Goal: Information Seeking & Learning: Check status

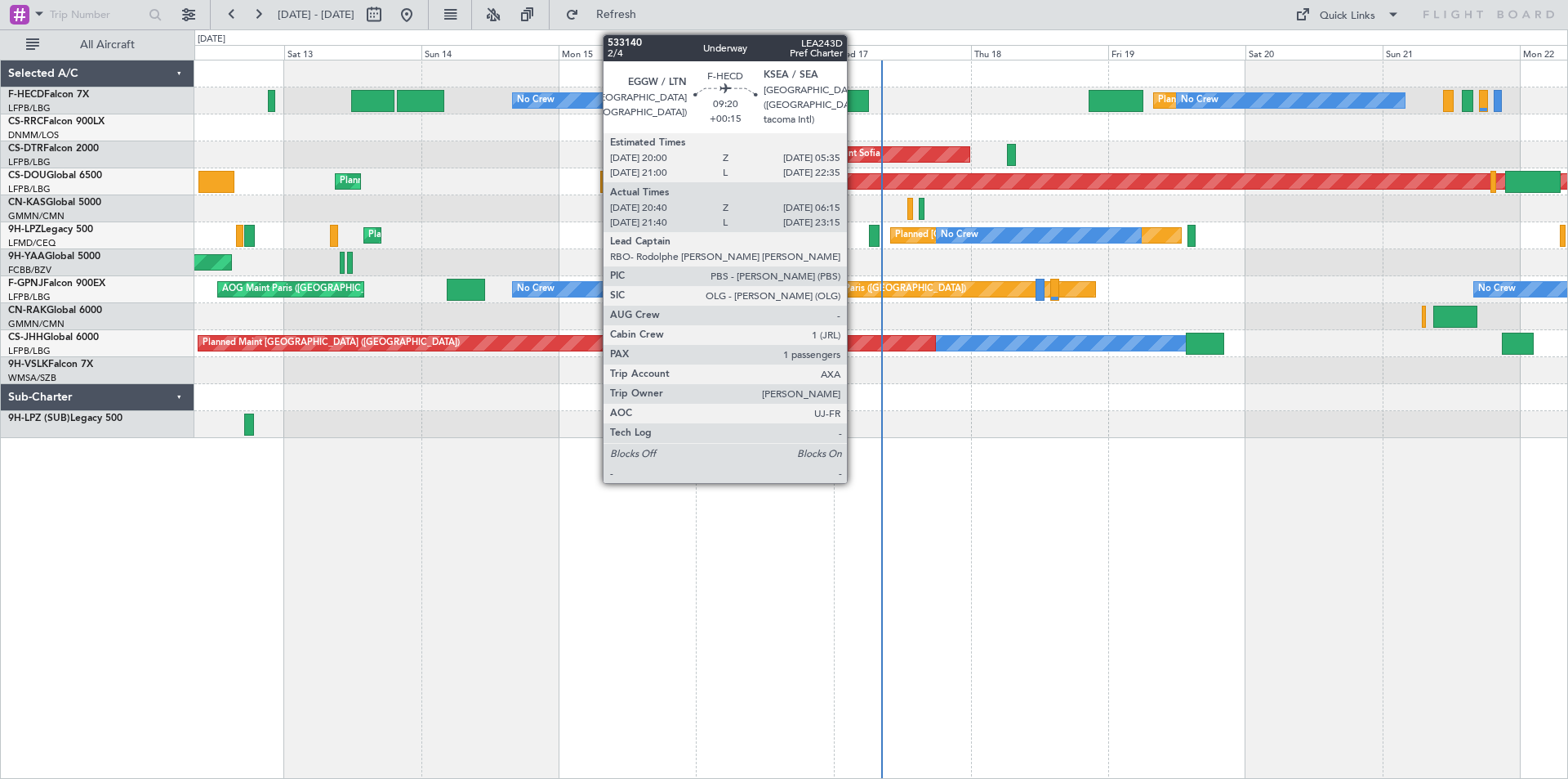
click at [855, 109] on div at bounding box center [841, 101] width 56 height 22
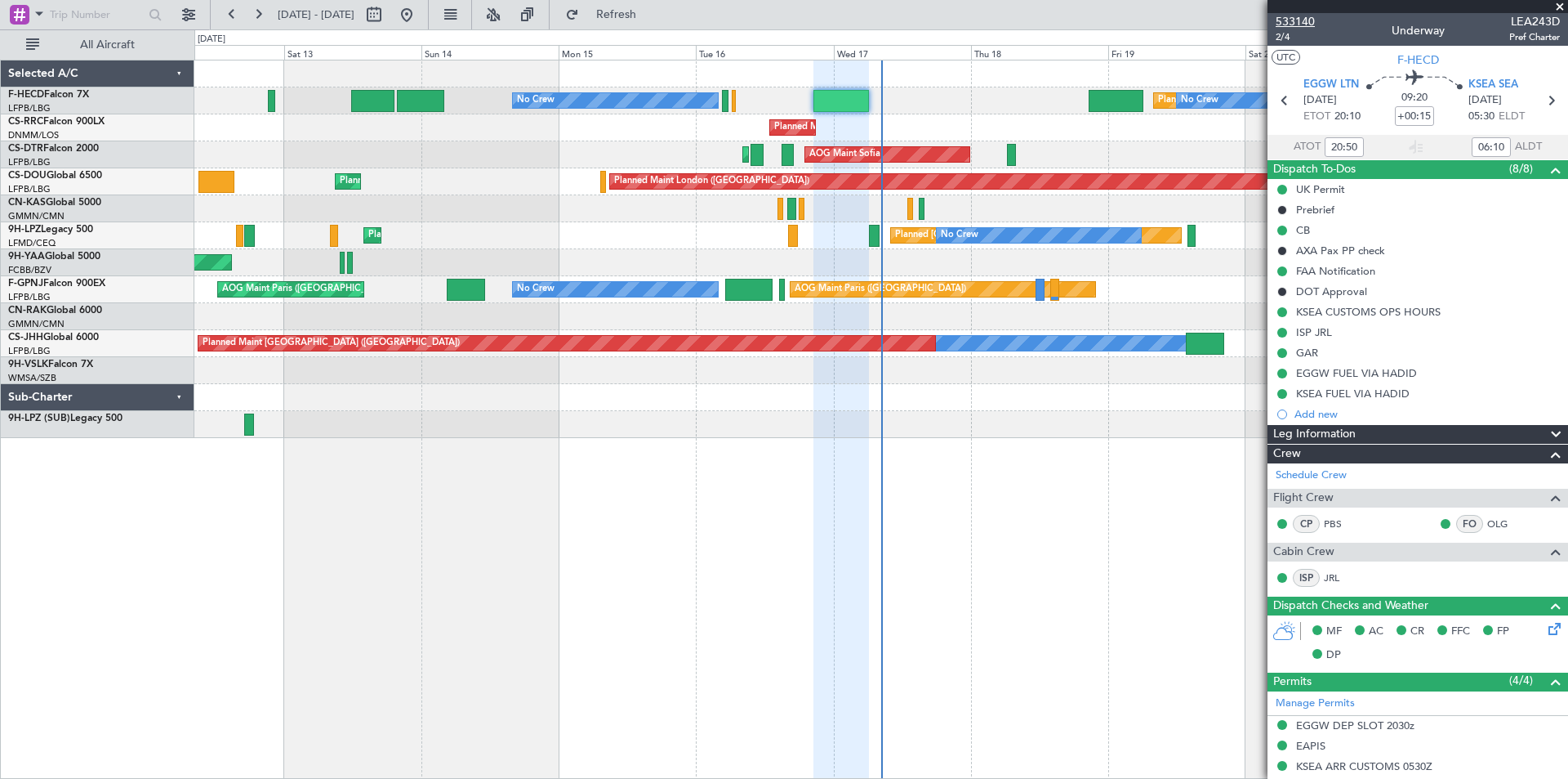
click at [1313, 20] on span "533140" at bounding box center [1295, 21] width 39 height 17
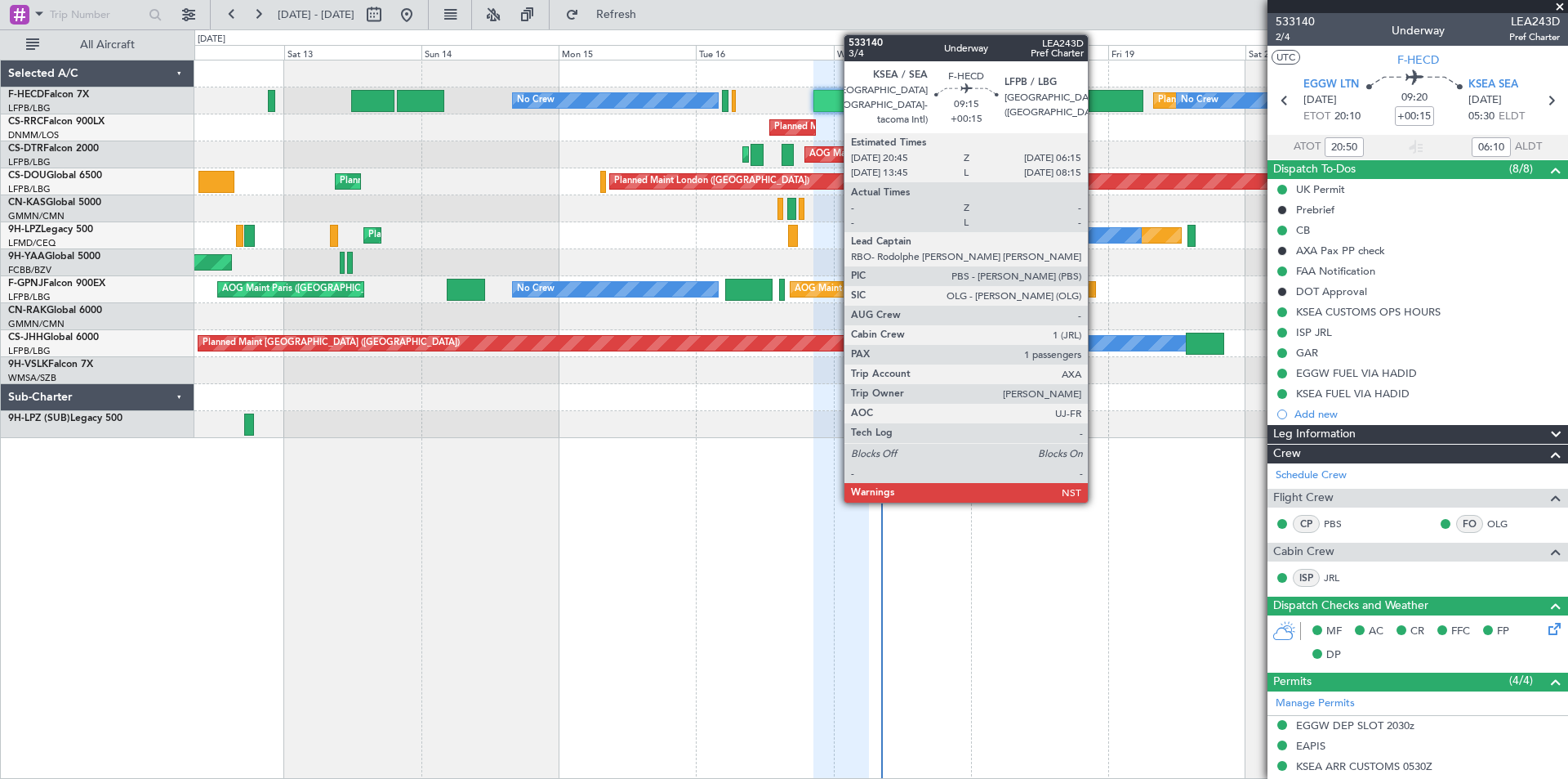
click at [1095, 106] on div at bounding box center [1116, 101] width 55 height 22
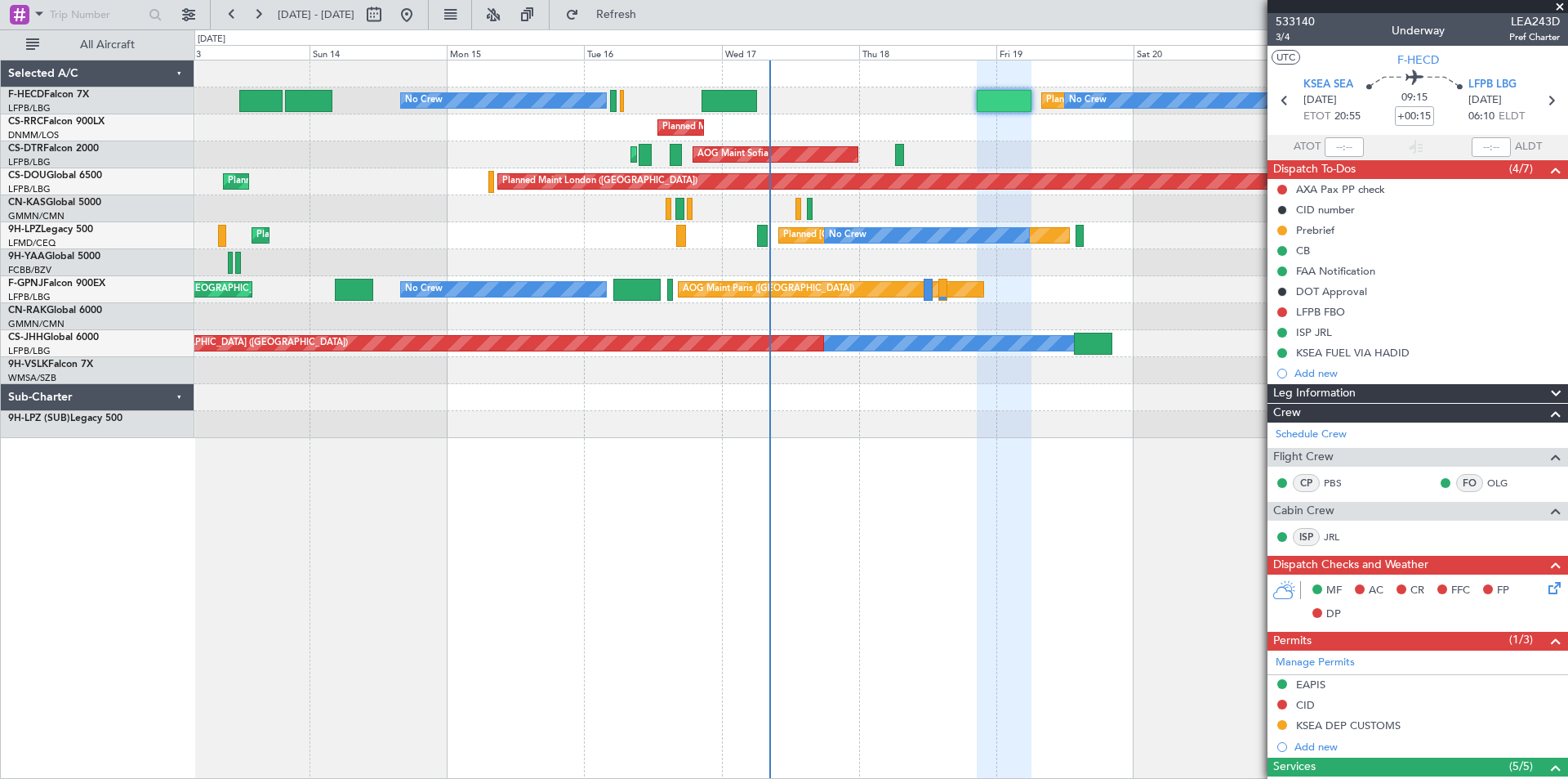
click at [257, 211] on div "Planned Maint [GEOGRAPHIC_DATA] ([GEOGRAPHIC_DATA]) No Crew No Crew No Crew Pla…" at bounding box center [880, 249] width 1373 height 378
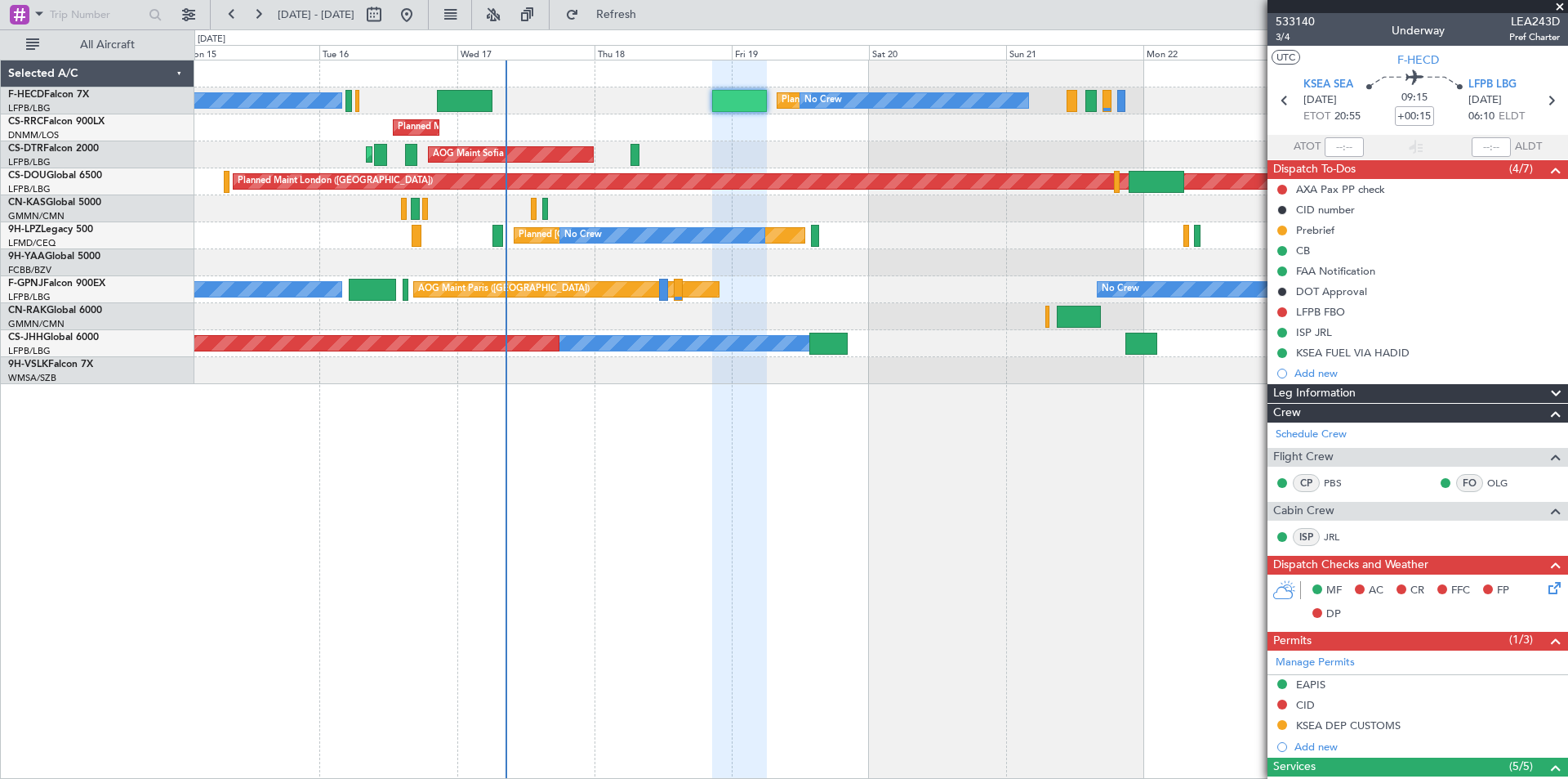
click at [822, 318] on div "Planned Maint [GEOGRAPHIC_DATA] ([GEOGRAPHIC_DATA]) No Crew No Crew No Crew No …" at bounding box center [880, 222] width 1373 height 324
click at [1561, 3] on span at bounding box center [1560, 7] width 16 height 15
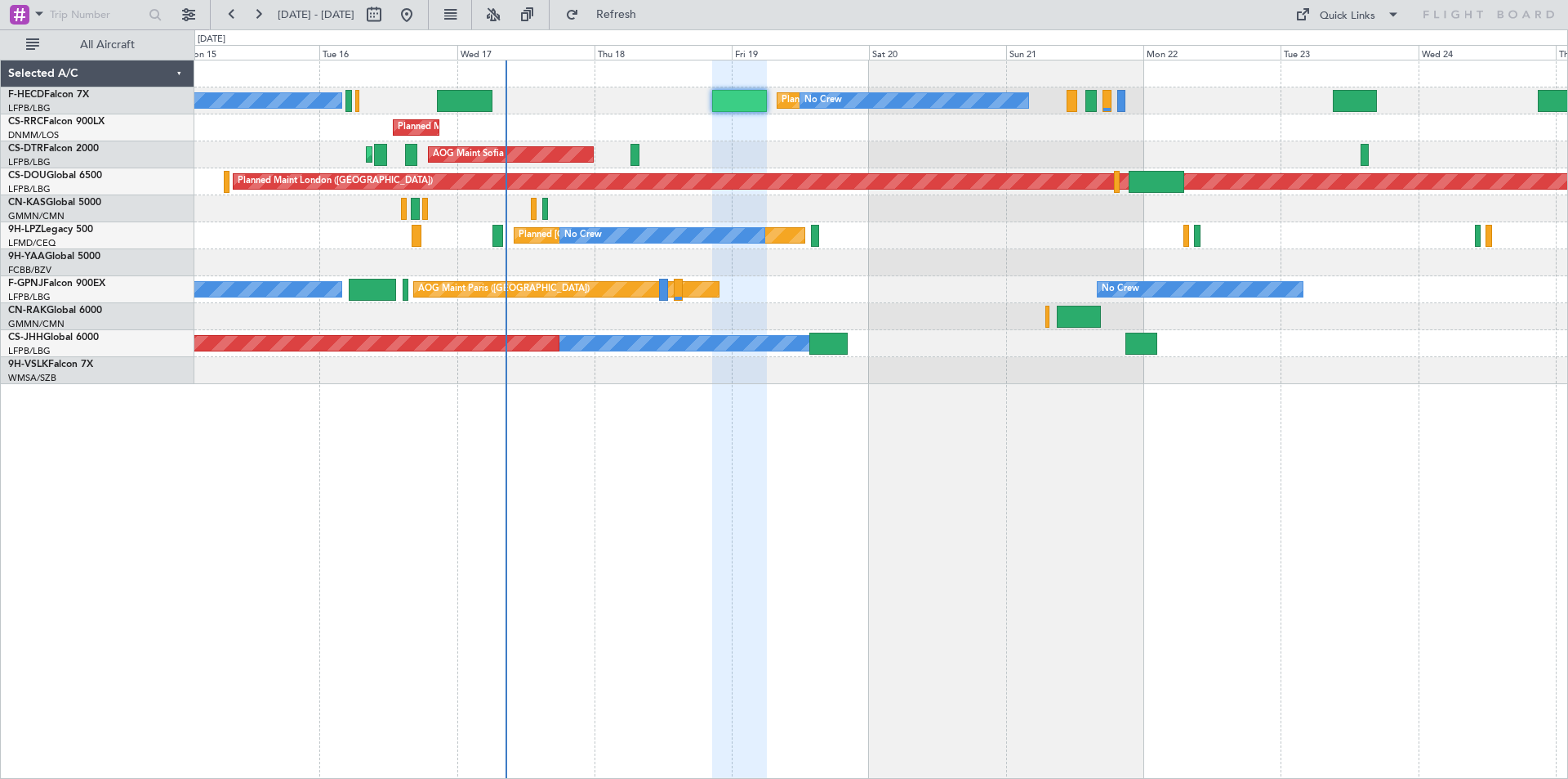
type input "0"
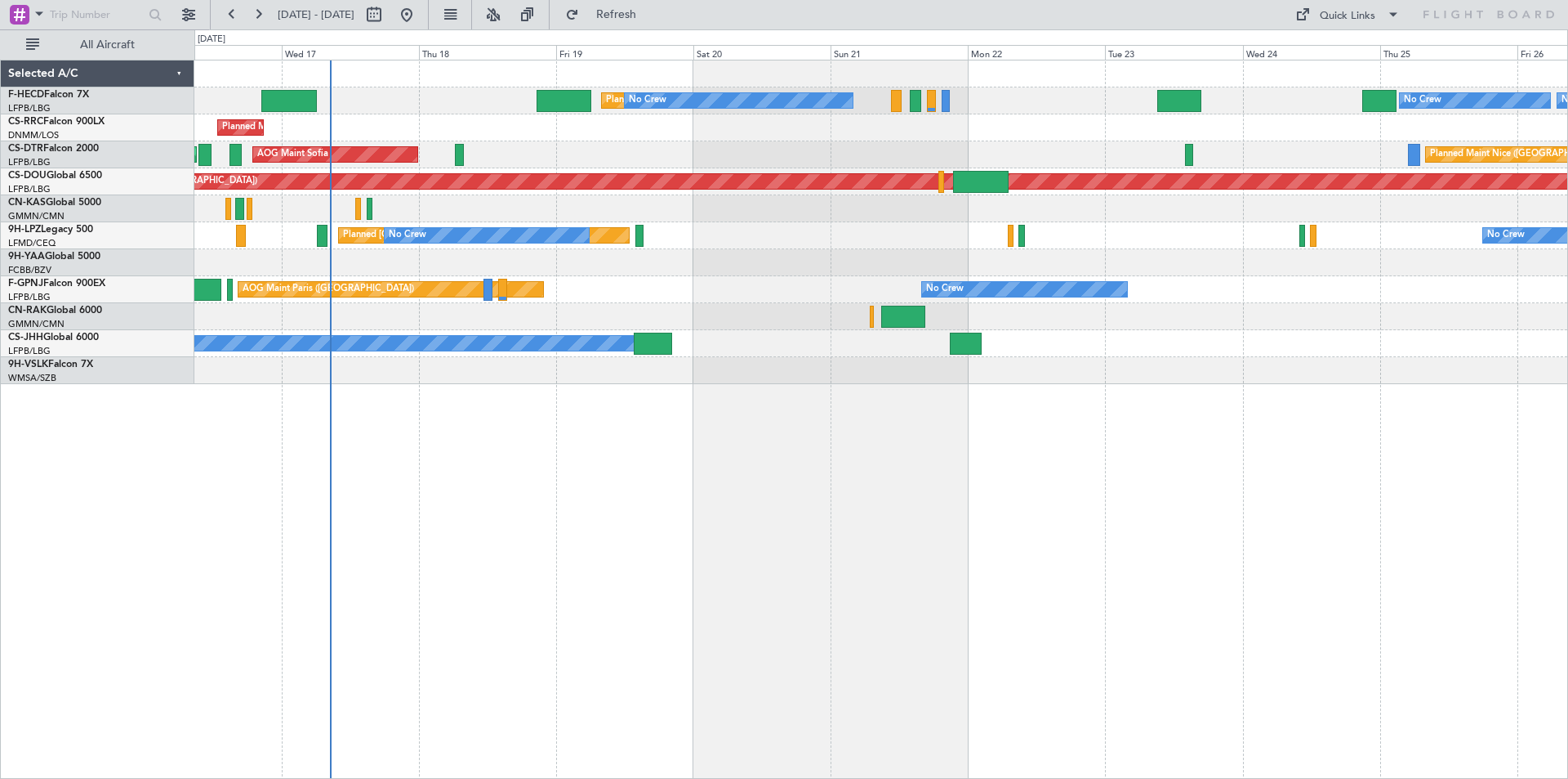
click at [869, 359] on div "Planned Maint [GEOGRAPHIC_DATA] ([GEOGRAPHIC_DATA]) No Crew No Crew No Crew No …" at bounding box center [880, 222] width 1373 height 324
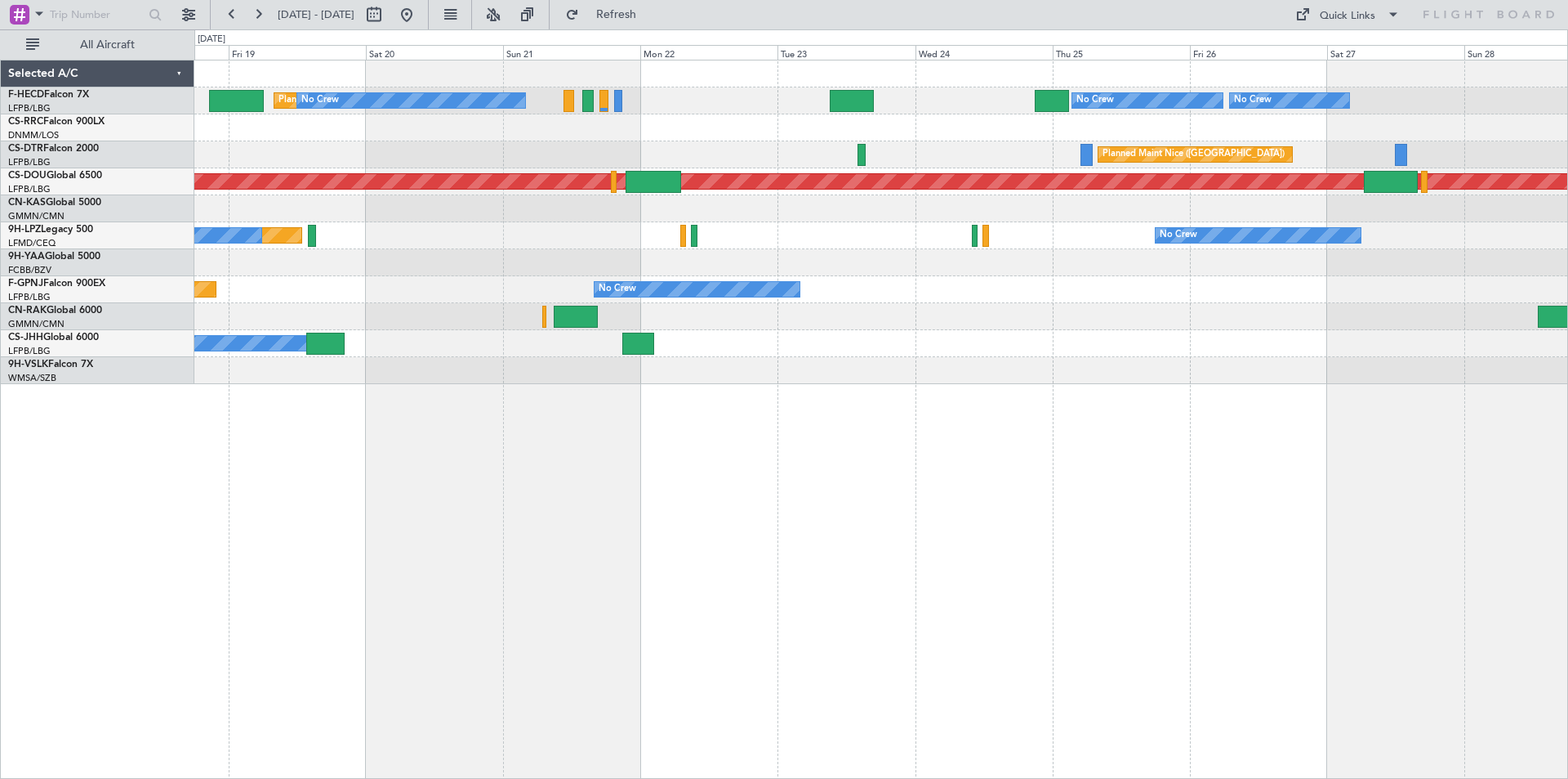
click at [915, 269] on div at bounding box center [880, 262] width 1373 height 27
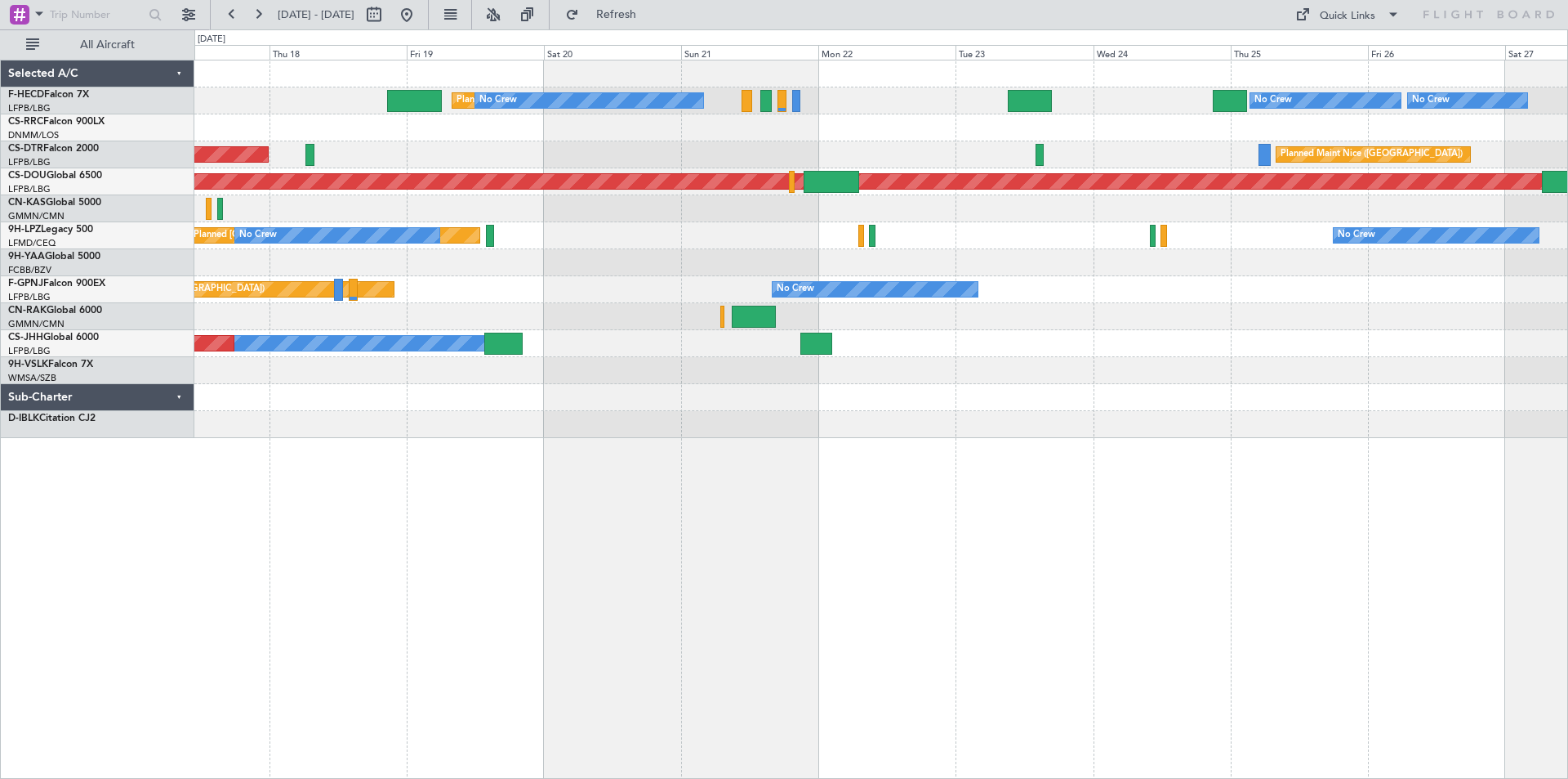
click at [1038, 253] on div "Planned Maint [GEOGRAPHIC_DATA] ([GEOGRAPHIC_DATA]) No Crew No Crew No Crew No …" at bounding box center [880, 249] width 1373 height 378
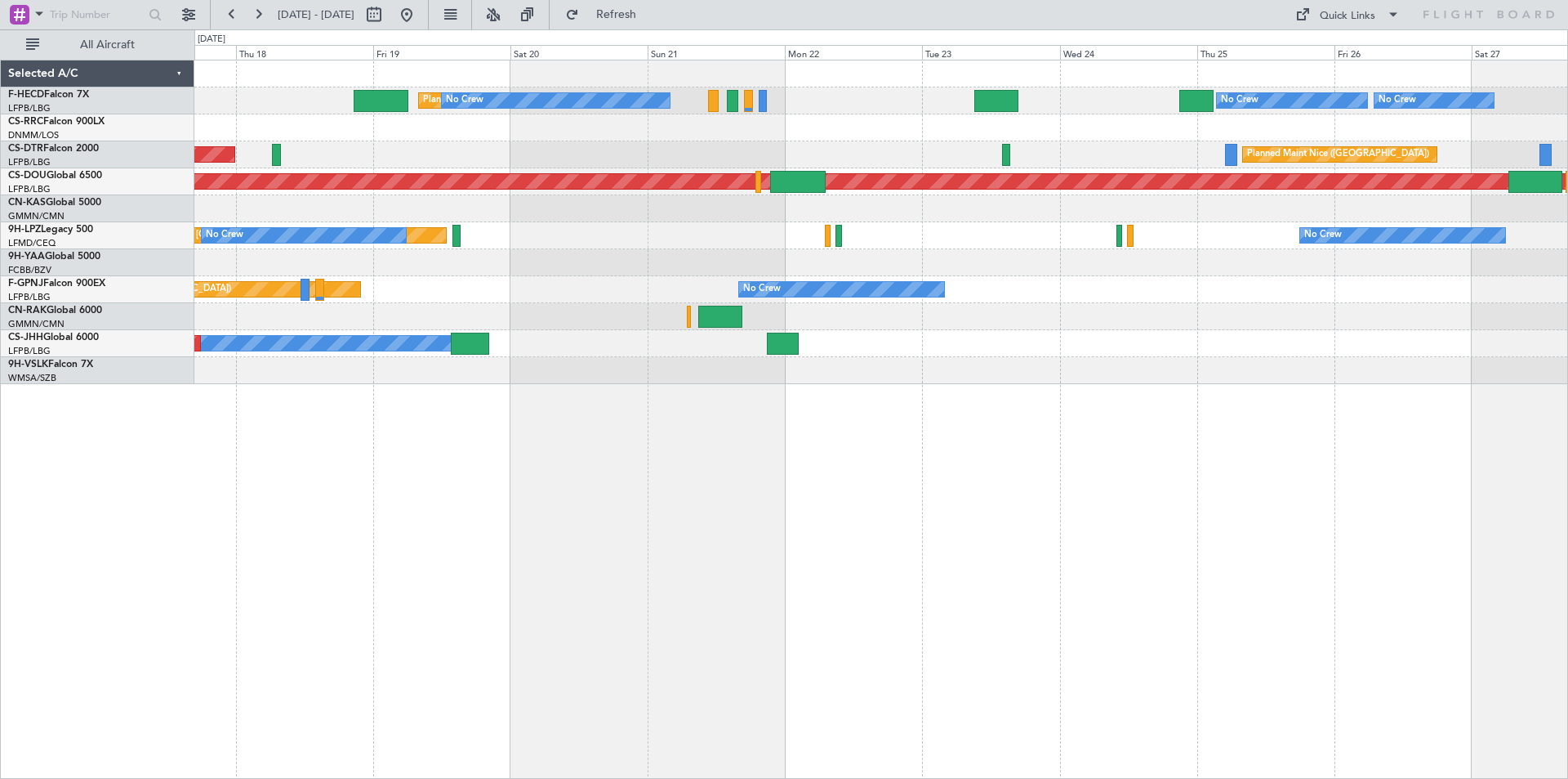
click at [987, 302] on div "Planned Maint [GEOGRAPHIC_DATA] ([GEOGRAPHIC_DATA]) No Crew No Crew No Crew No …" at bounding box center [880, 222] width 1373 height 324
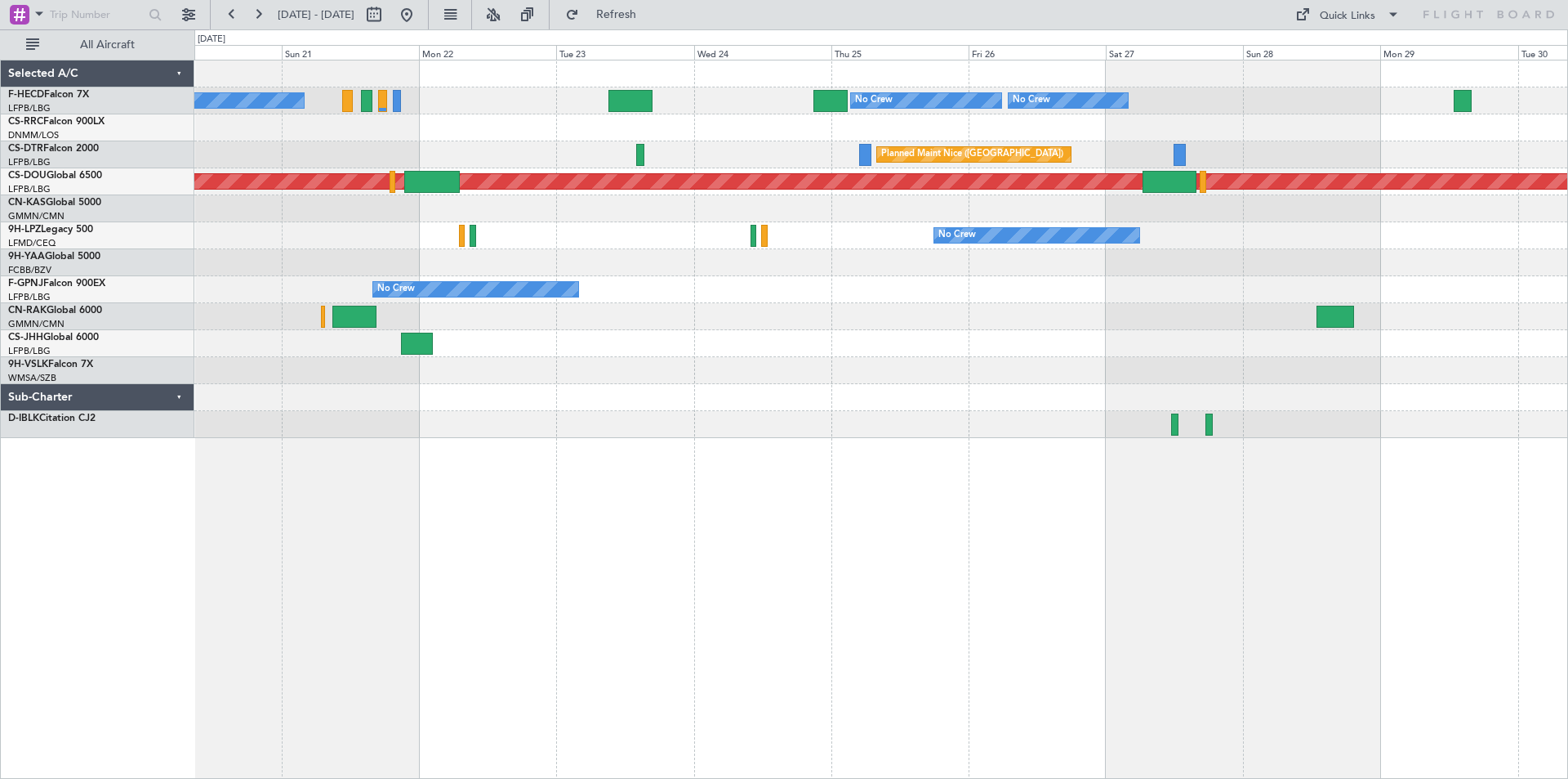
click at [814, 400] on div "No Crew No Crew No Crew Planned Maint [GEOGRAPHIC_DATA] ([GEOGRAPHIC_DATA]) No …" at bounding box center [880, 249] width 1373 height 378
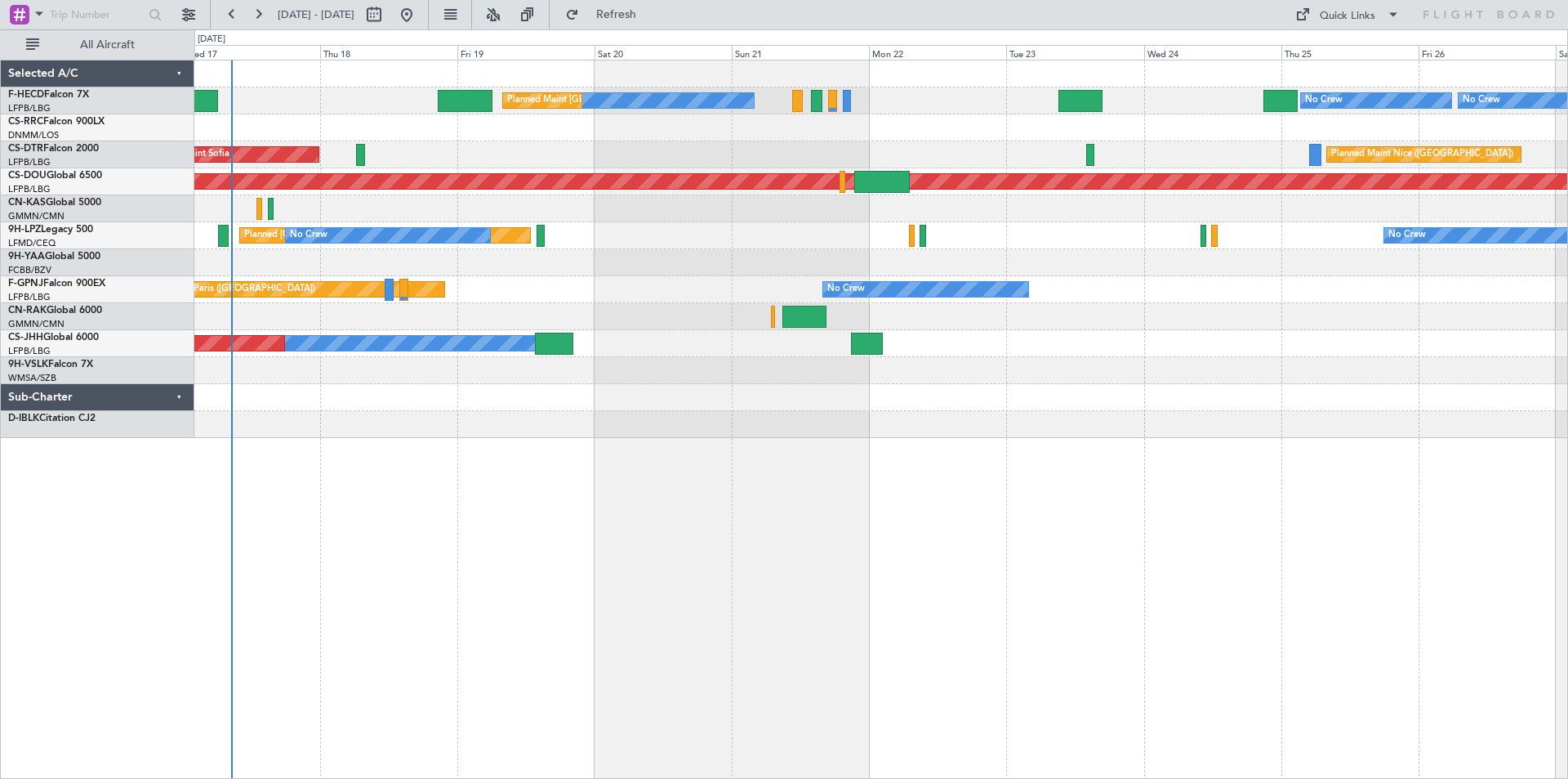
click at [1046, 397] on div "No Crew No Crew No Crew Planned Maint [GEOGRAPHIC_DATA] ([GEOGRAPHIC_DATA]) No …" at bounding box center [880, 249] width 1373 height 378
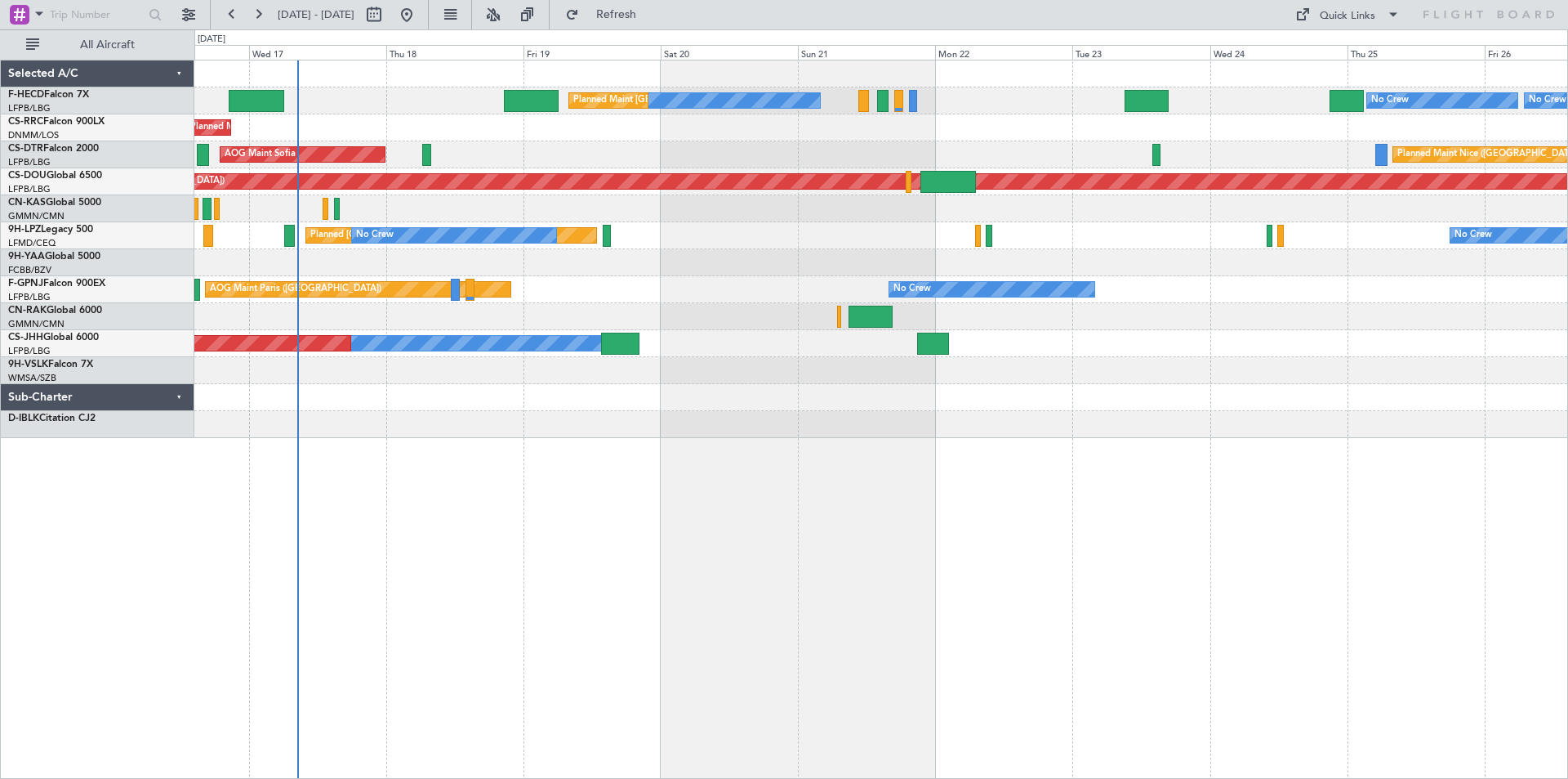
click at [1034, 417] on div "No Crew No Crew No Crew Planned Maint [GEOGRAPHIC_DATA] ([GEOGRAPHIC_DATA]) No …" at bounding box center [881, 419] width 1374 height 719
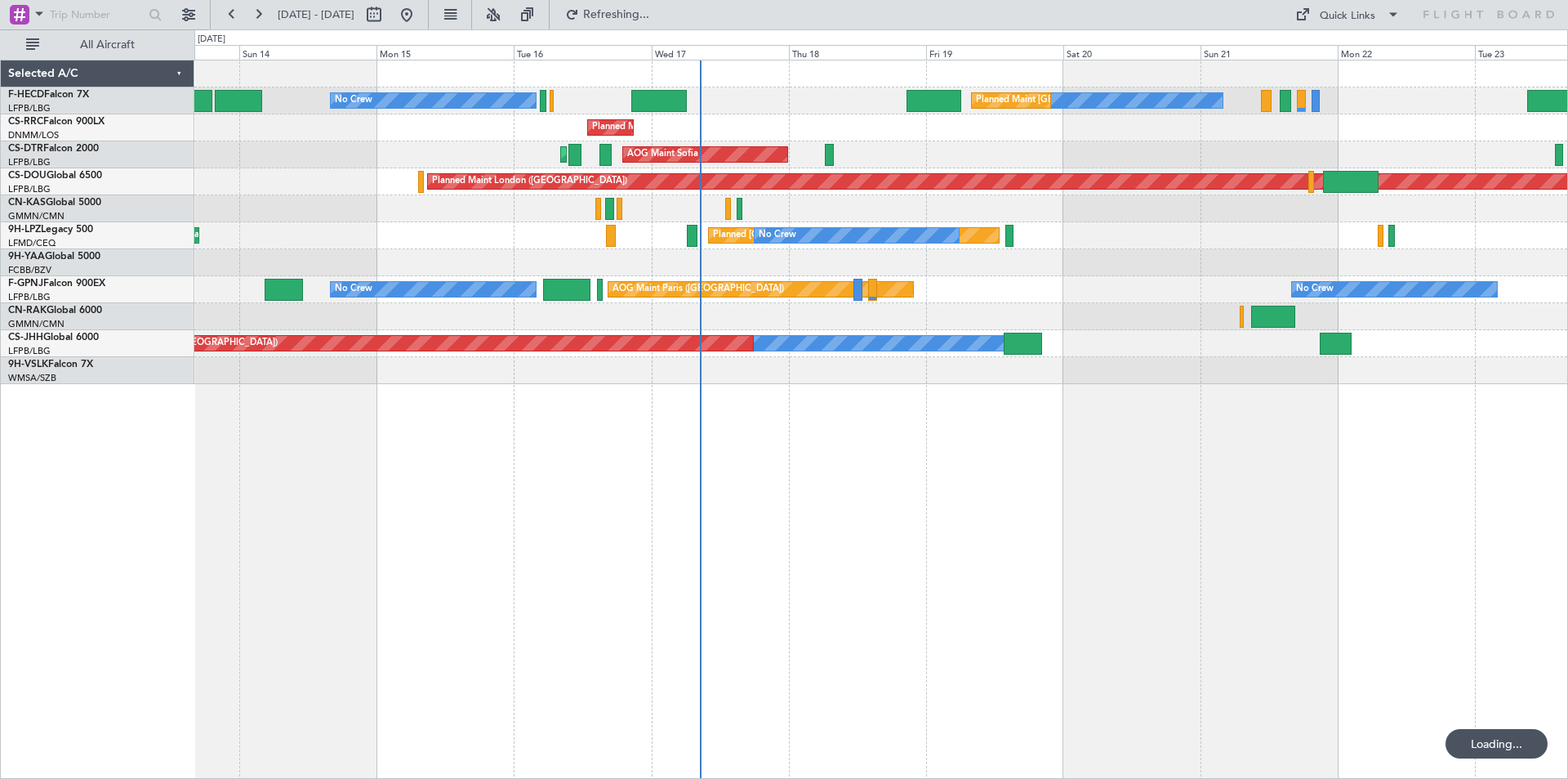
click at [888, 423] on div "No Crew Planned Maint [GEOGRAPHIC_DATA] ([GEOGRAPHIC_DATA]) No Crew No Crew Pla…" at bounding box center [881, 419] width 1374 height 719
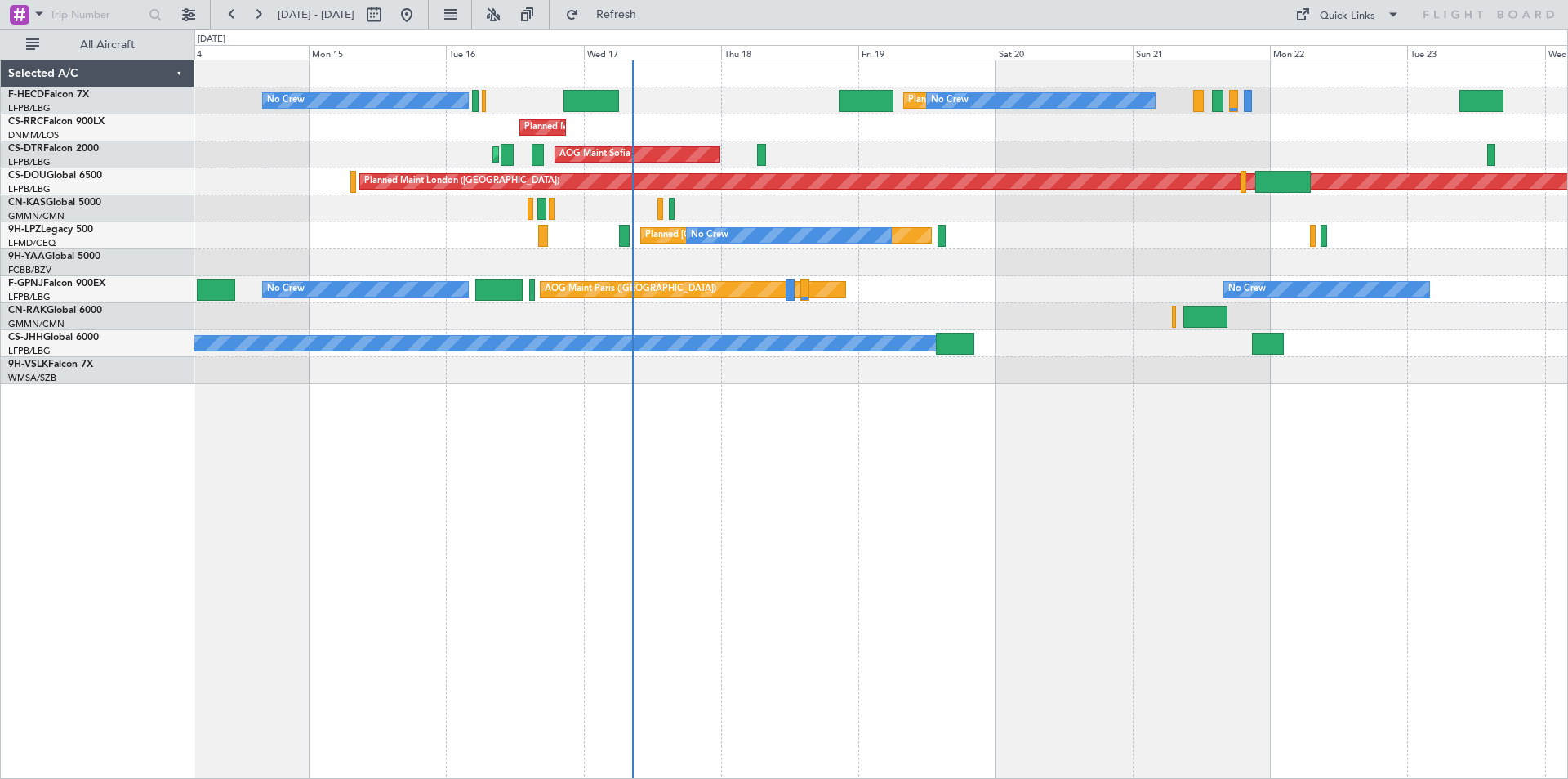
click at [926, 390] on div "No Crew Planned Maint [GEOGRAPHIC_DATA] ([GEOGRAPHIC_DATA]) No Crew No Crew No …" at bounding box center [881, 419] width 1374 height 719
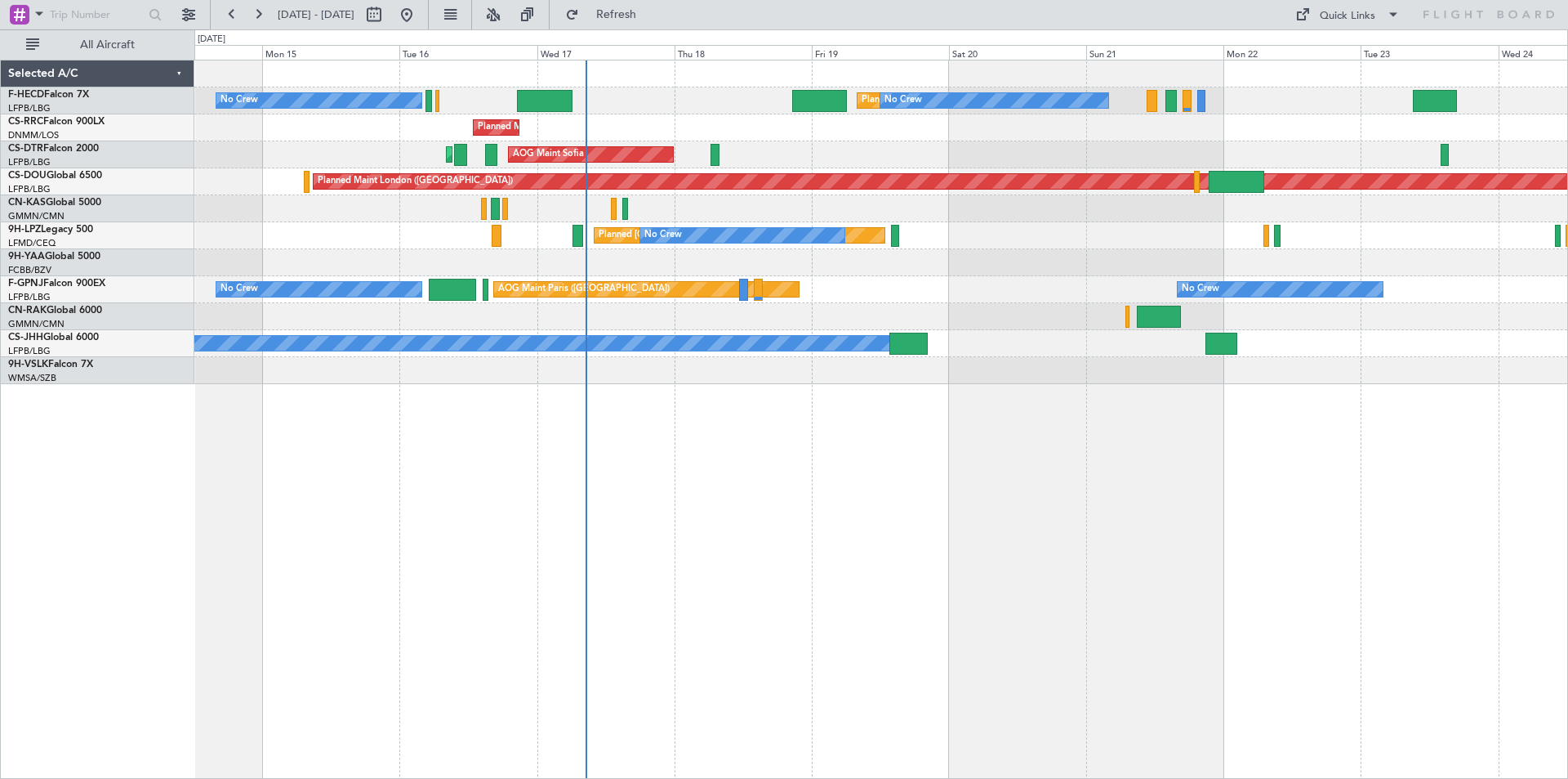
click at [841, 437] on div "No Crew Planned Maint [GEOGRAPHIC_DATA] ([GEOGRAPHIC_DATA]) No Crew No Crew No …" at bounding box center [881, 419] width 1374 height 719
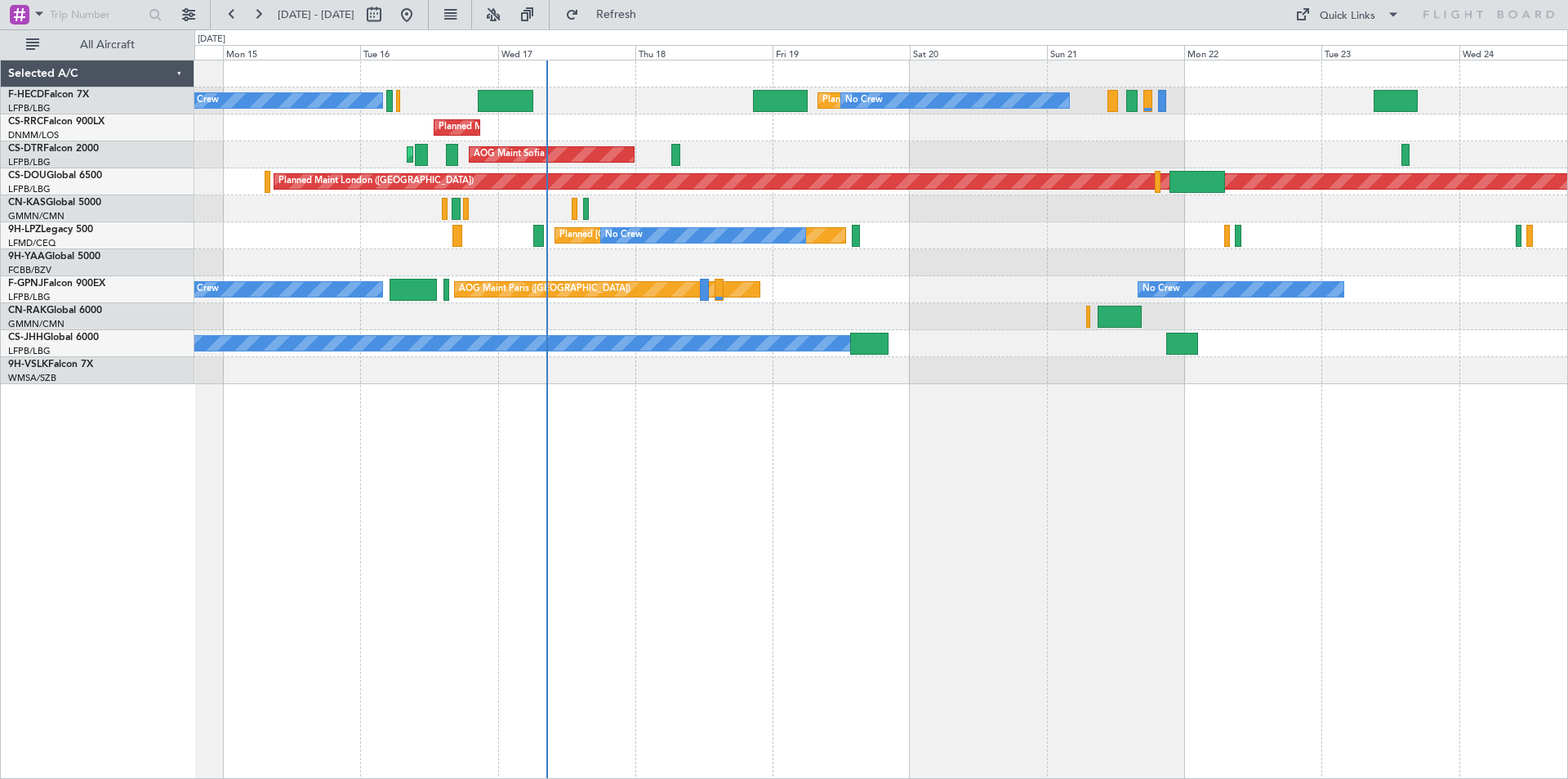
click at [922, 493] on div "Planned Maint [GEOGRAPHIC_DATA] ([GEOGRAPHIC_DATA]) No Crew No Crew No Crew No …" at bounding box center [881, 419] width 1374 height 719
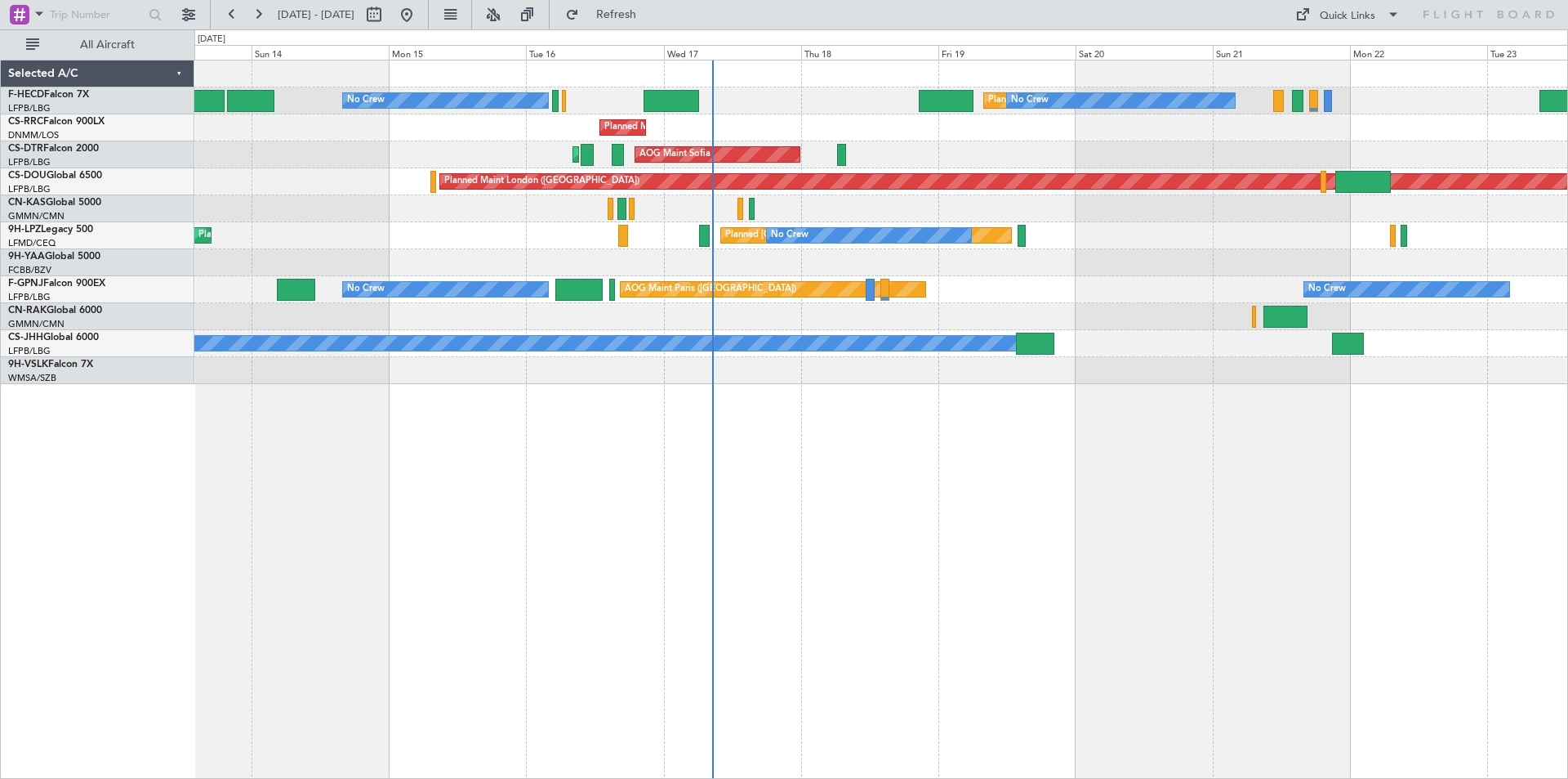
click at [1017, 391] on div "Planned Maint [GEOGRAPHIC_DATA] ([GEOGRAPHIC_DATA]) No Crew No Crew No Crew Pla…" at bounding box center [881, 419] width 1374 height 719
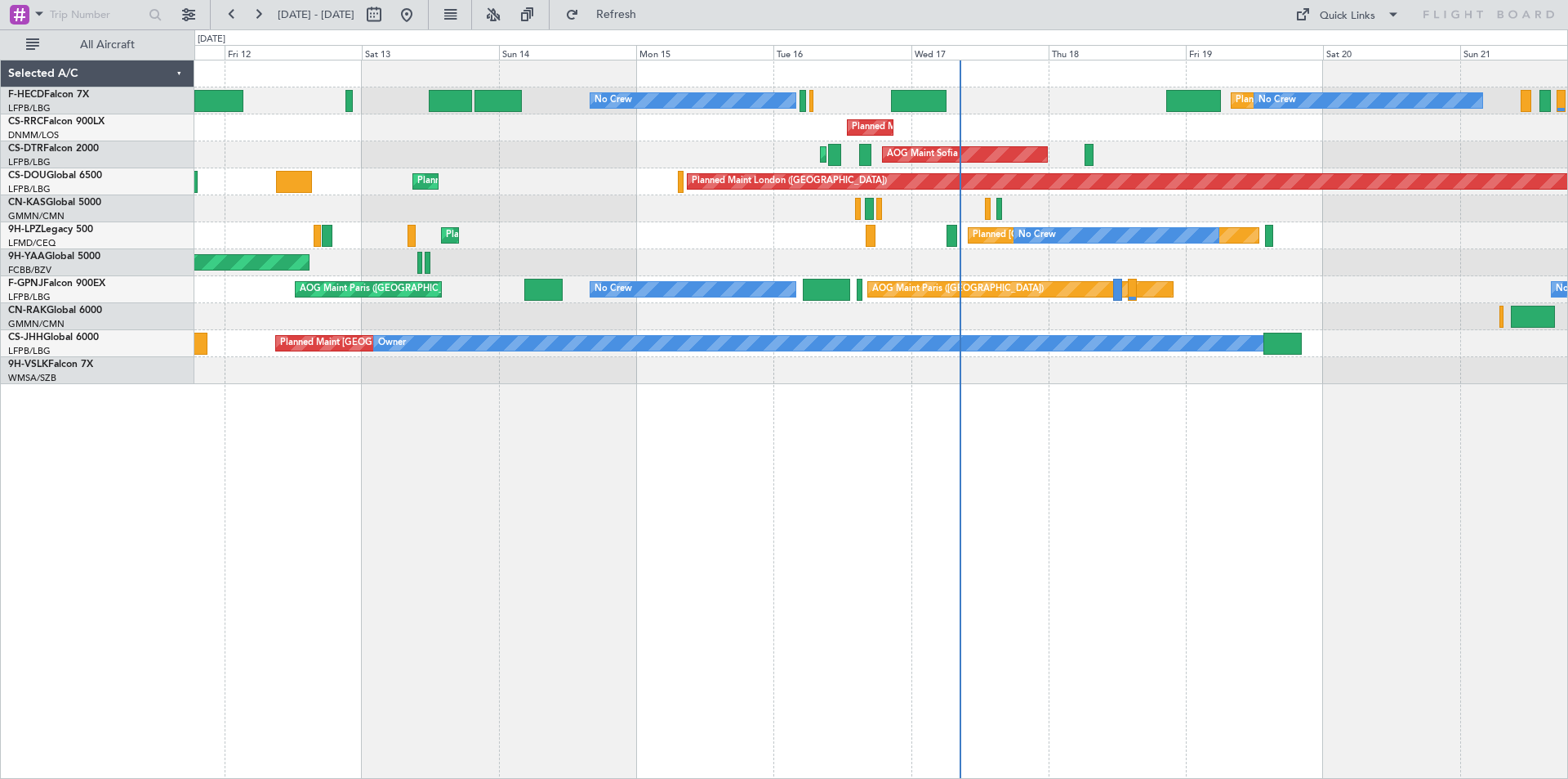
click at [789, 418] on div "Planned Maint [GEOGRAPHIC_DATA] ([GEOGRAPHIC_DATA]) No Crew No Crew Planned Mai…" at bounding box center [881, 419] width 1374 height 719
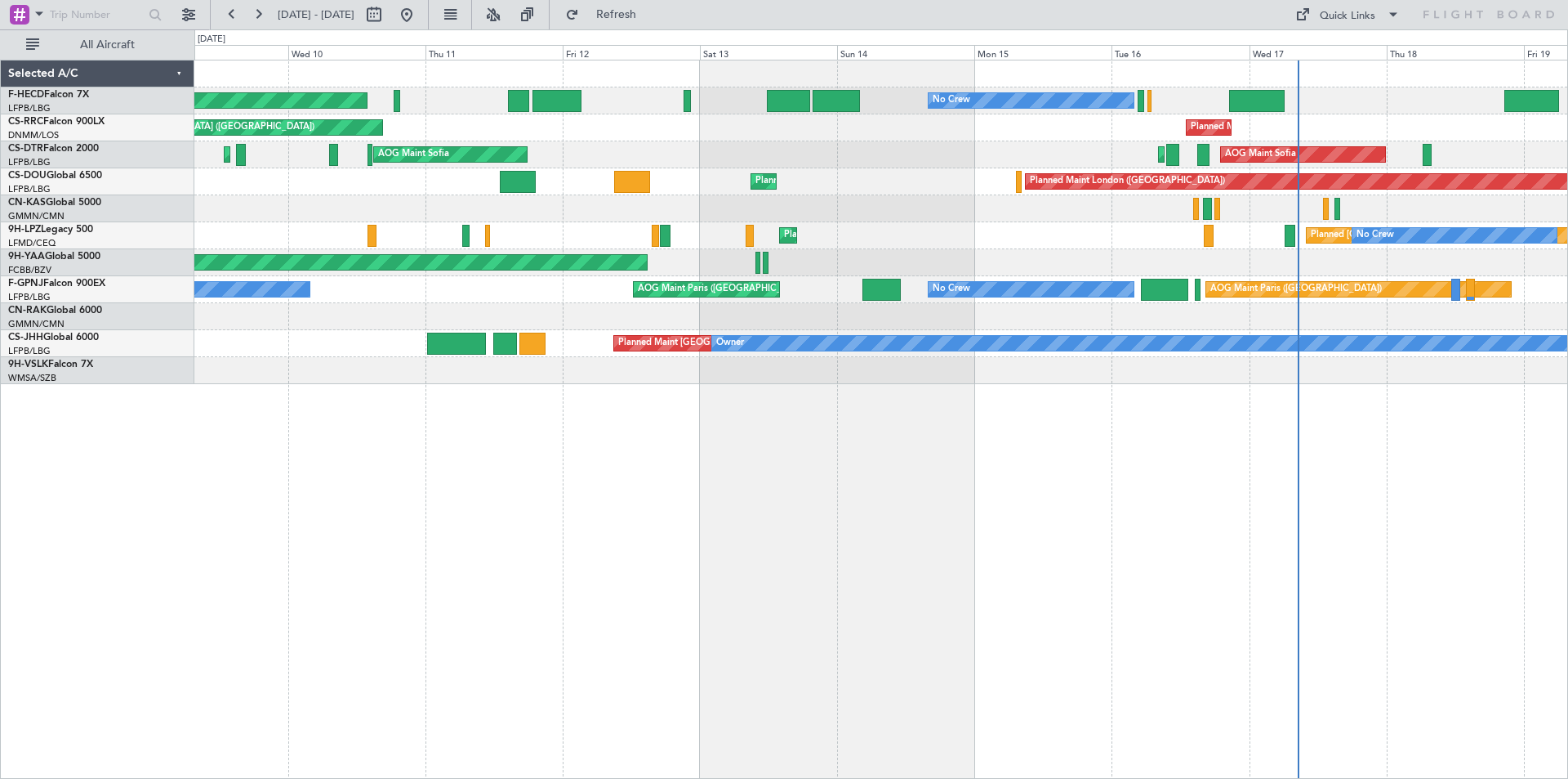
click at [801, 313] on div "No Crew Planned Maint [GEOGRAPHIC_DATA] ([GEOGRAPHIC_DATA]) No Crew Planned Mai…" at bounding box center [880, 222] width 1373 height 324
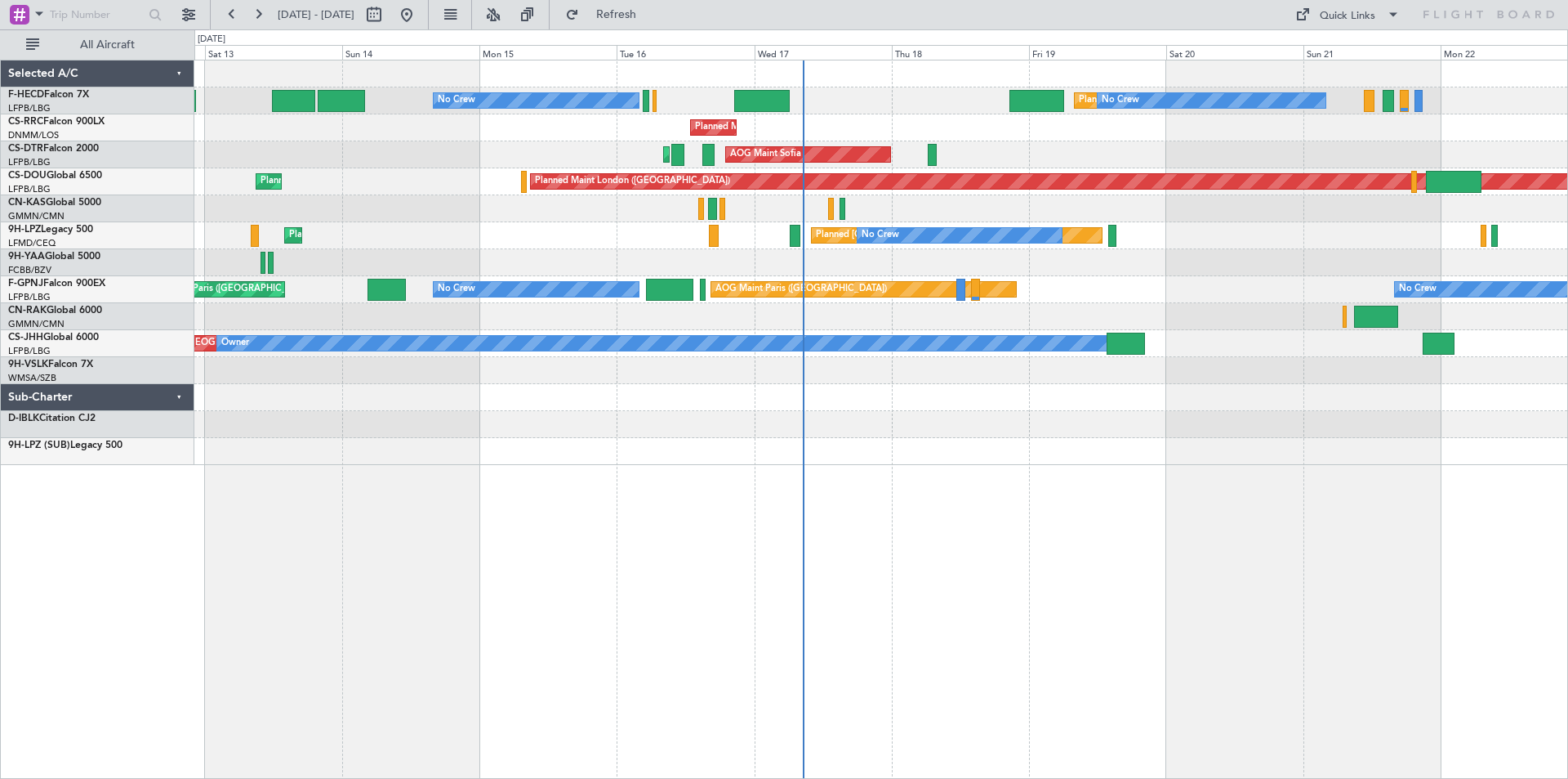
click at [634, 493] on div "No Crew Planned Maint [GEOGRAPHIC_DATA] ([GEOGRAPHIC_DATA]) No Crew No Crew Pla…" at bounding box center [881, 419] width 1374 height 719
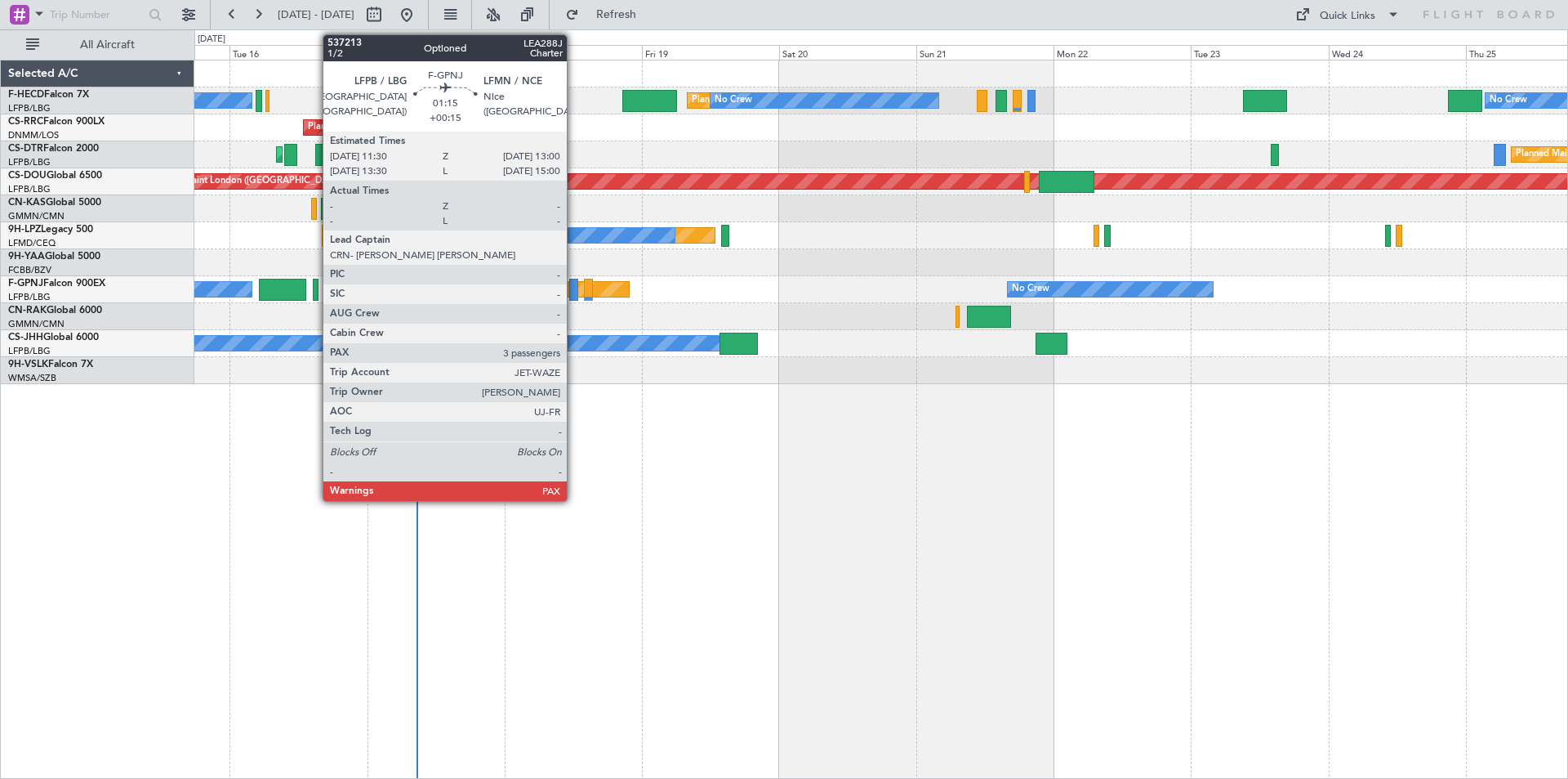
click at [574, 285] on div at bounding box center [574, 290] width 9 height 22
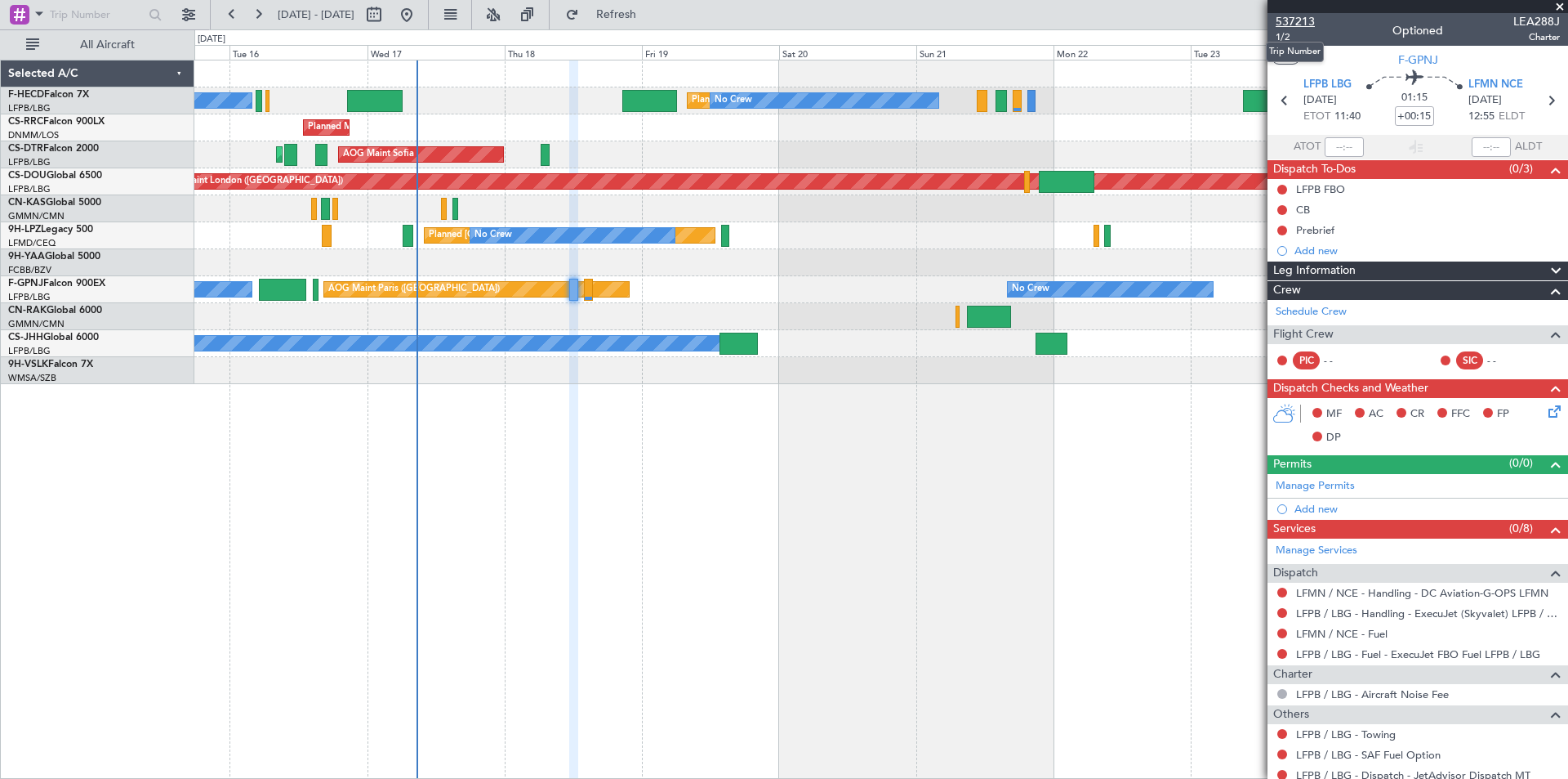
click at [1287, 22] on span "537213" at bounding box center [1295, 21] width 39 height 17
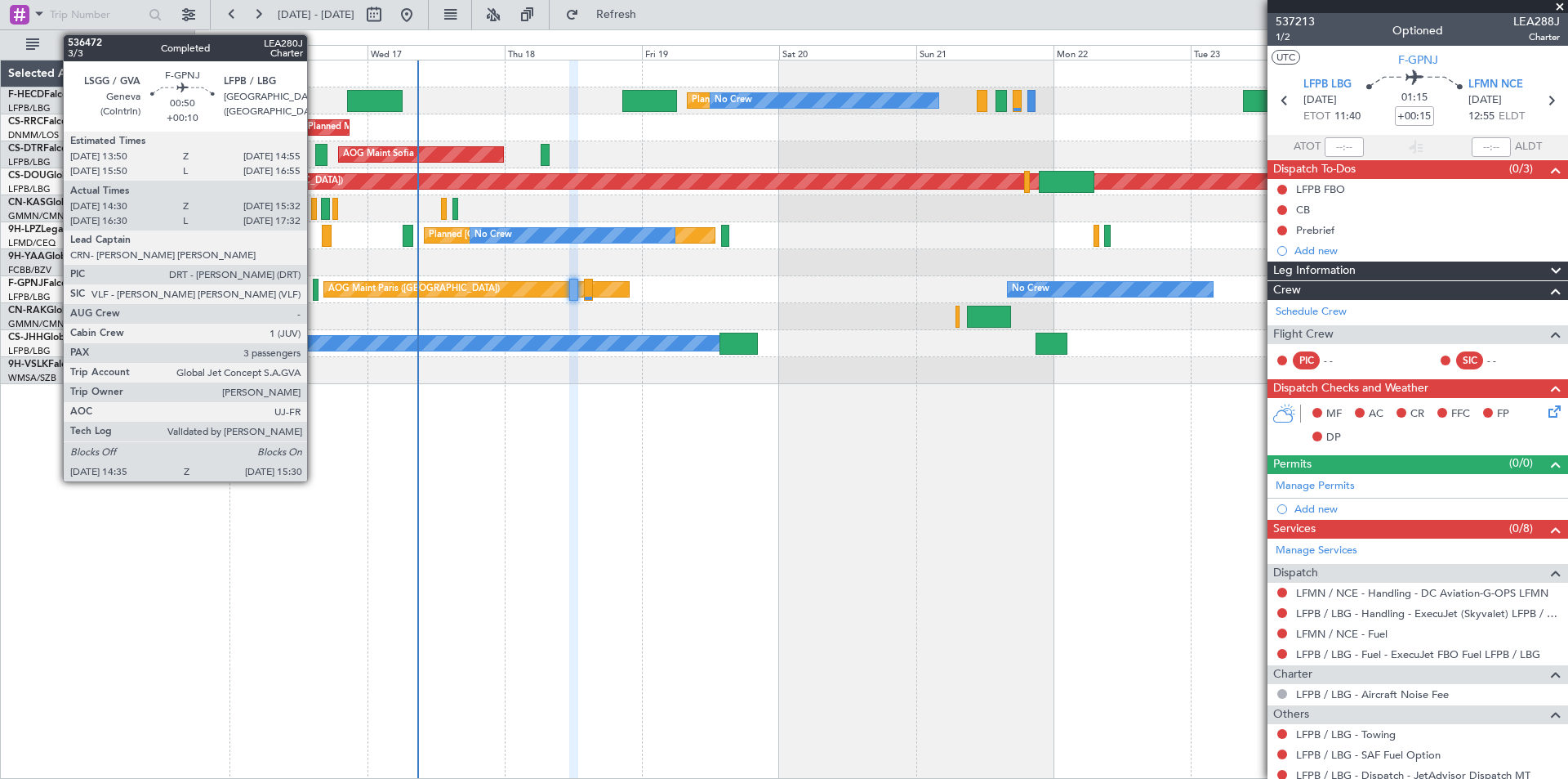
click at [314, 293] on div at bounding box center [316, 290] width 5 height 22
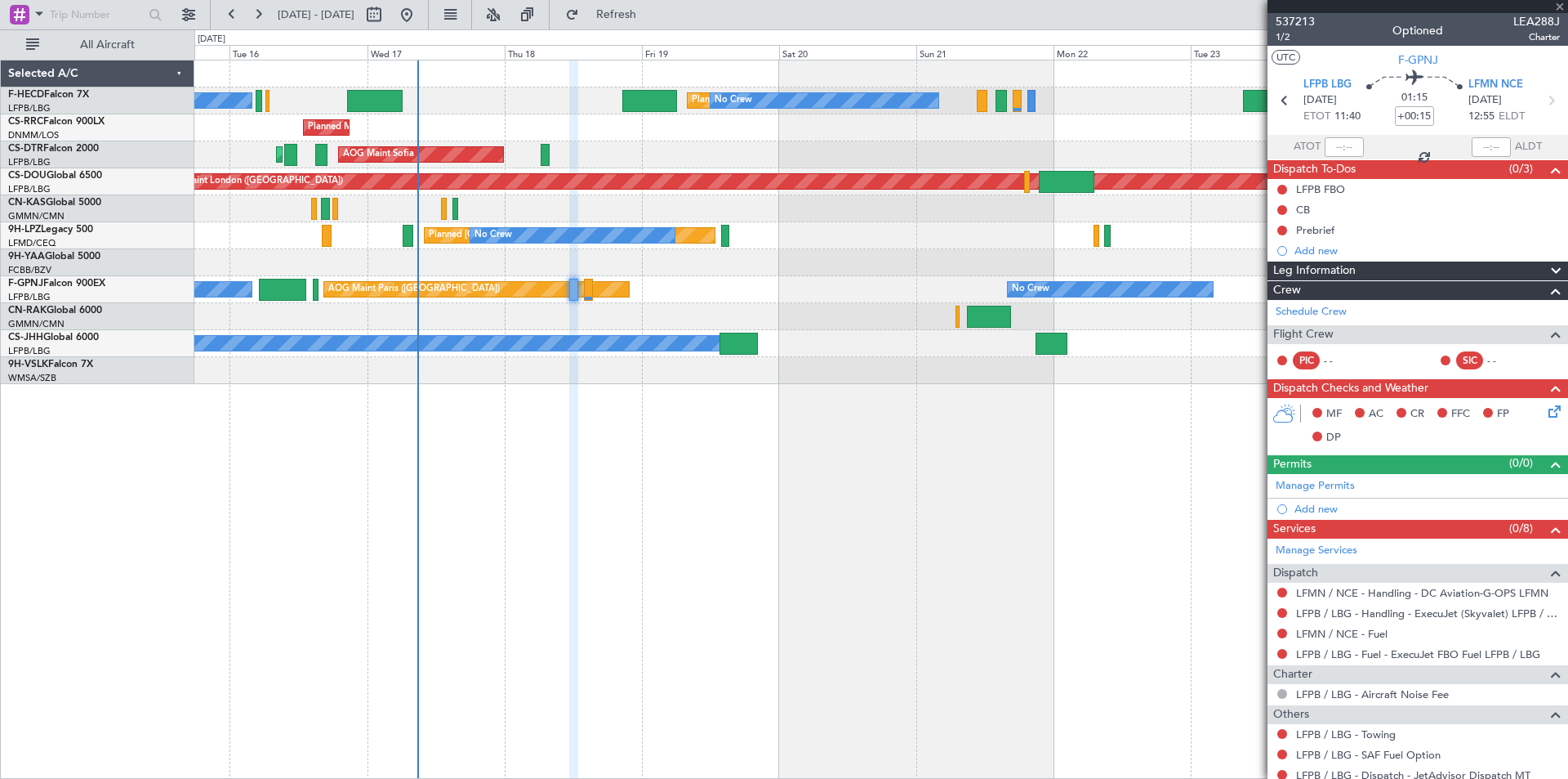
type input "+00:10"
type input "14:40"
type input "15:27"
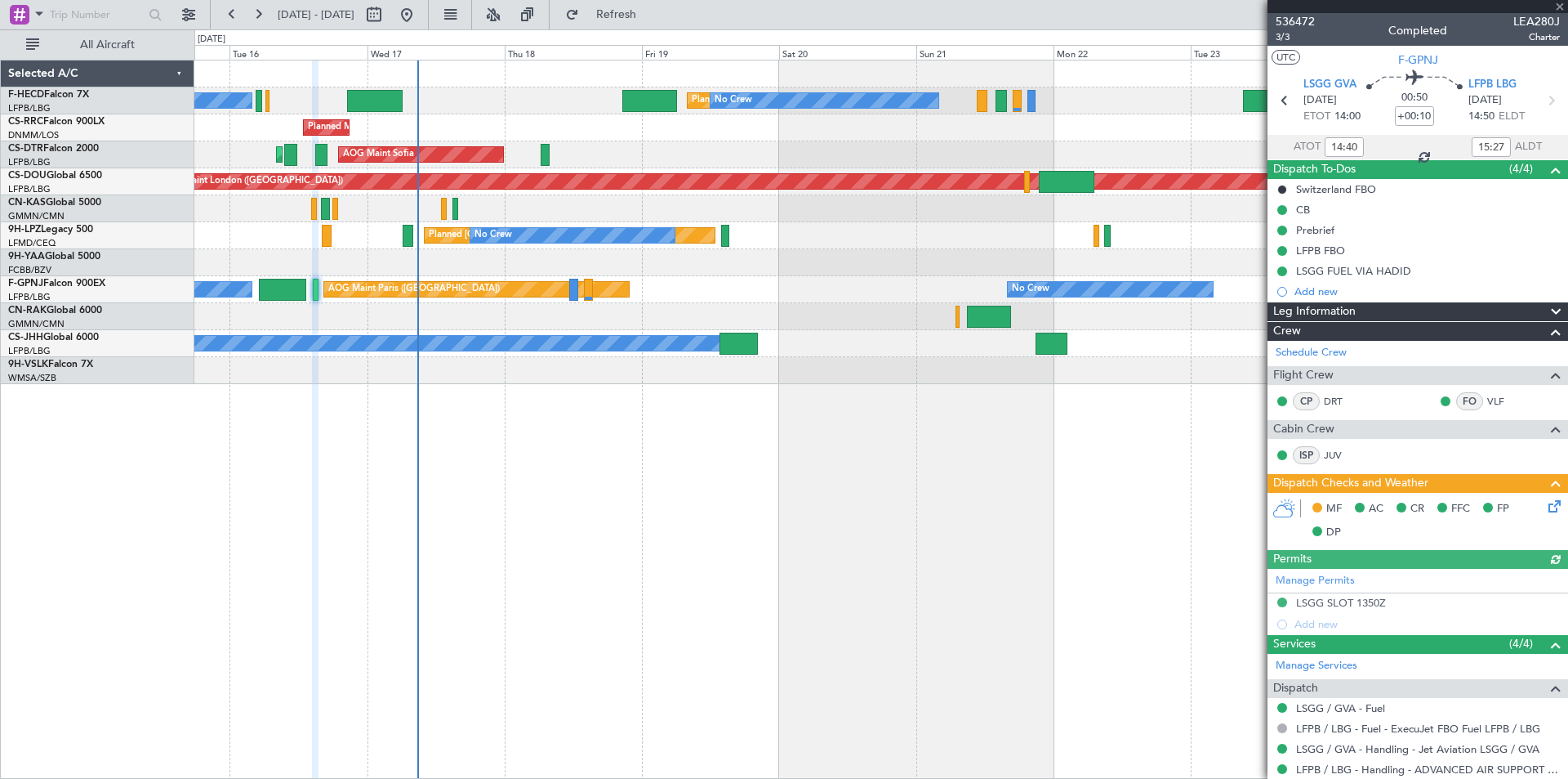
type input "16:40"
type input "17:27"
type input "14:40"
type input "15:27"
click at [1279, 19] on span "536472" at bounding box center [1295, 21] width 39 height 17
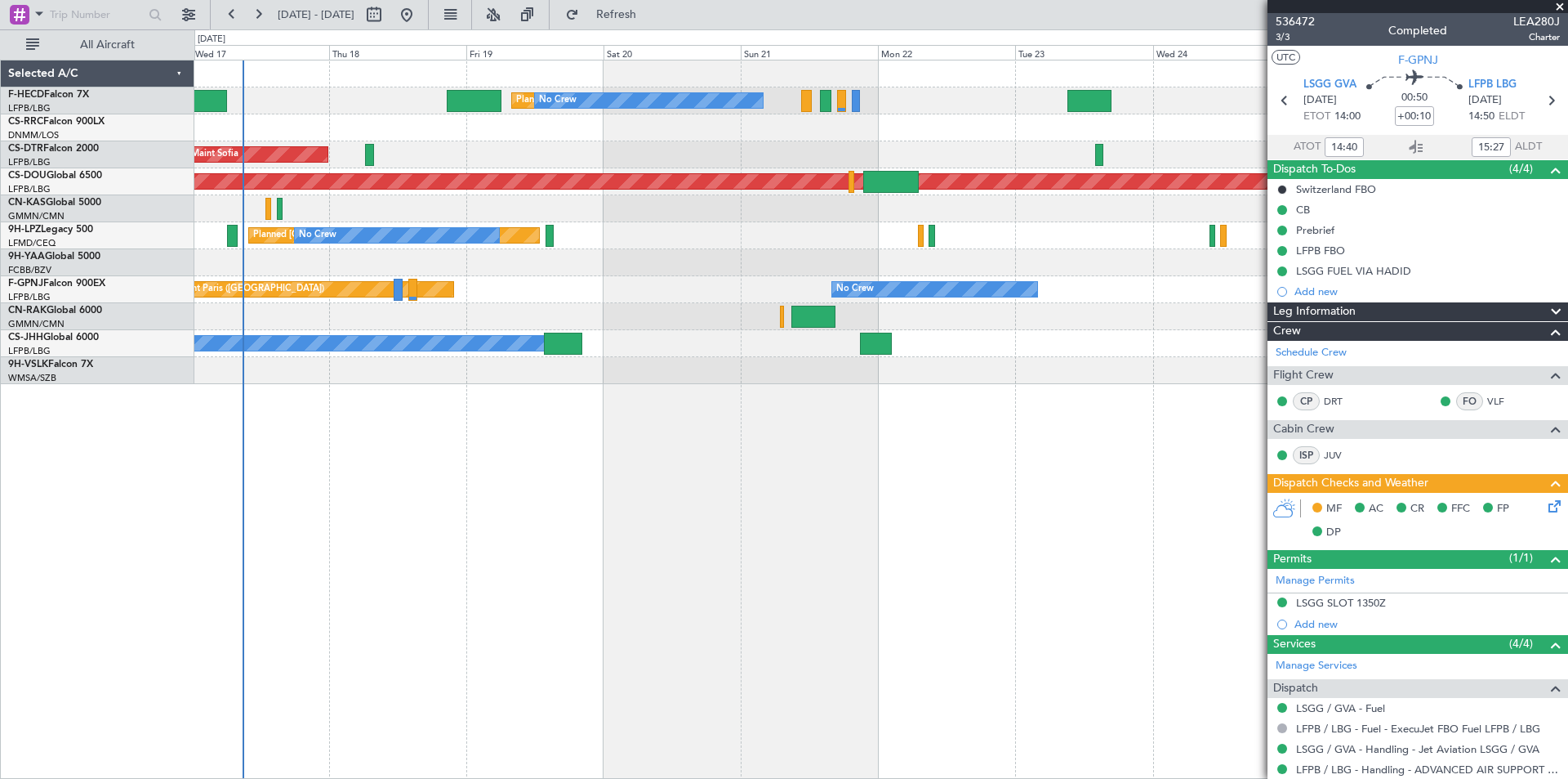
click at [650, 393] on div "Planned Maint [GEOGRAPHIC_DATA] ([GEOGRAPHIC_DATA]) No Crew No Crew No Crew No …" at bounding box center [881, 419] width 1374 height 719
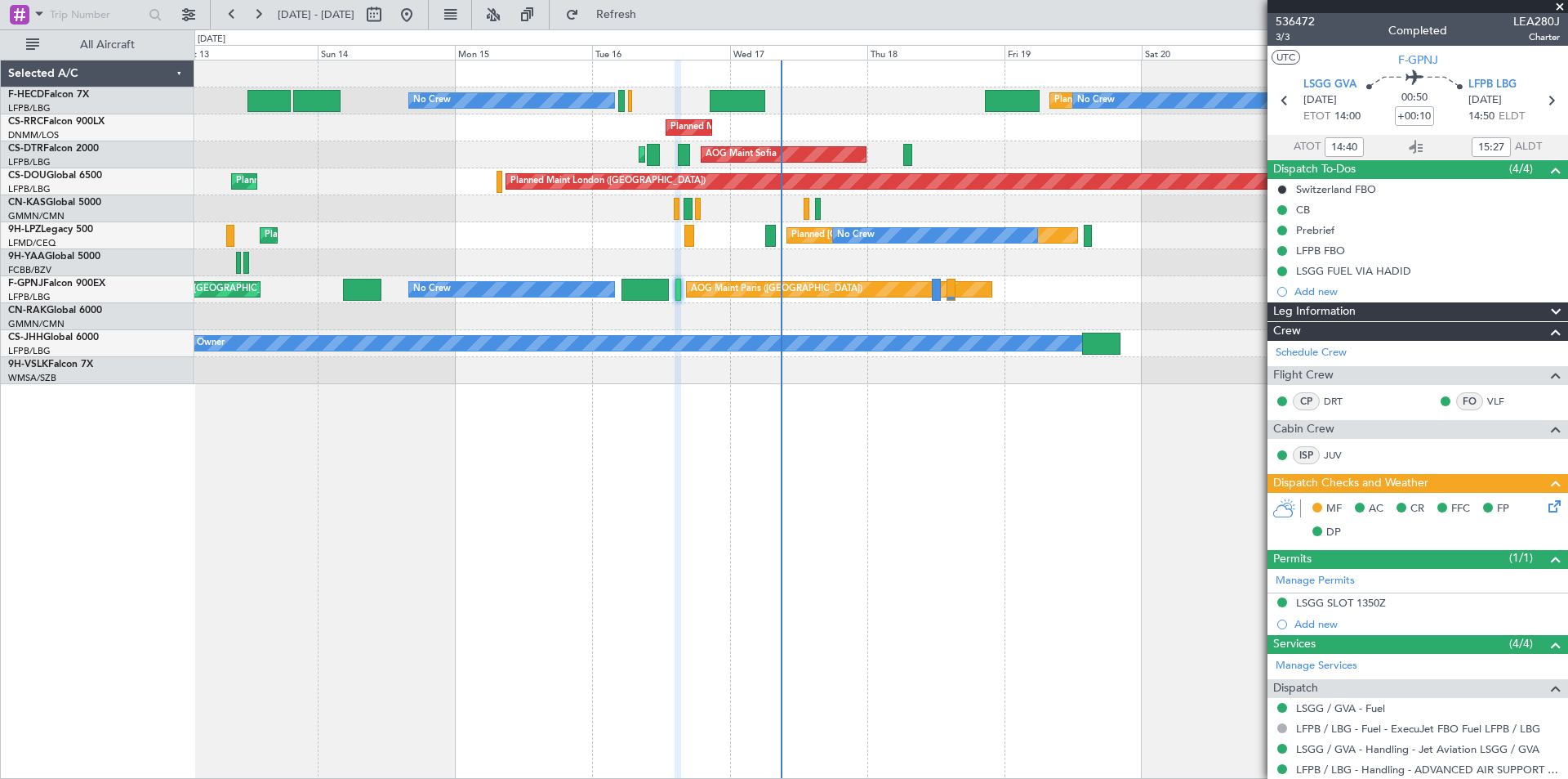
click at [899, 322] on div "Planned Maint [GEOGRAPHIC_DATA] ([GEOGRAPHIC_DATA]) No Crew No Crew No Crew Pla…" at bounding box center [880, 222] width 1373 height 324
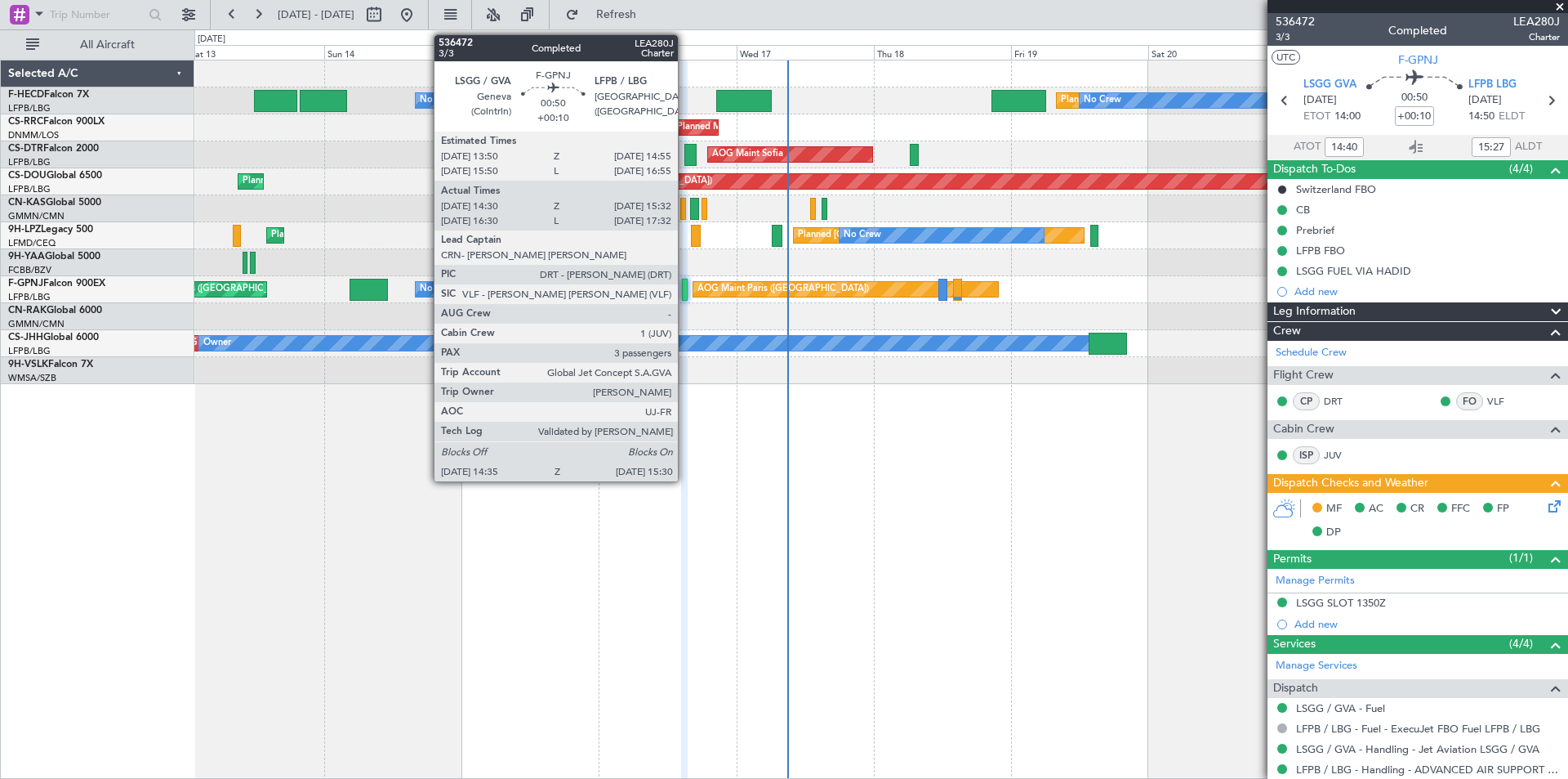
click at [685, 292] on div at bounding box center [685, 290] width 5 height 22
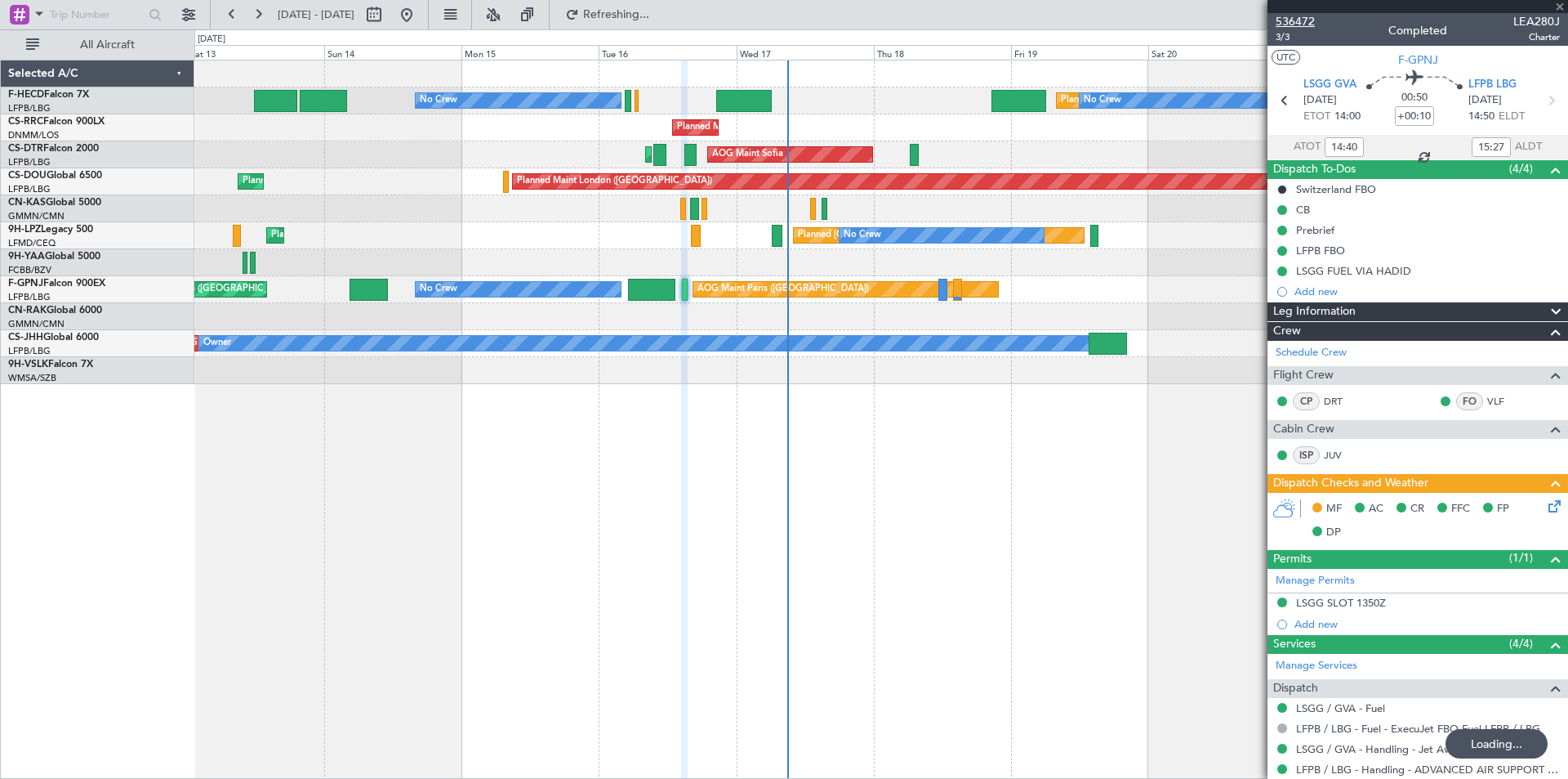
click at [1309, 22] on span "536472" at bounding box center [1295, 21] width 39 height 17
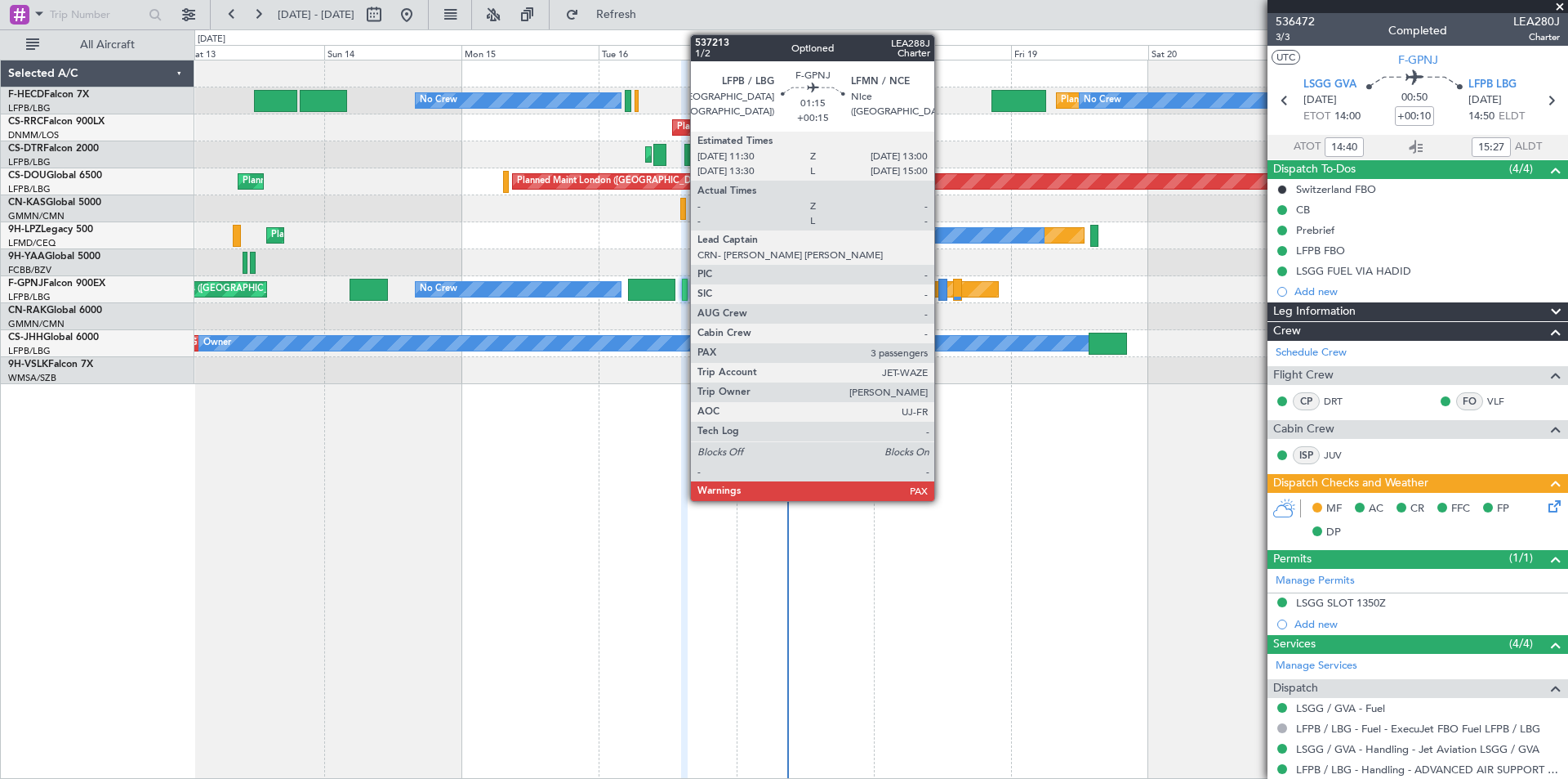
click at [942, 291] on div at bounding box center [943, 290] width 9 height 22
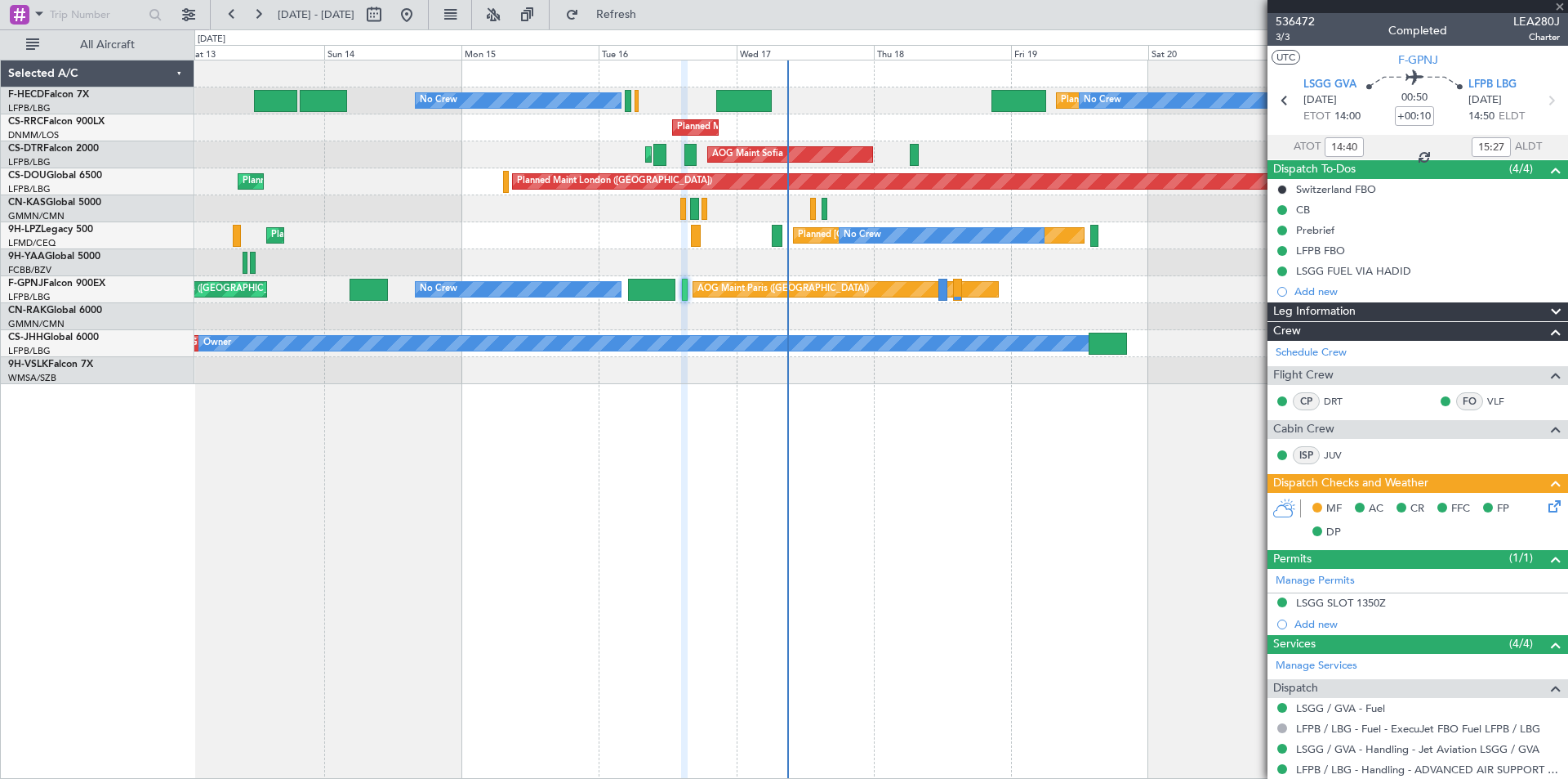
type input "+00:15"
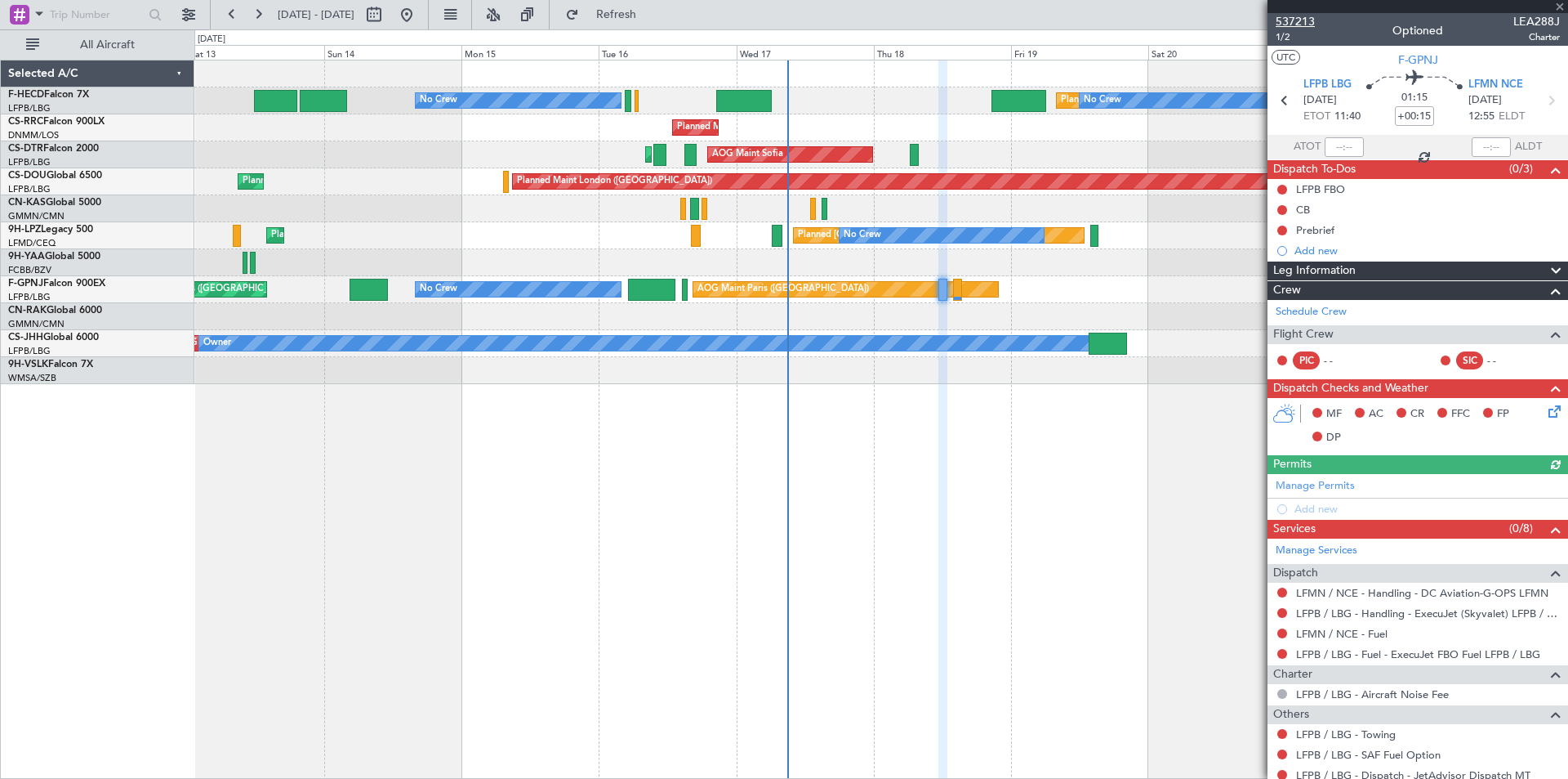
click at [1308, 19] on span "537213" at bounding box center [1295, 21] width 39 height 17
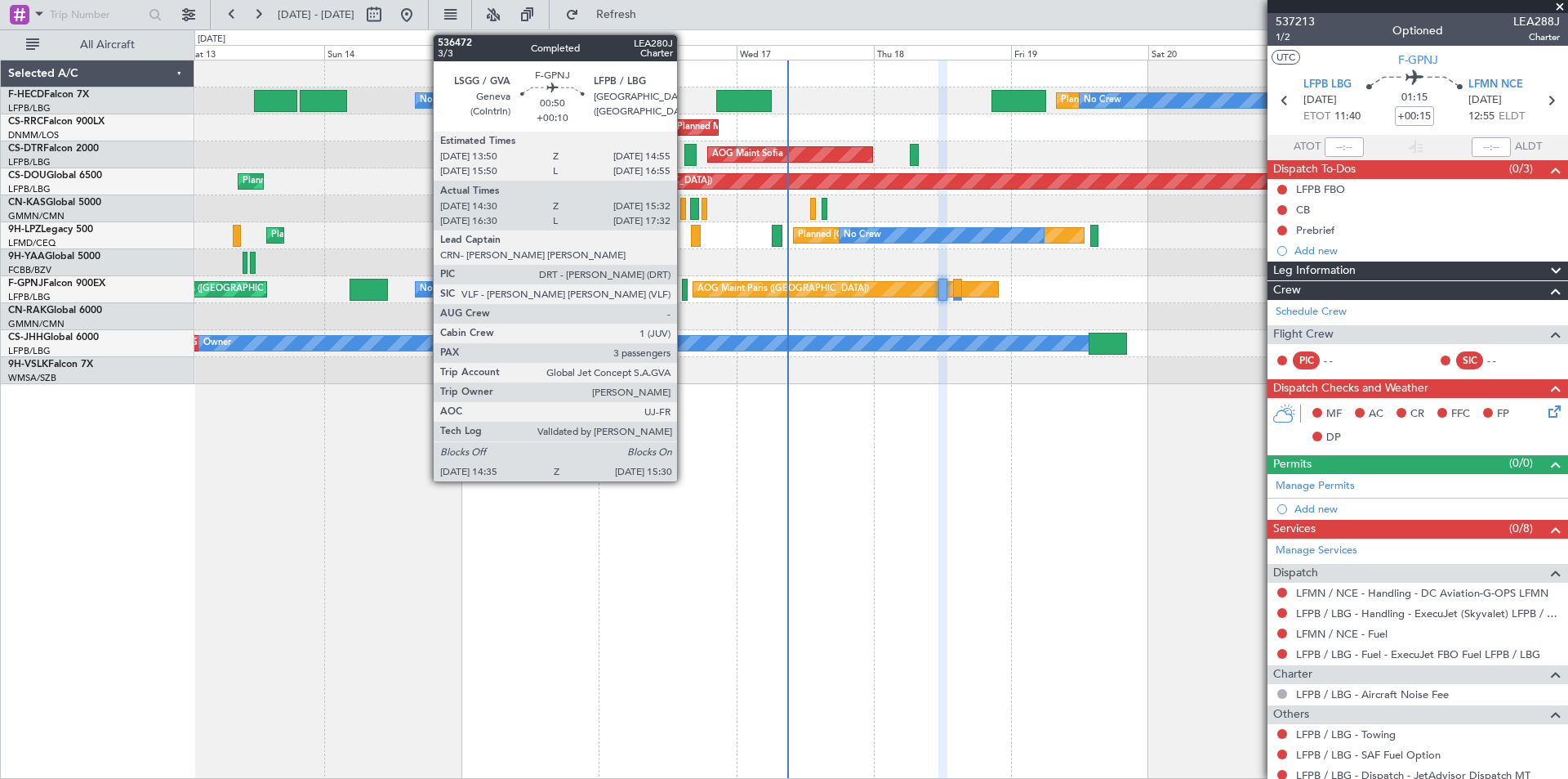
click at [688, 286] on div at bounding box center [685, 290] width 5 height 22
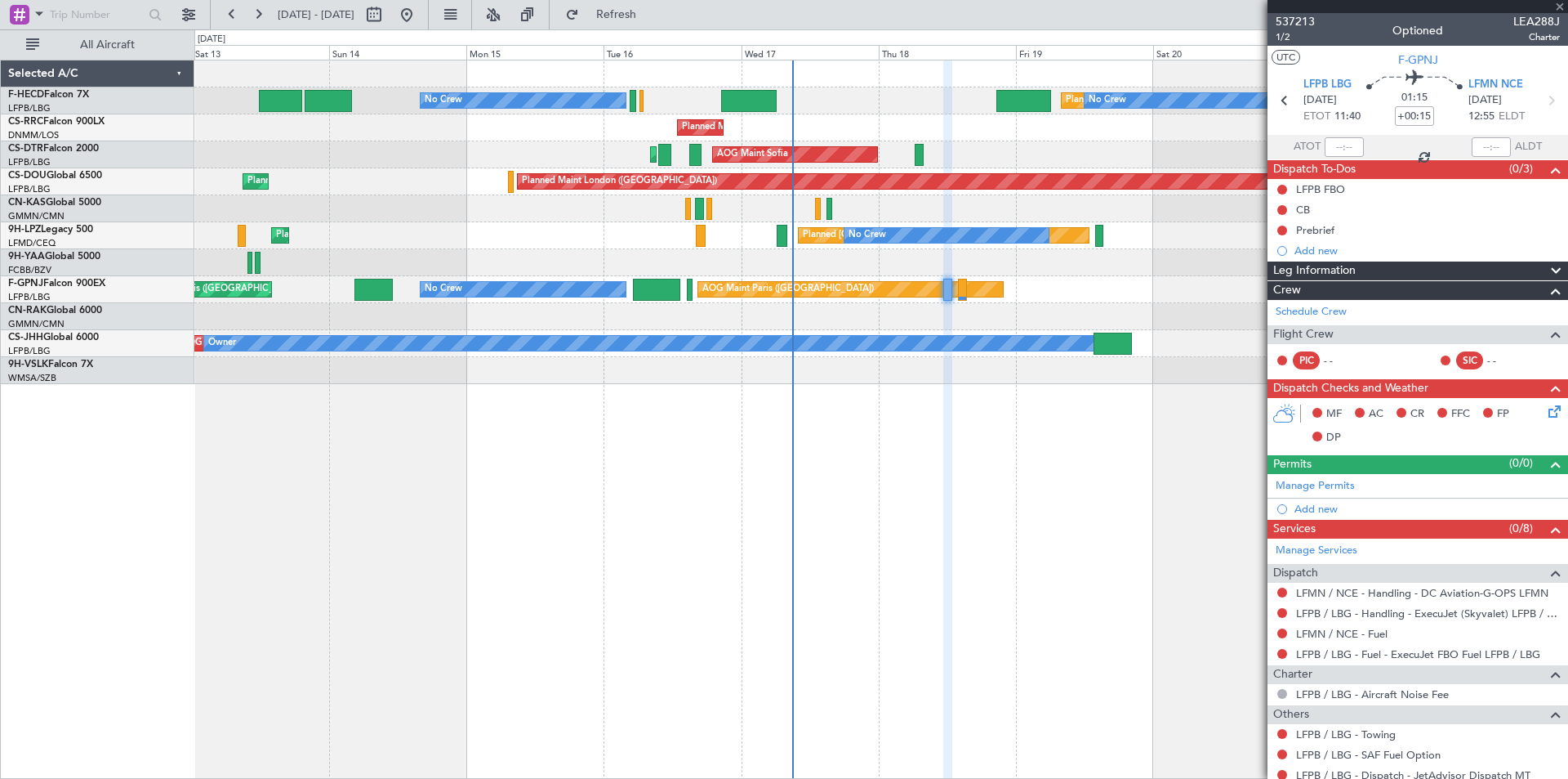
type input "+00:10"
type input "14:40"
type input "15:27"
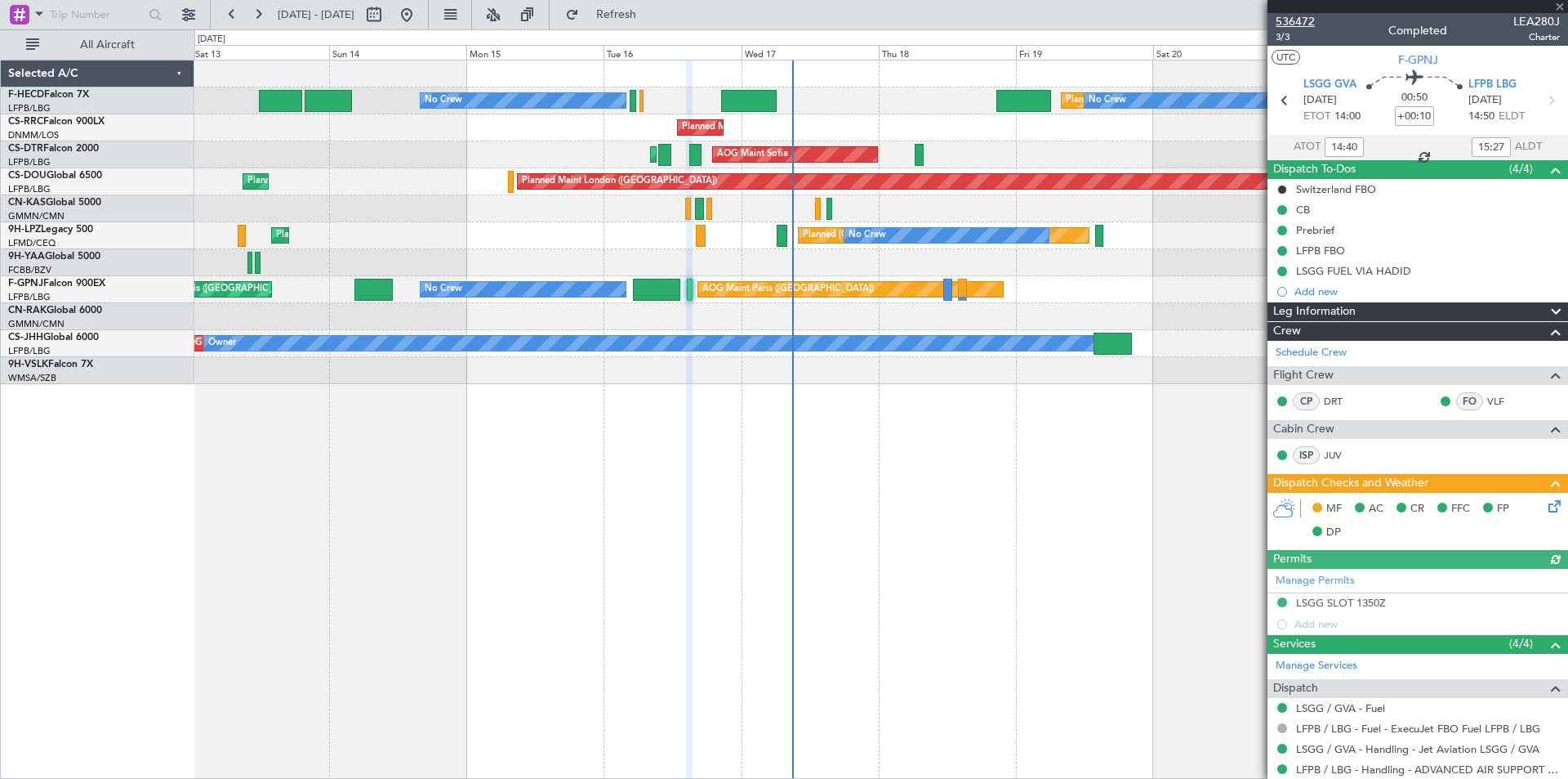
click at [1301, 25] on span "536472" at bounding box center [1295, 21] width 39 height 17
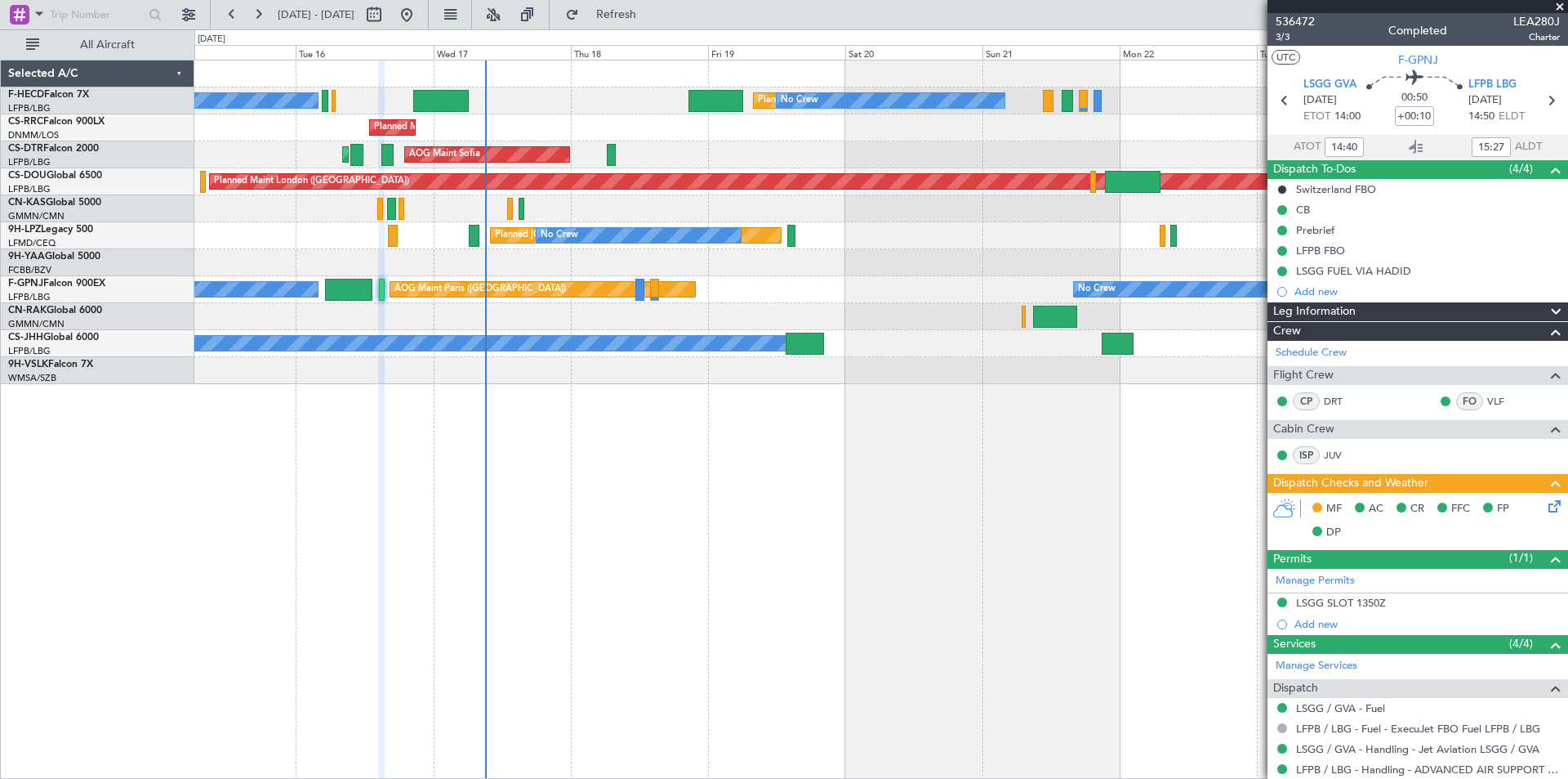
click at [717, 120] on div "No Crew Planned Maint [GEOGRAPHIC_DATA] ([GEOGRAPHIC_DATA]) No Crew No Crew No …" at bounding box center [880, 222] width 1373 height 324
click at [757, 273] on div "No Crew Planned Maint [GEOGRAPHIC_DATA] ([GEOGRAPHIC_DATA]) No Crew No Crew No …" at bounding box center [880, 222] width 1373 height 324
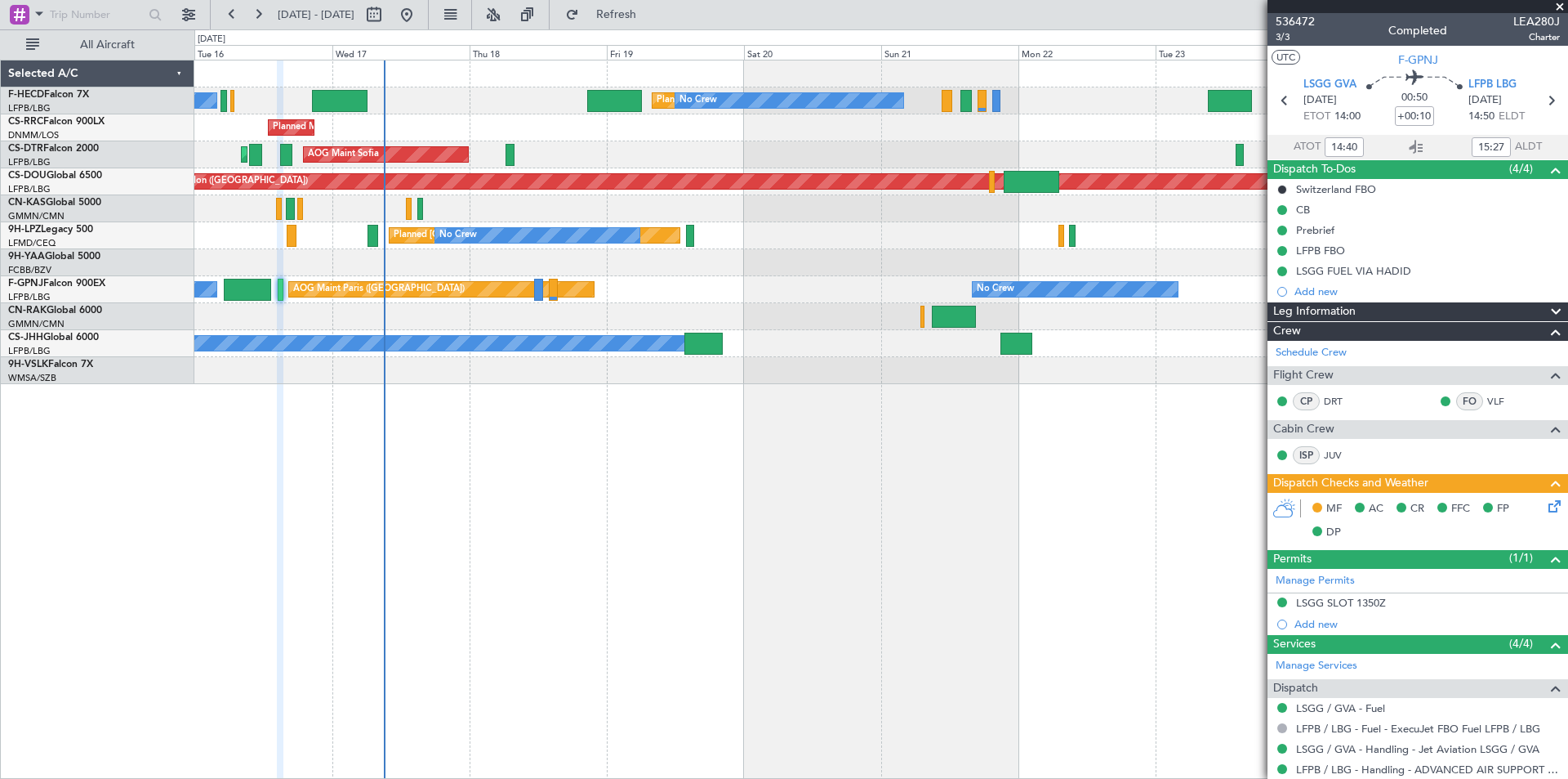
click at [1561, 1] on span at bounding box center [1560, 7] width 16 height 15
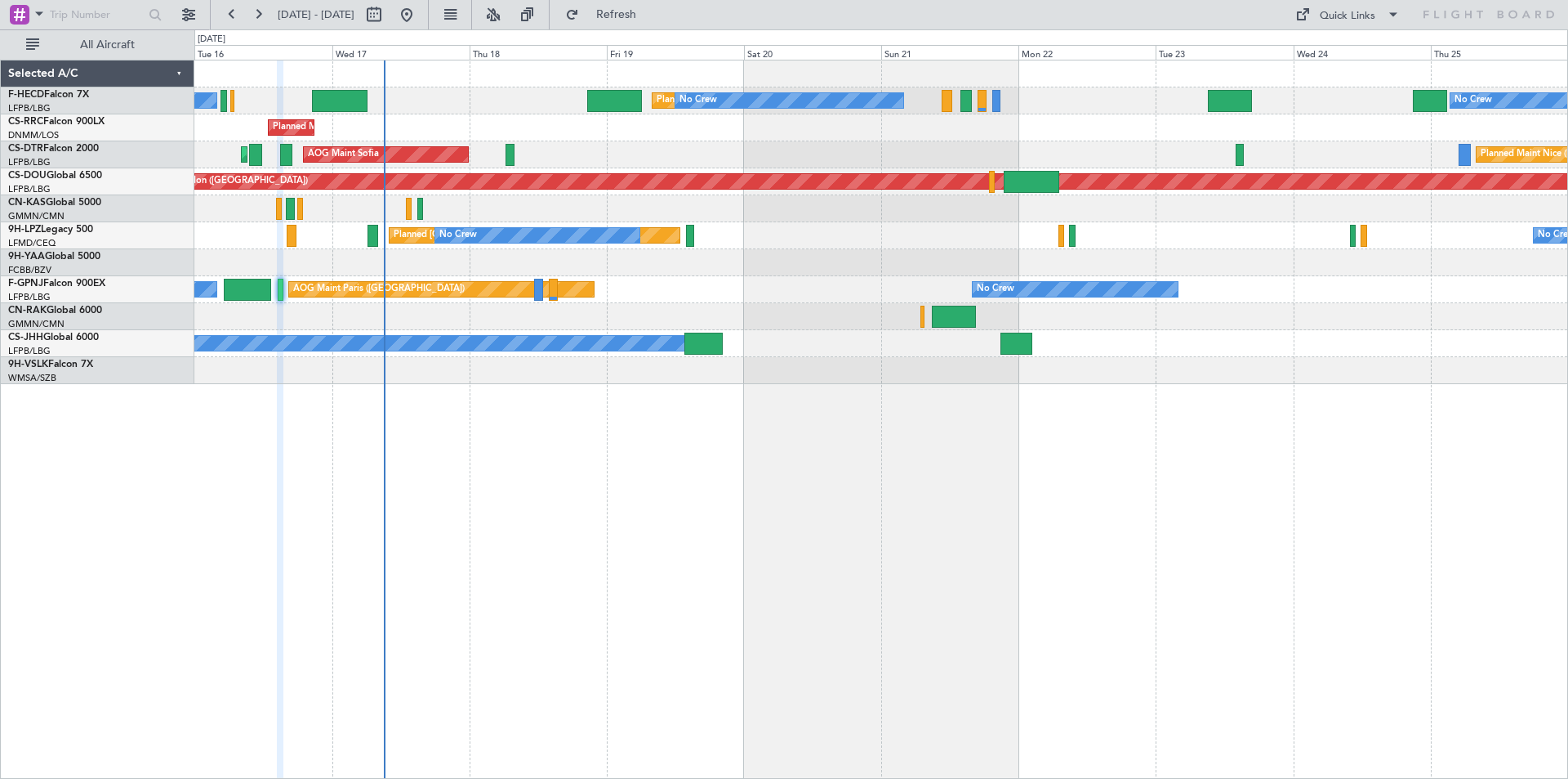
type input "0"
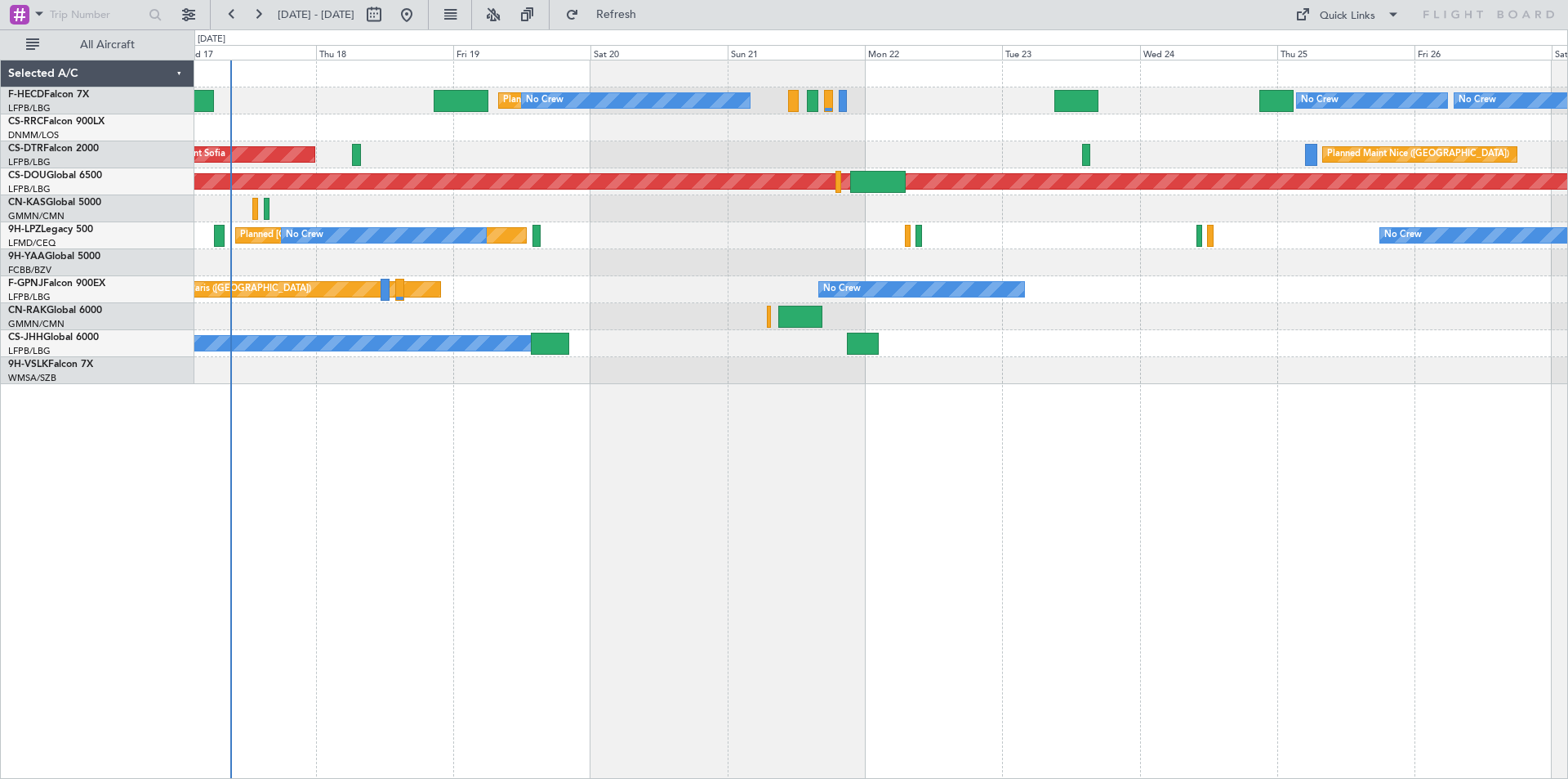
click at [842, 104] on div "No Crew Planned Maint [GEOGRAPHIC_DATA] ([GEOGRAPHIC_DATA]) No Crew No Crew No …" at bounding box center [880, 222] width 1373 height 324
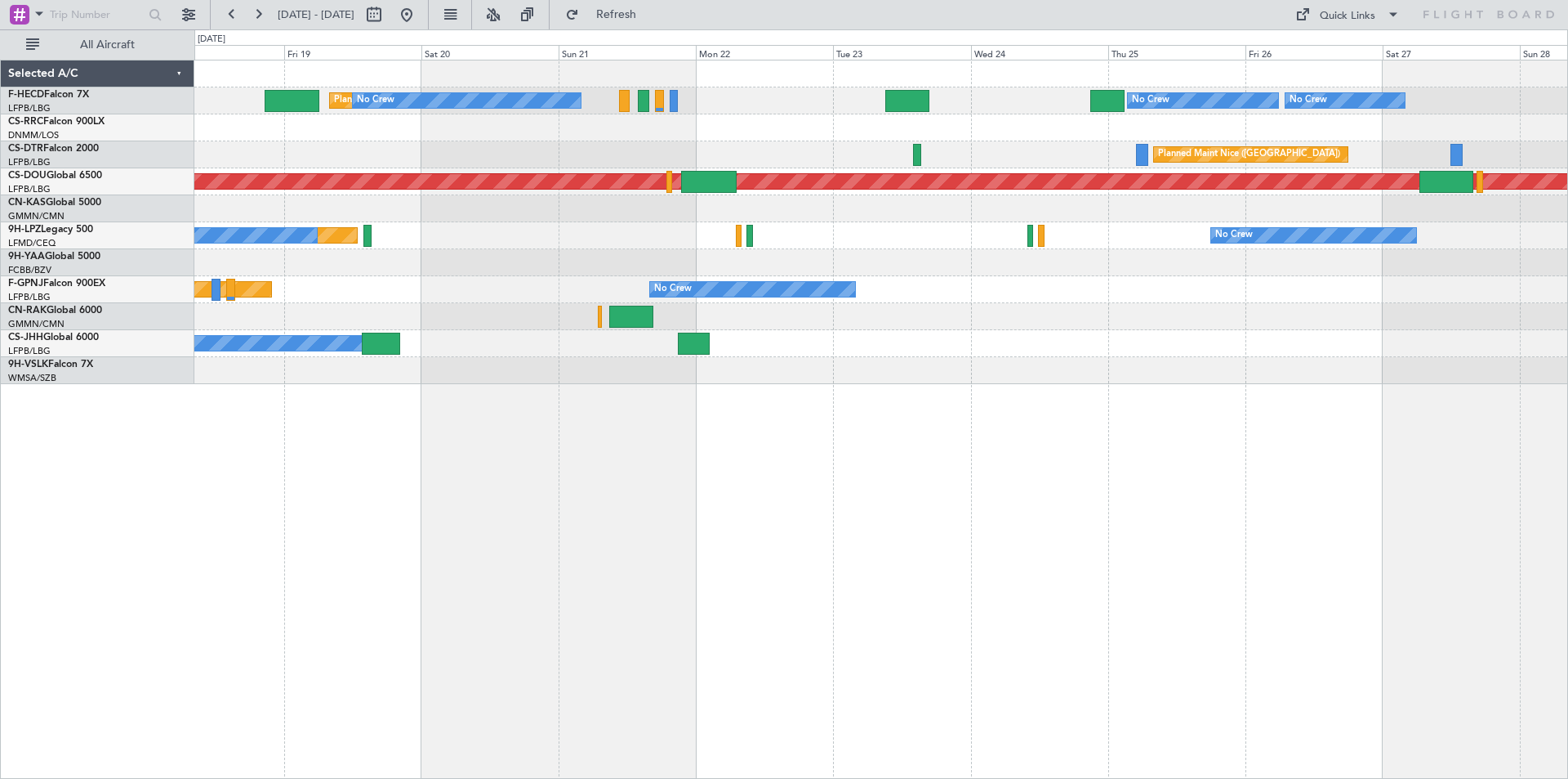
click at [701, 258] on div "No Crew Planned Maint [GEOGRAPHIC_DATA] ([GEOGRAPHIC_DATA]) No Crew No Crew No …" at bounding box center [880, 222] width 1373 height 324
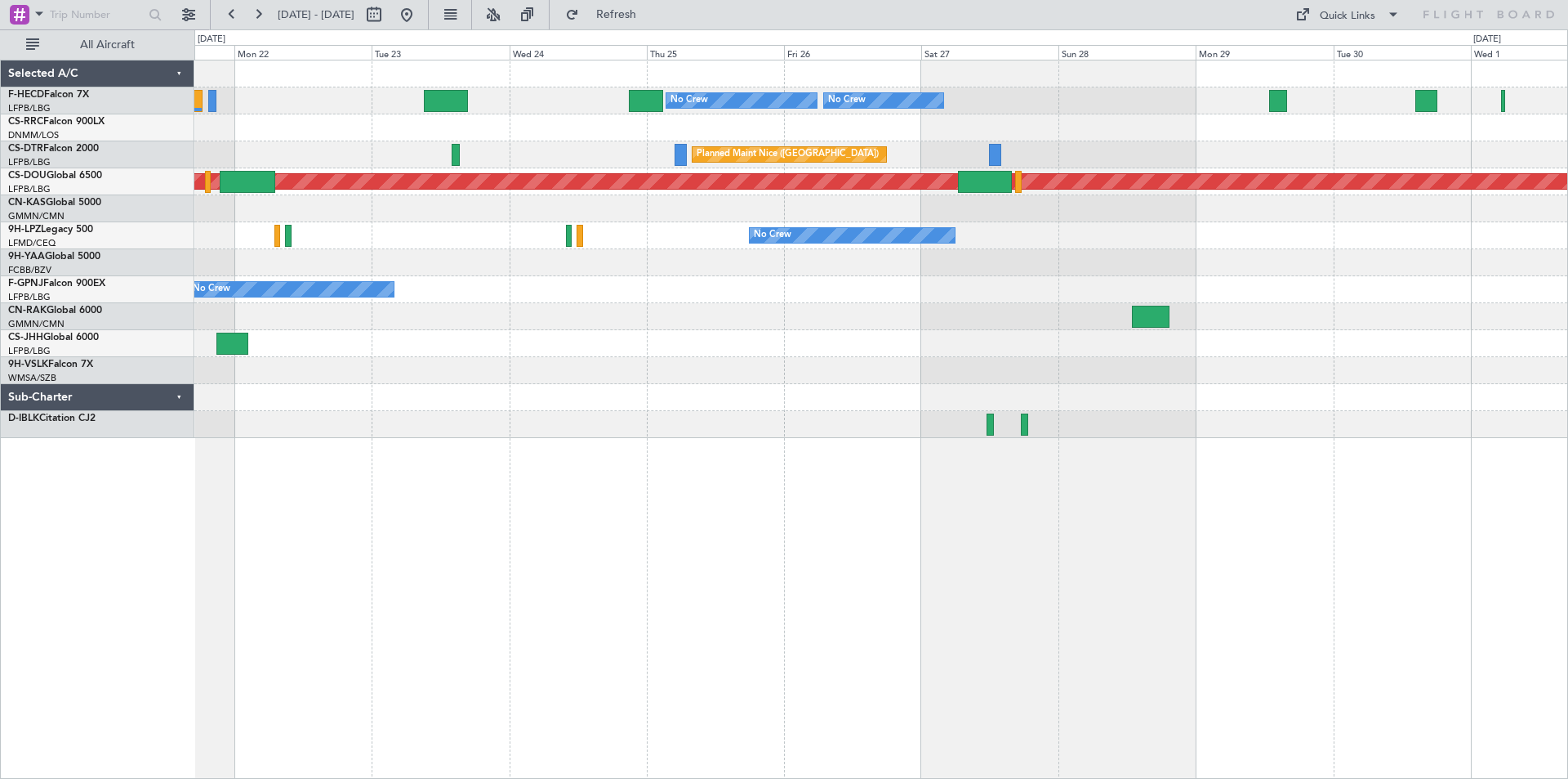
click at [940, 368] on div "No Crew No Crew Planned Maint [GEOGRAPHIC_DATA] ([GEOGRAPHIC_DATA]) No Crew No …" at bounding box center [880, 249] width 1373 height 378
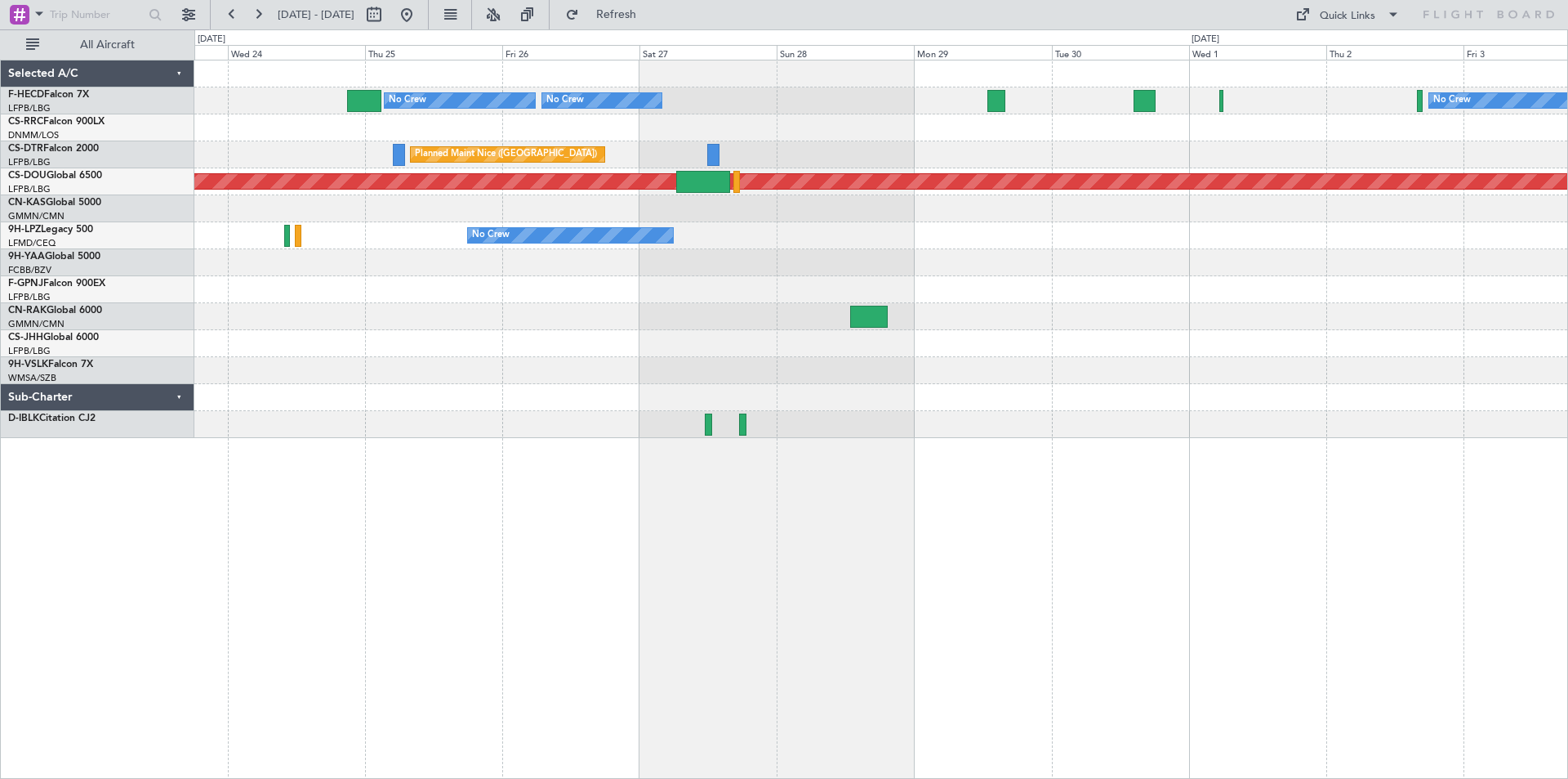
click at [358, 104] on div "No Crew No Crew No Crew [GEOGRAPHIC_DATA] ([GEOGRAPHIC_DATA]) Planned Maint [GE…" at bounding box center [880, 249] width 1373 height 378
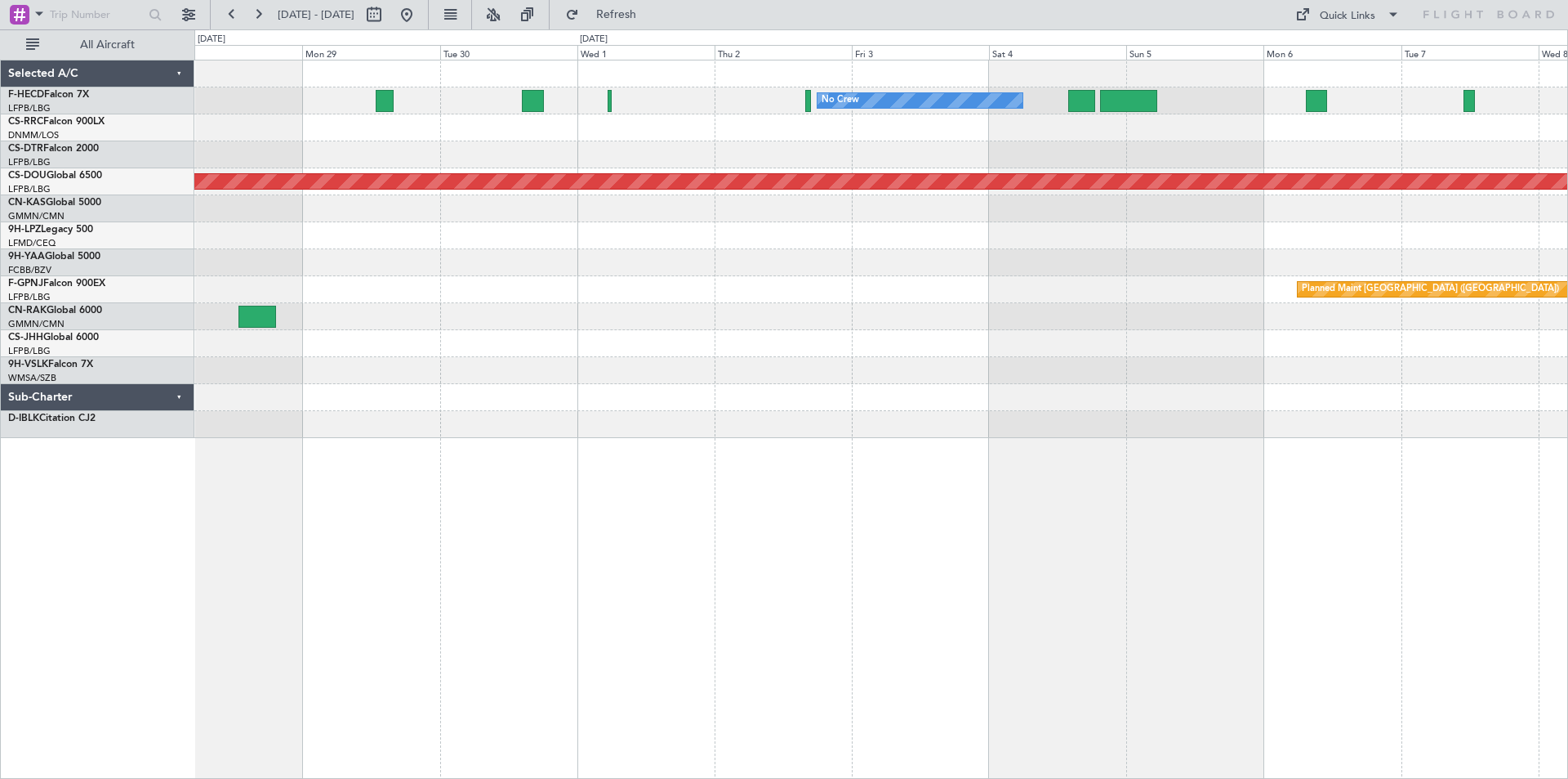
click at [735, 329] on div "No Crew No Crew No Crew [GEOGRAPHIC_DATA] ([GEOGRAPHIC_DATA]) Planned Maint [GE…" at bounding box center [880, 249] width 1373 height 378
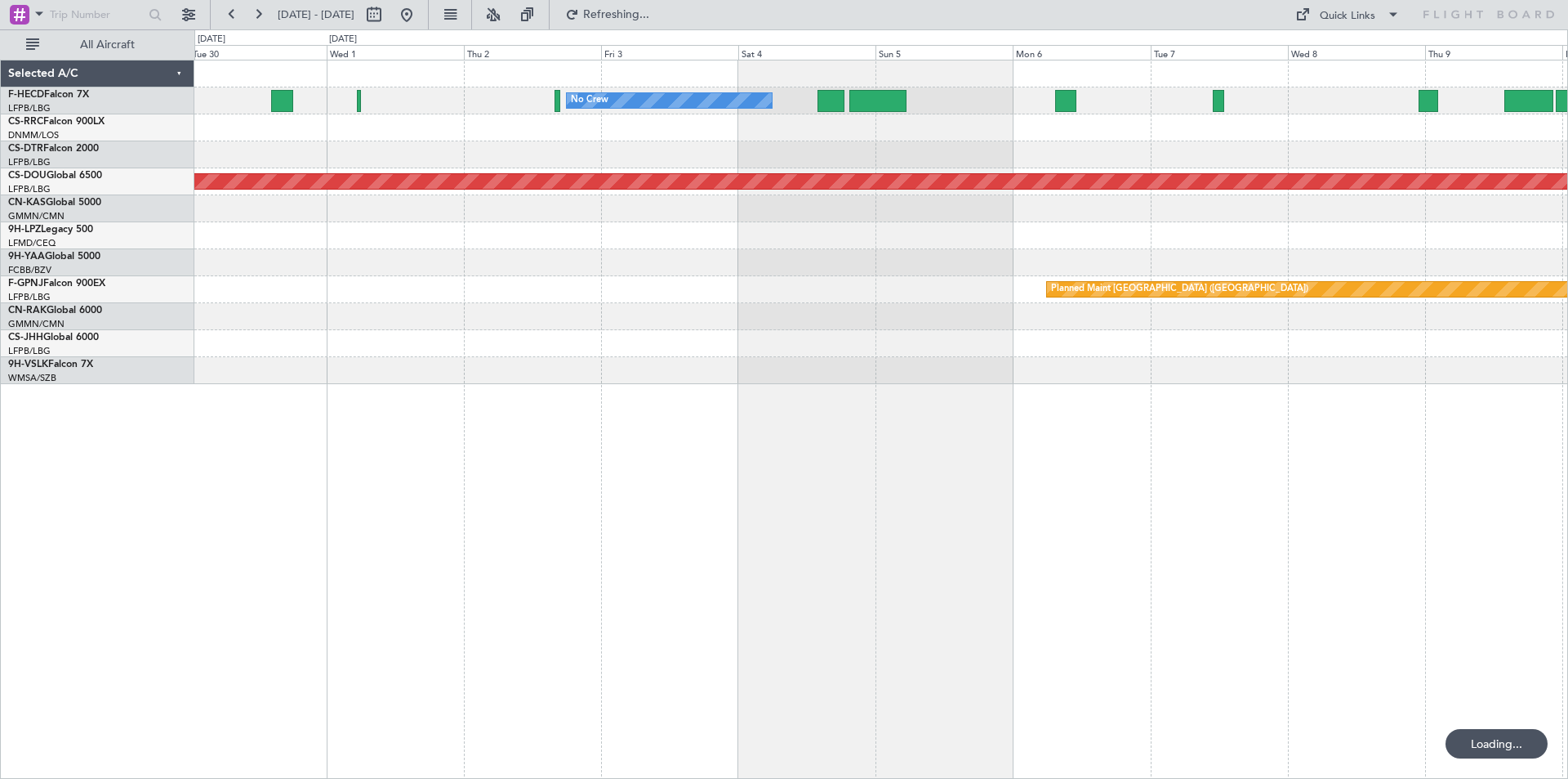
click at [851, 242] on div "No Crew No Crew Planned Maint [GEOGRAPHIC_DATA] ([GEOGRAPHIC_DATA]) Planned Mai…" at bounding box center [880, 222] width 1373 height 324
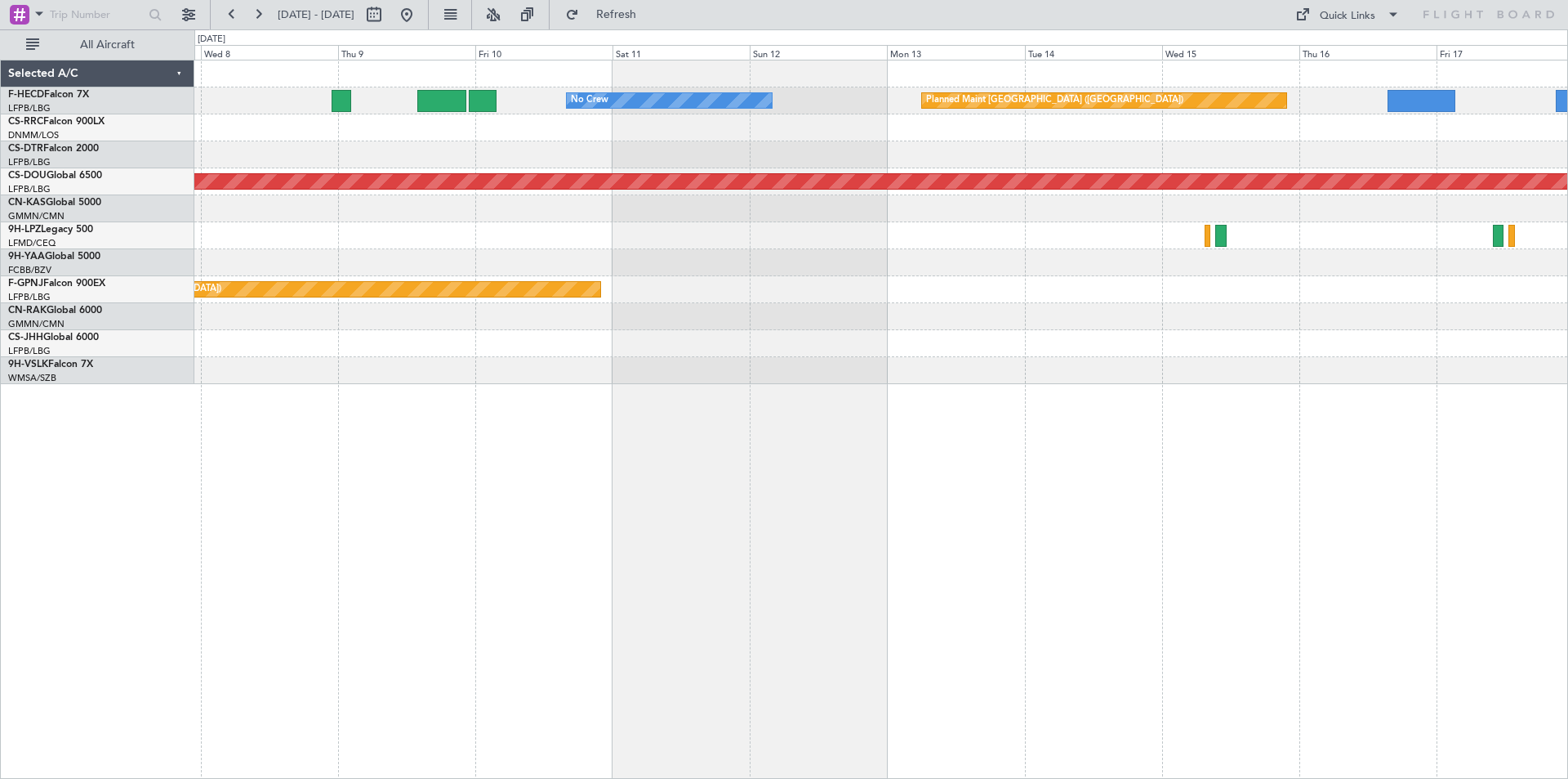
click at [778, 262] on div "Planned Maint [GEOGRAPHIC_DATA] ([GEOGRAPHIC_DATA]) No Crew Planned Maint [GEOG…" at bounding box center [880, 222] width 1373 height 324
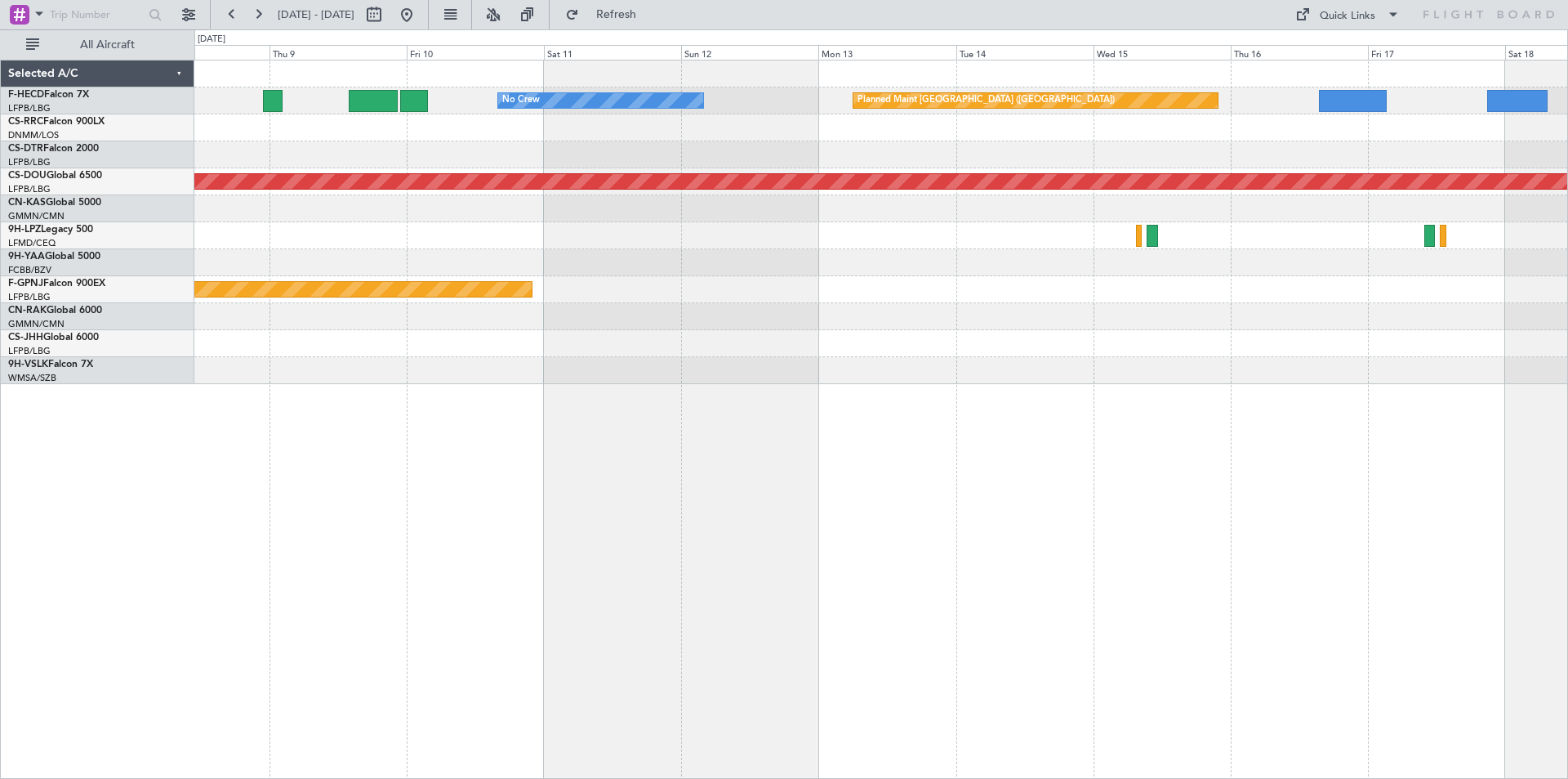
click at [623, 357] on div "Planned Maint [GEOGRAPHIC_DATA] ([GEOGRAPHIC_DATA]) No Crew Planned Maint [GEOG…" at bounding box center [880, 222] width 1373 height 324
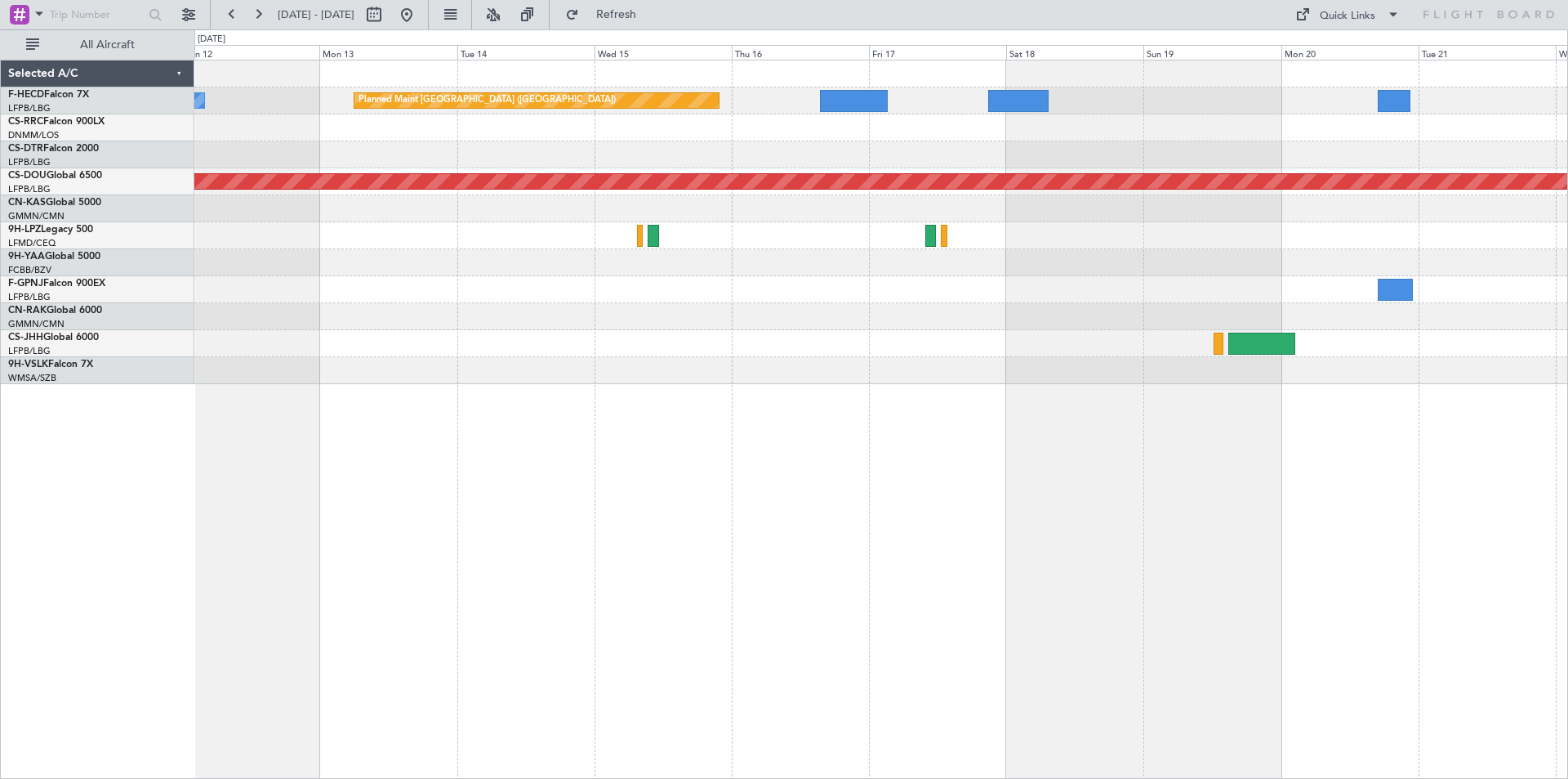
click at [503, 377] on div "Planned Maint [GEOGRAPHIC_DATA] ([GEOGRAPHIC_DATA]) No Crew Planned Maint [GEOG…" at bounding box center [880, 222] width 1373 height 324
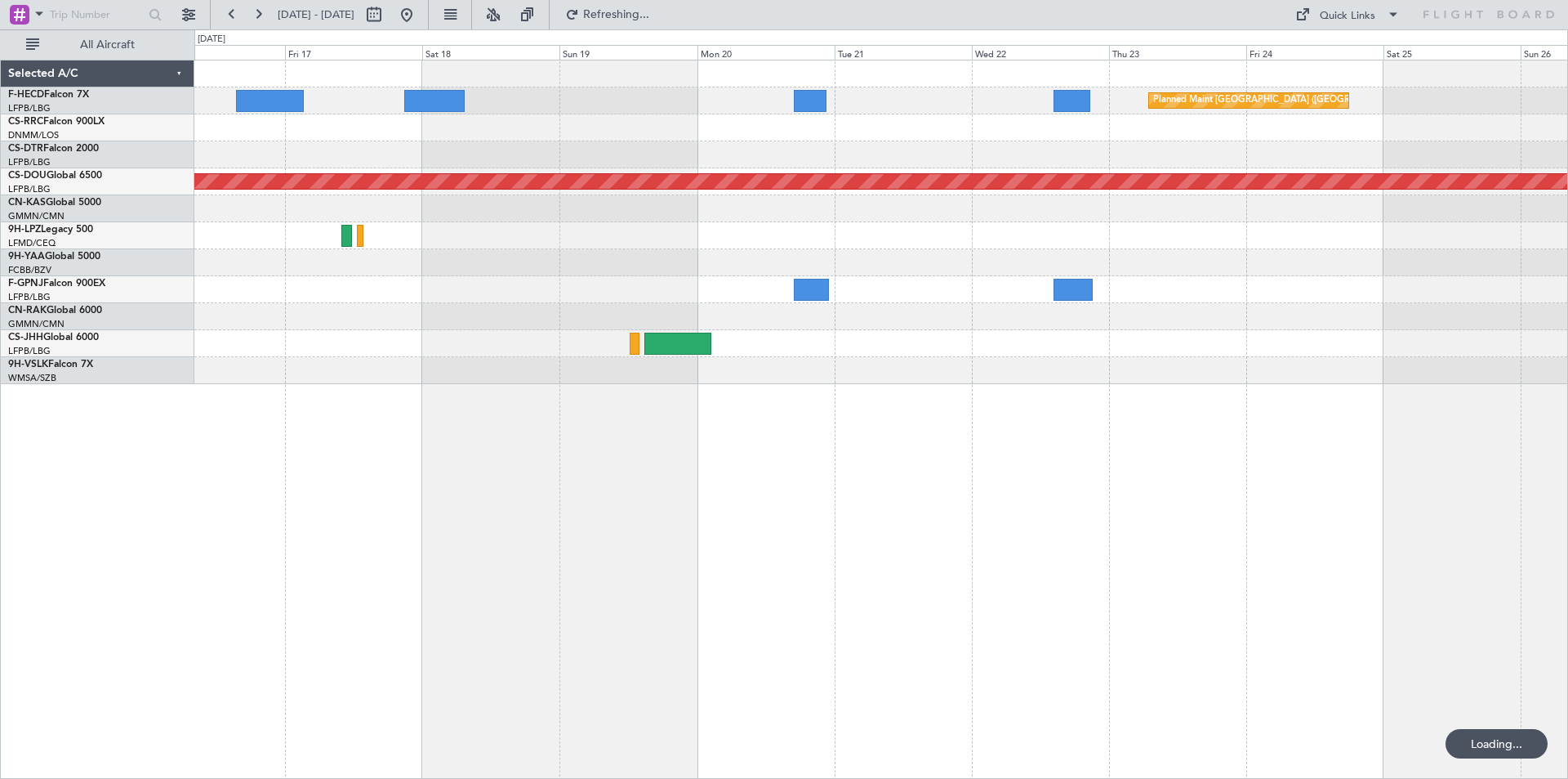
click at [1389, 223] on div "Planned Maint [GEOGRAPHIC_DATA] ([GEOGRAPHIC_DATA]) Planned Maint [GEOGRAPHIC_D…" at bounding box center [880, 222] width 1373 height 324
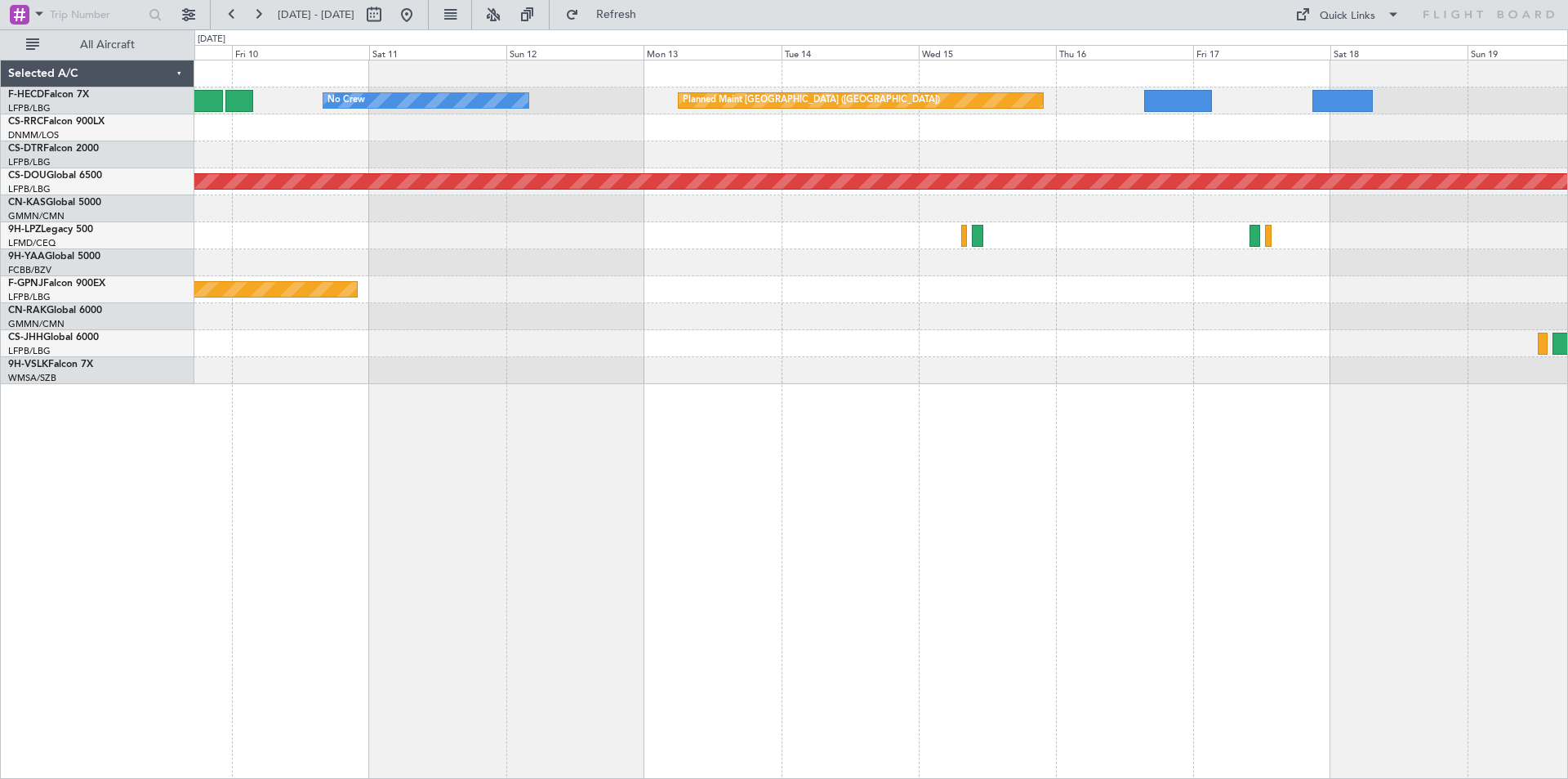
click at [1007, 265] on div "Planned Maint [GEOGRAPHIC_DATA] ([GEOGRAPHIC_DATA]) No Crew Planned Maint [GEOG…" at bounding box center [880, 222] width 1373 height 324
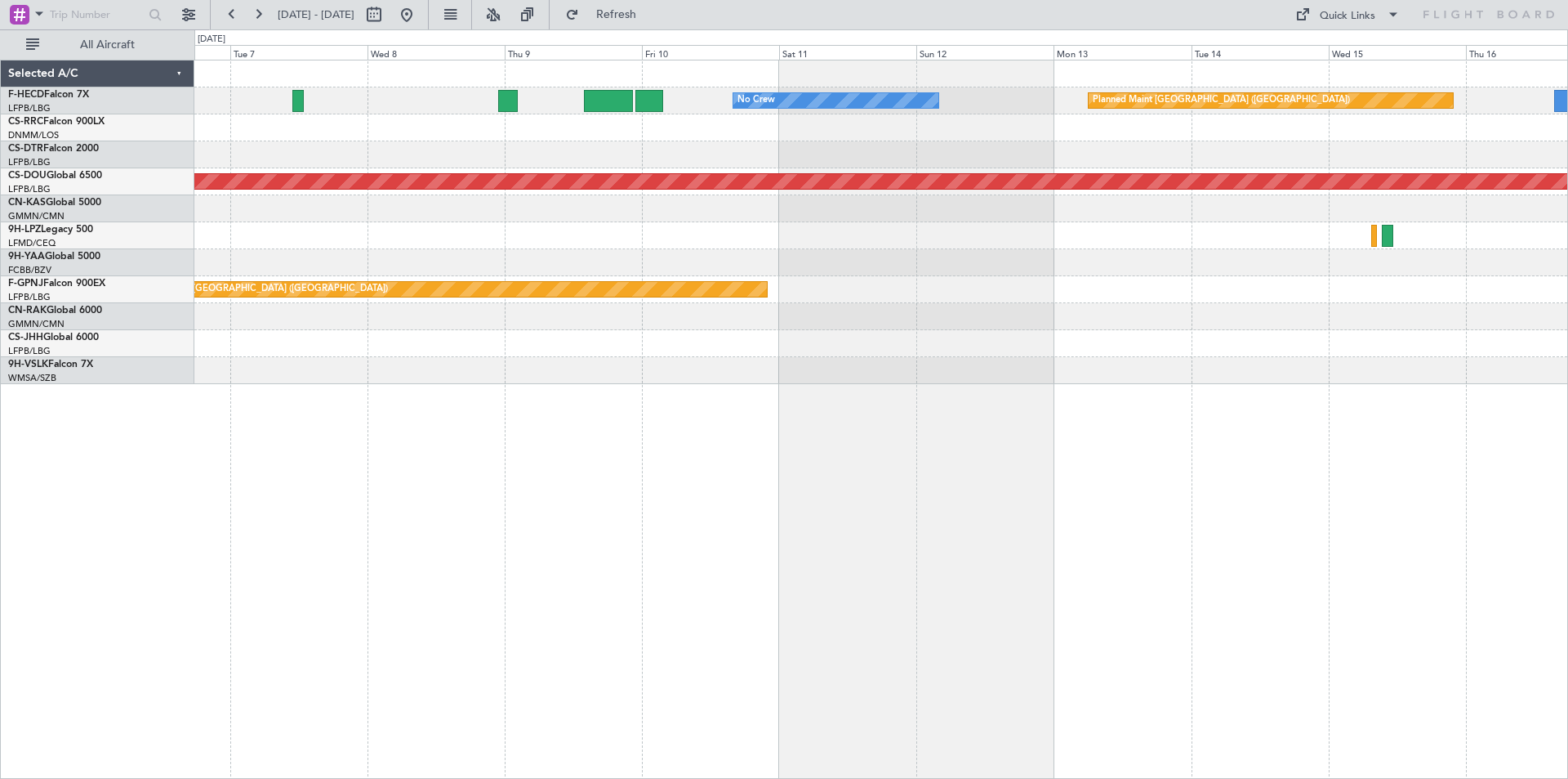
click at [826, 270] on div at bounding box center [880, 262] width 1373 height 27
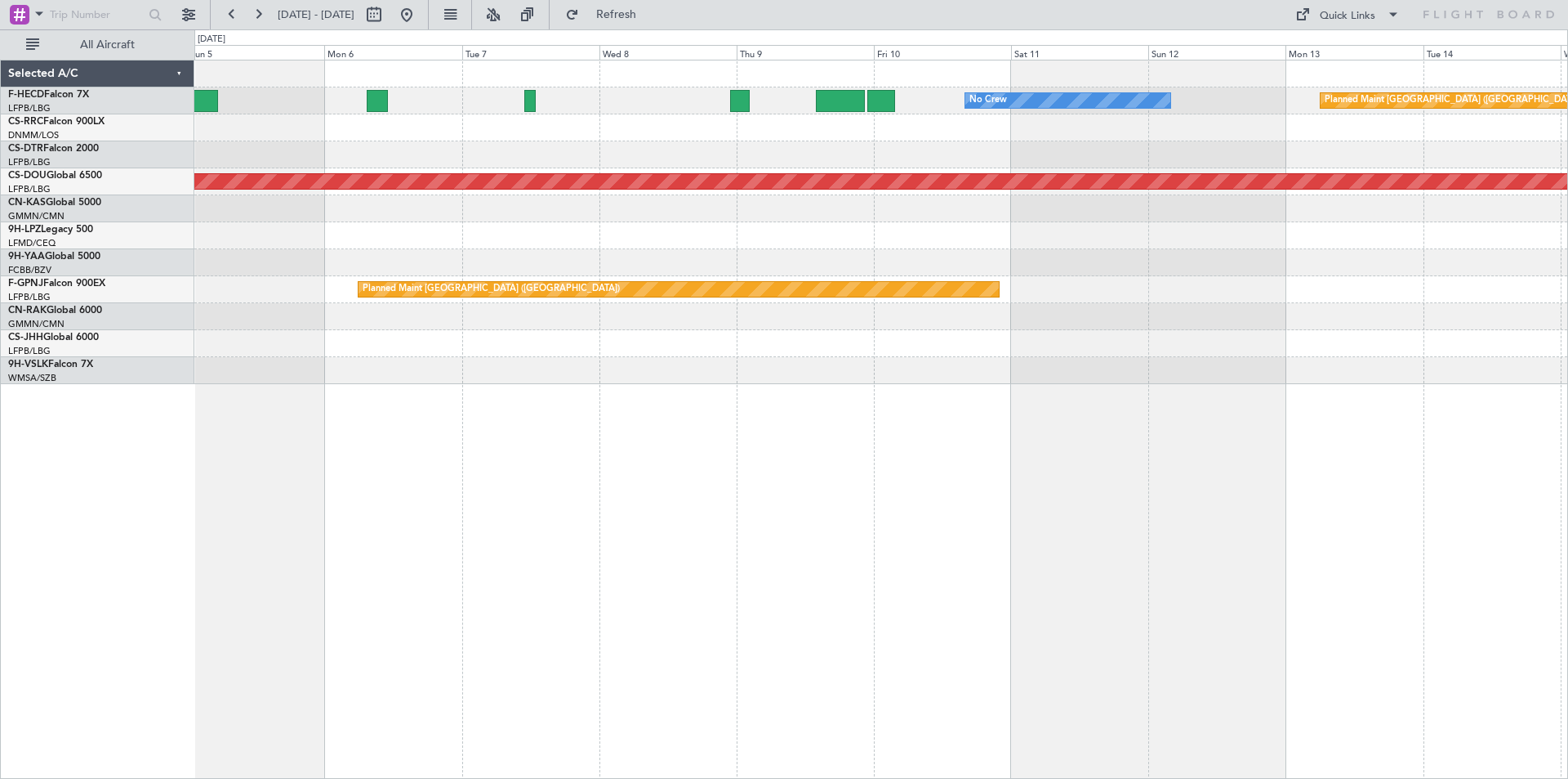
click at [857, 236] on div at bounding box center [880, 236] width 1373 height 27
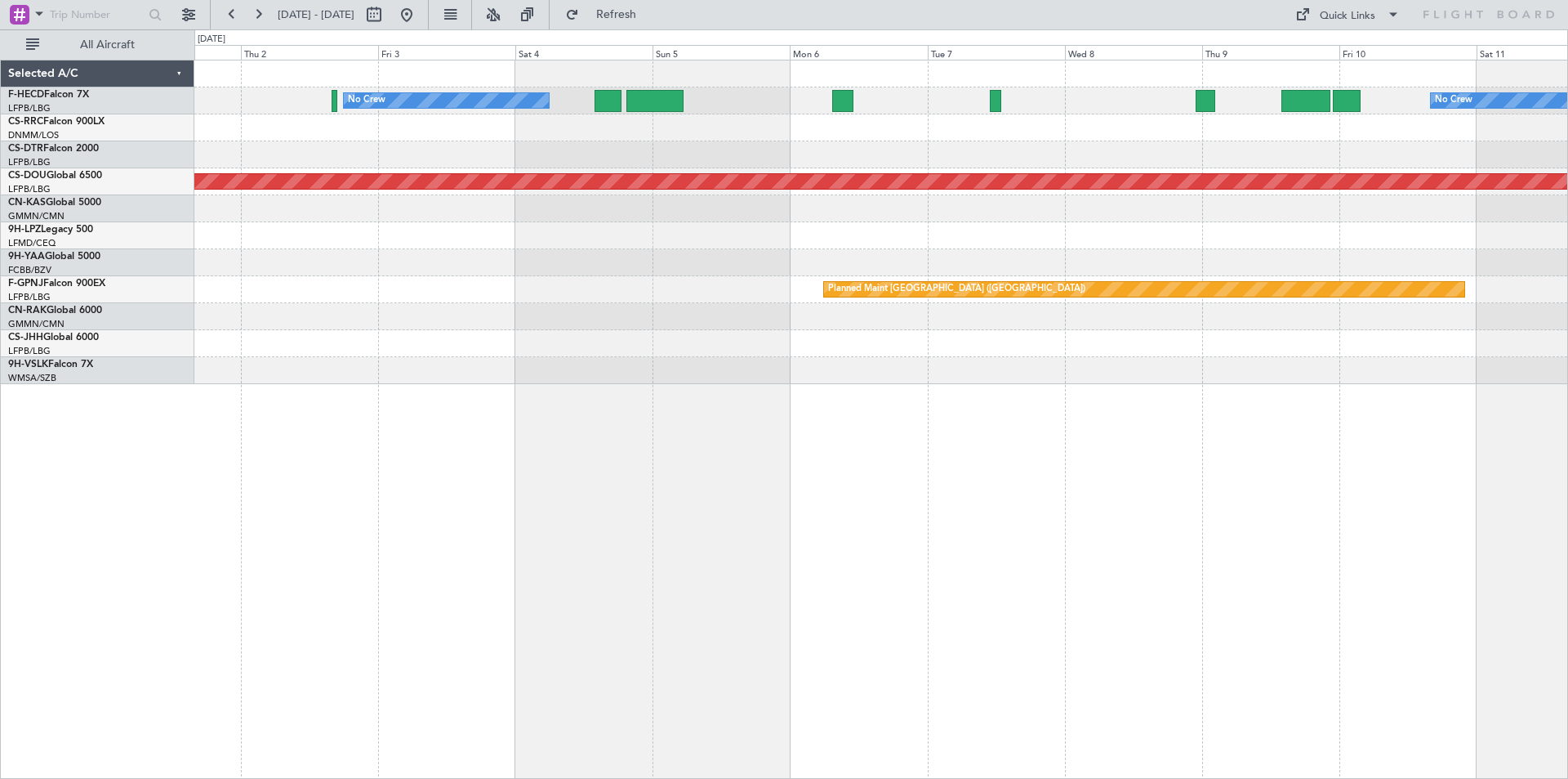
click at [927, 206] on div "No Crew No Crew Planned Maint [GEOGRAPHIC_DATA] ([GEOGRAPHIC_DATA]) Planned Mai…" at bounding box center [880, 222] width 1373 height 324
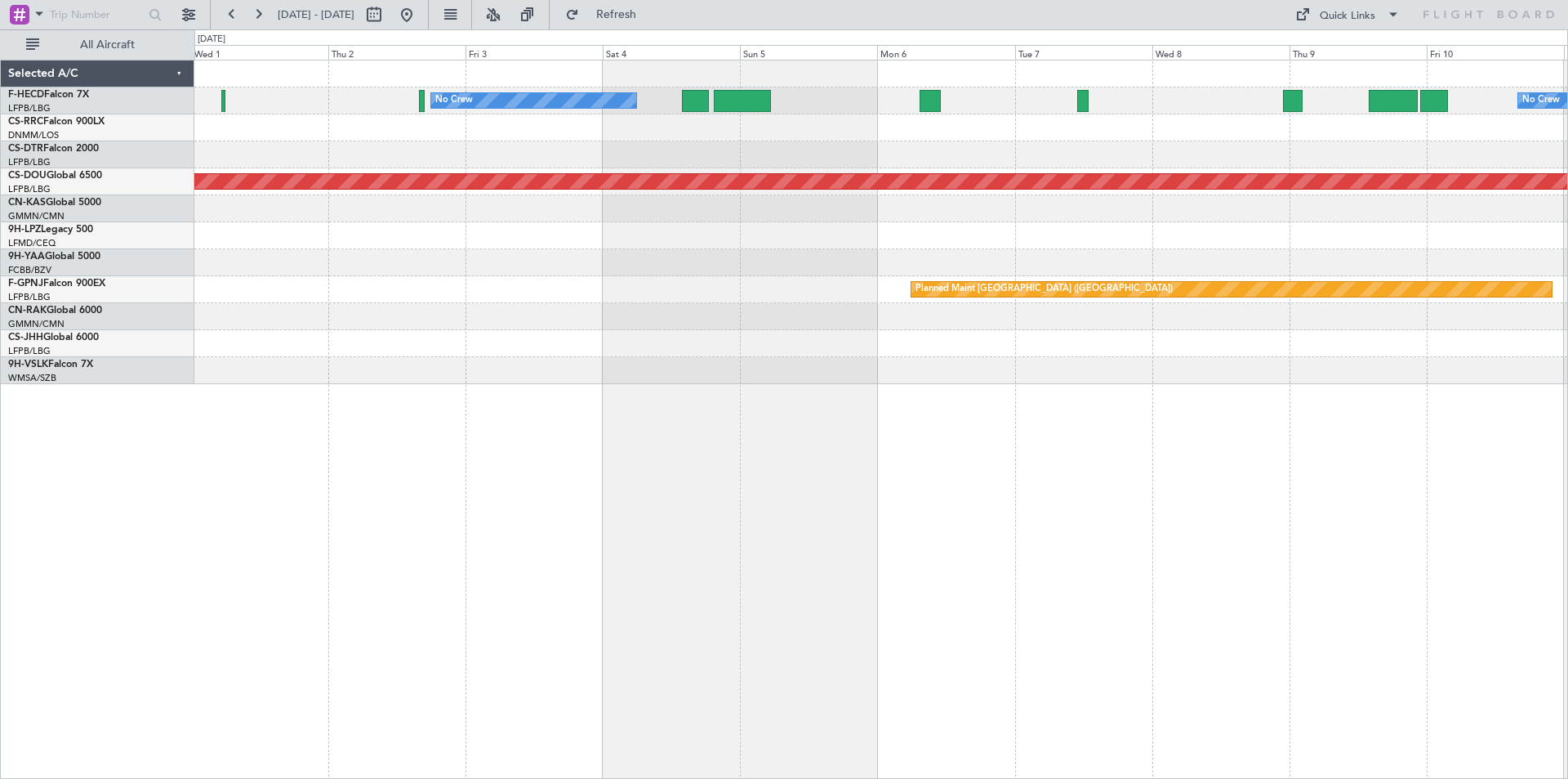
click at [1203, 339] on div "No Crew No Crew Planned Maint [GEOGRAPHIC_DATA] ([GEOGRAPHIC_DATA]) Planned Mai…" at bounding box center [880, 222] width 1373 height 324
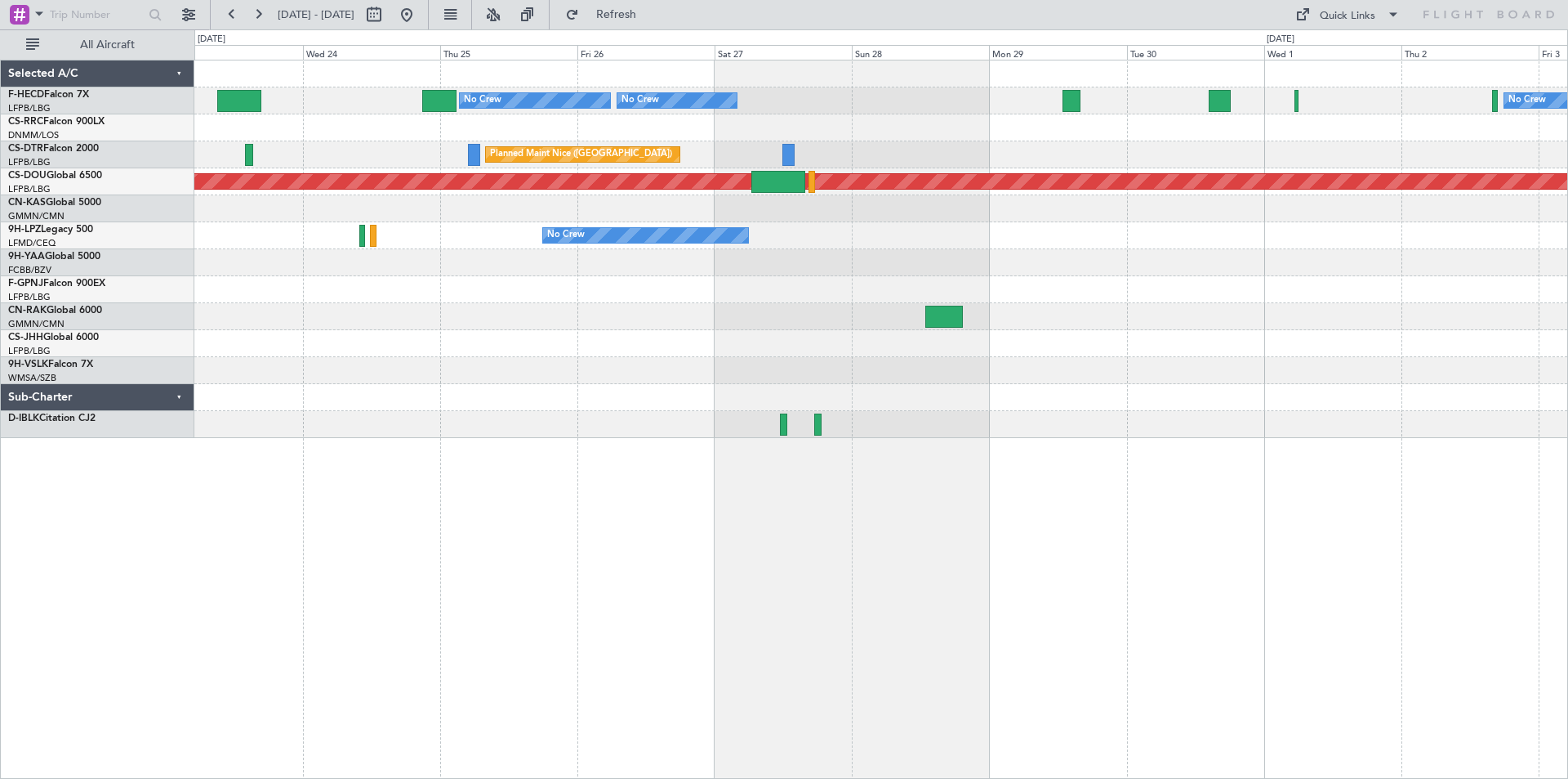
click at [1332, 304] on div "No Crew No Crew No Crew No Crew [GEOGRAPHIC_DATA] ([GEOGRAPHIC_DATA]) Planned M…" at bounding box center [880, 249] width 1373 height 378
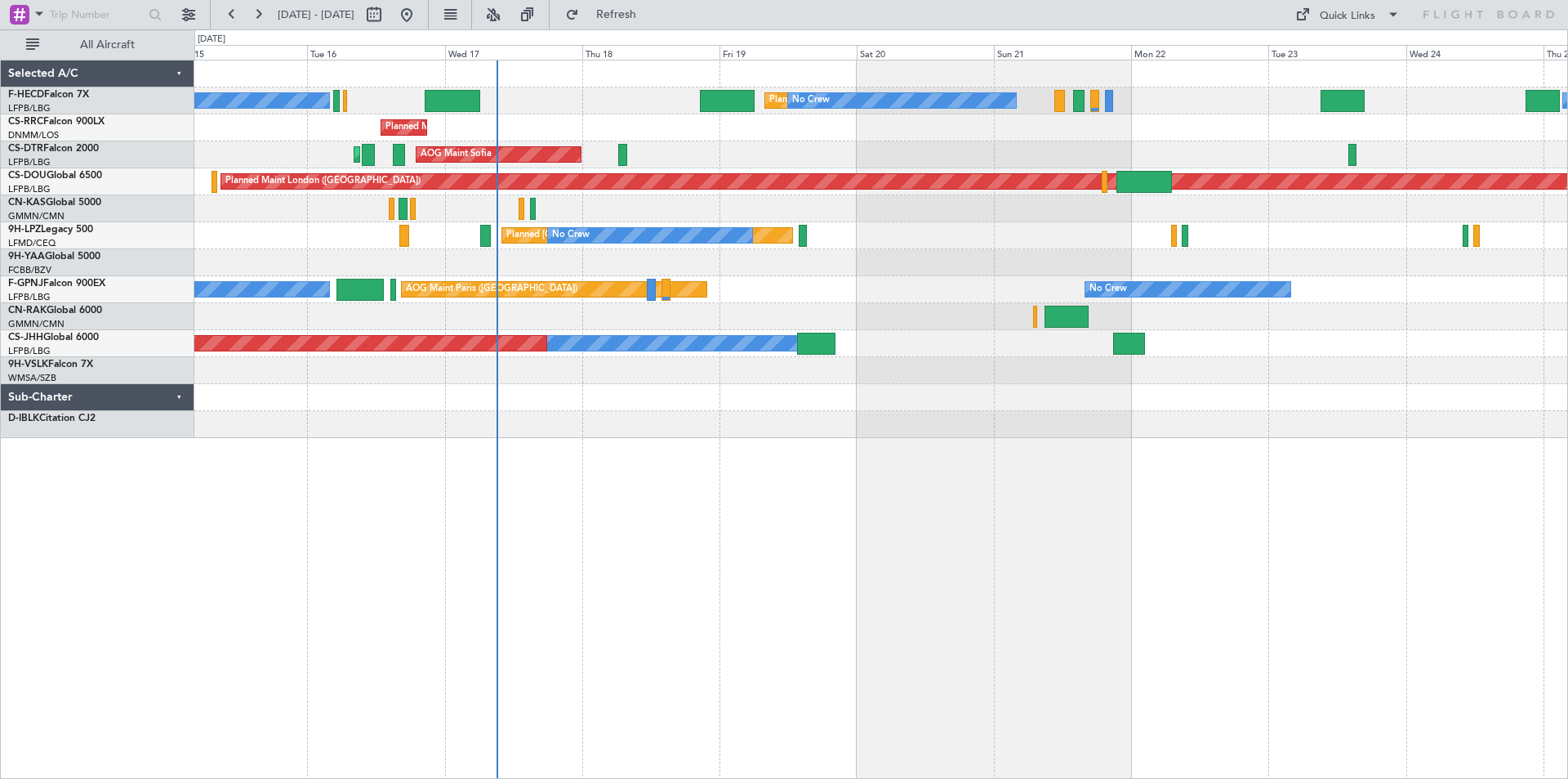
click at [885, 284] on div "Planned Maint [GEOGRAPHIC_DATA] ([GEOGRAPHIC_DATA]) No Crew No Crew No Crew No …" at bounding box center [880, 249] width 1373 height 378
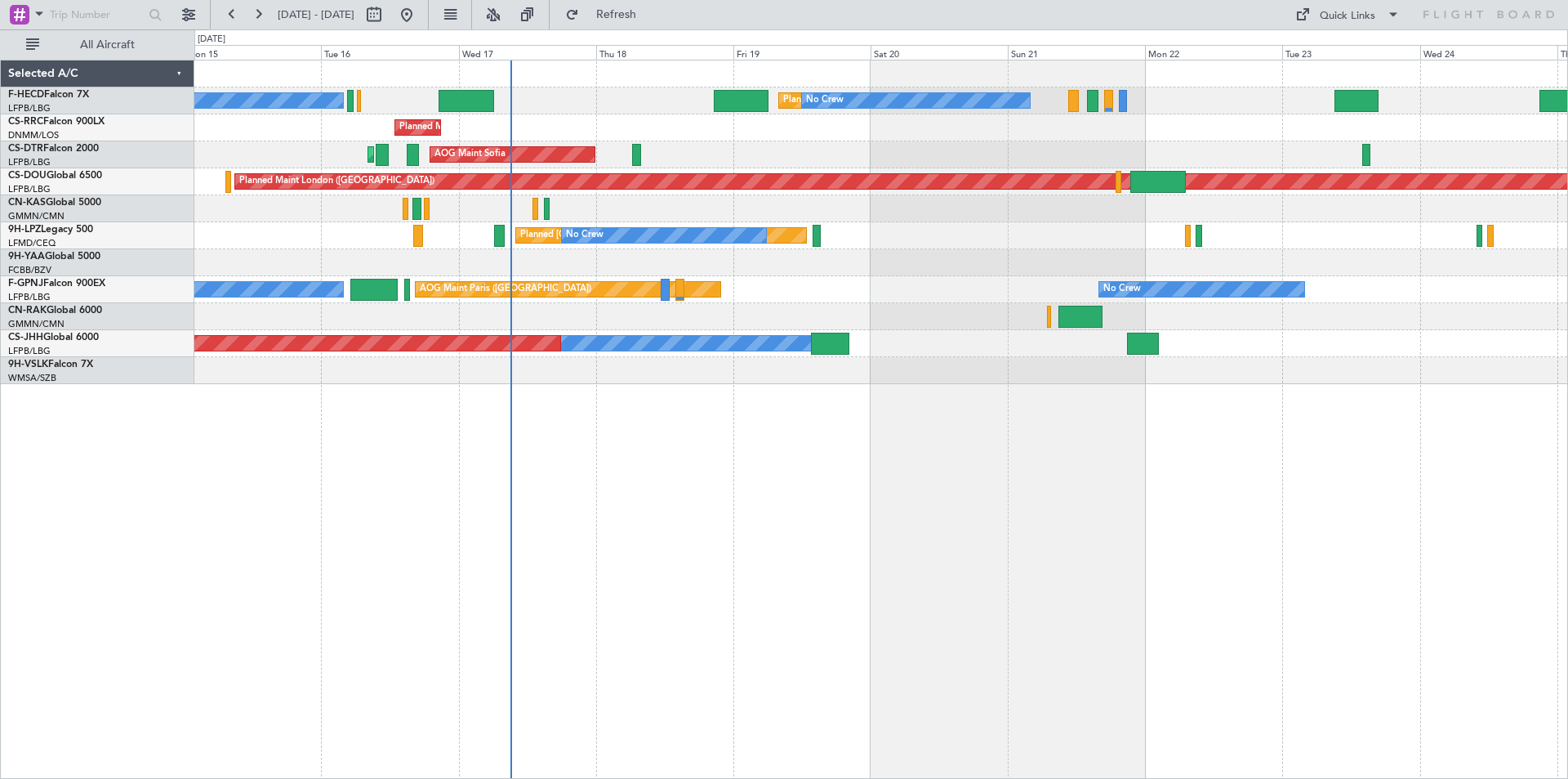
click at [447, 381] on div "Planned Maint [GEOGRAPHIC_DATA] ([GEOGRAPHIC_DATA]) No Crew No Crew No Crew No …" at bounding box center [880, 222] width 1373 height 324
